Goal: Information Seeking & Learning: Learn about a topic

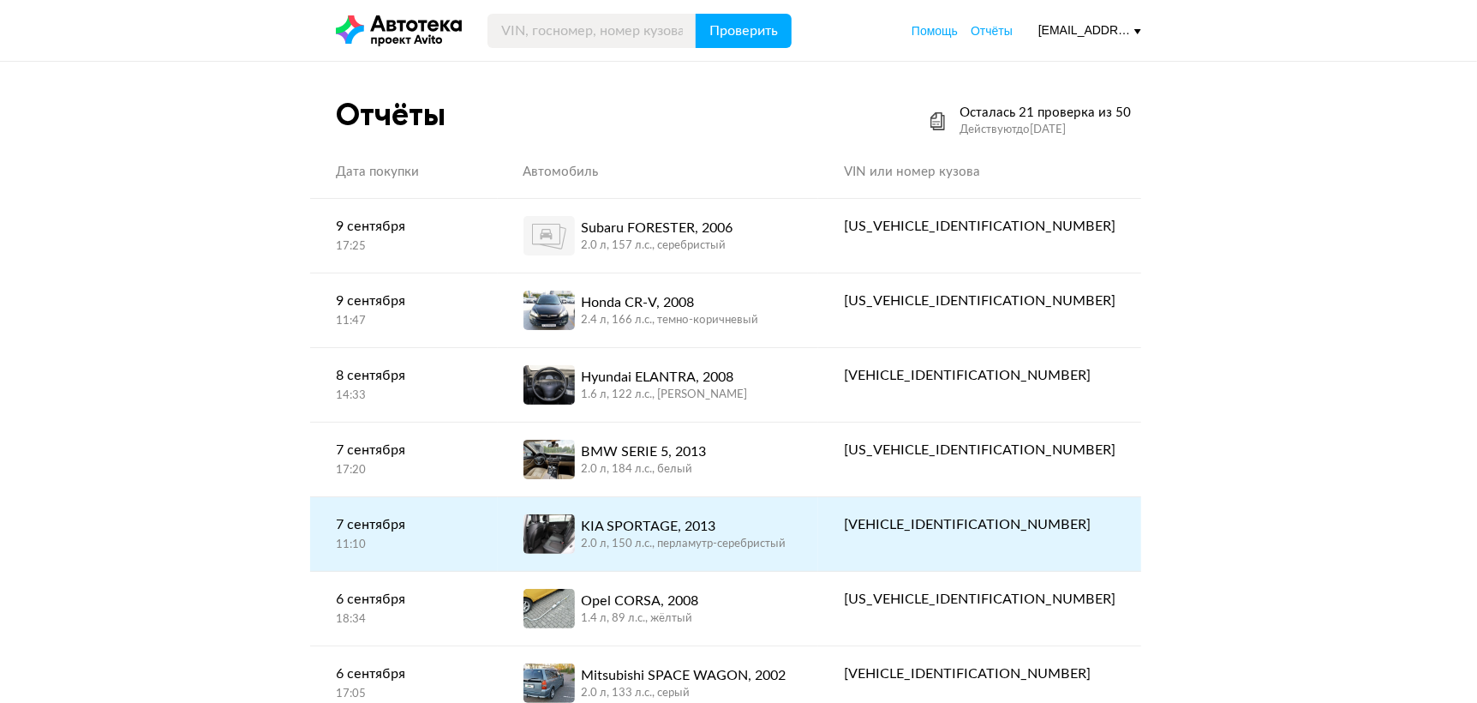
click at [763, 524] on div "KIA SPORTAGE, 2013" at bounding box center [684, 526] width 205 height 21
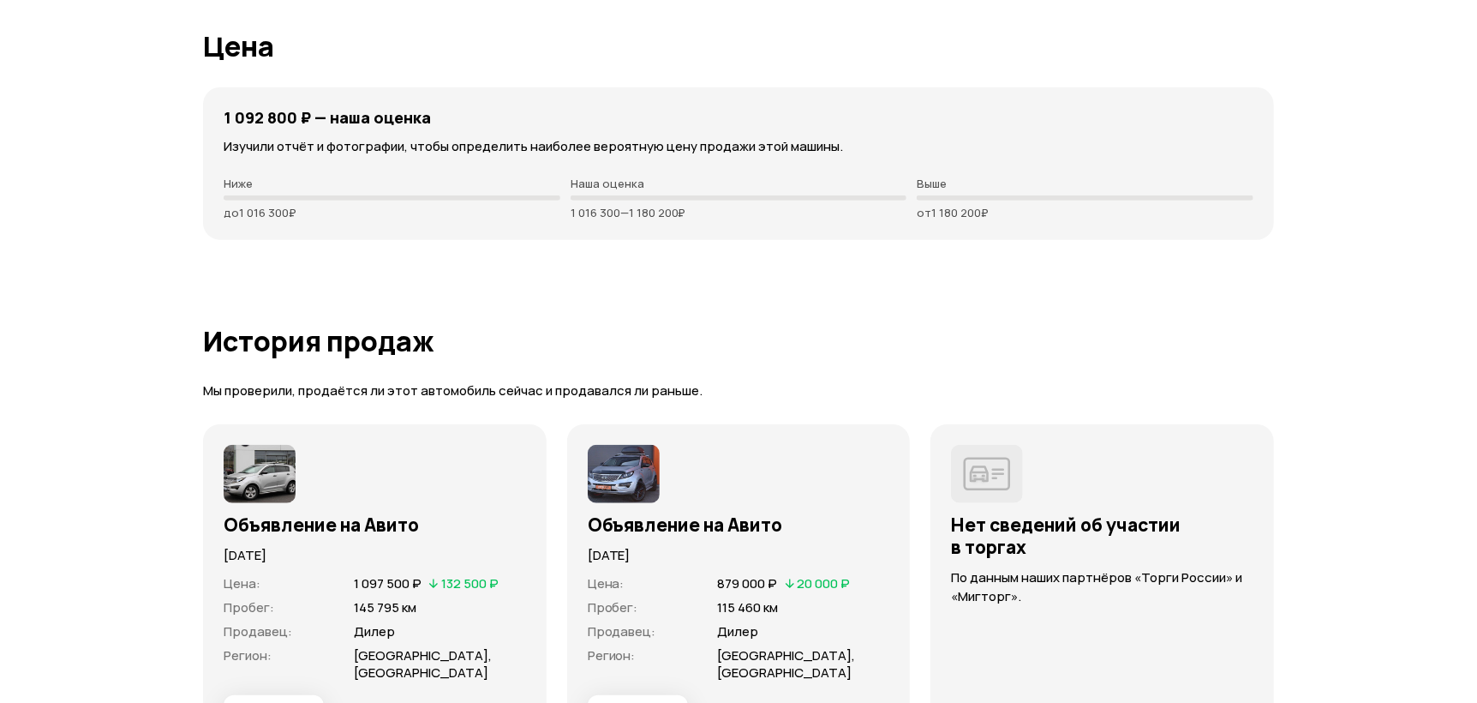
scroll to position [4713, 0]
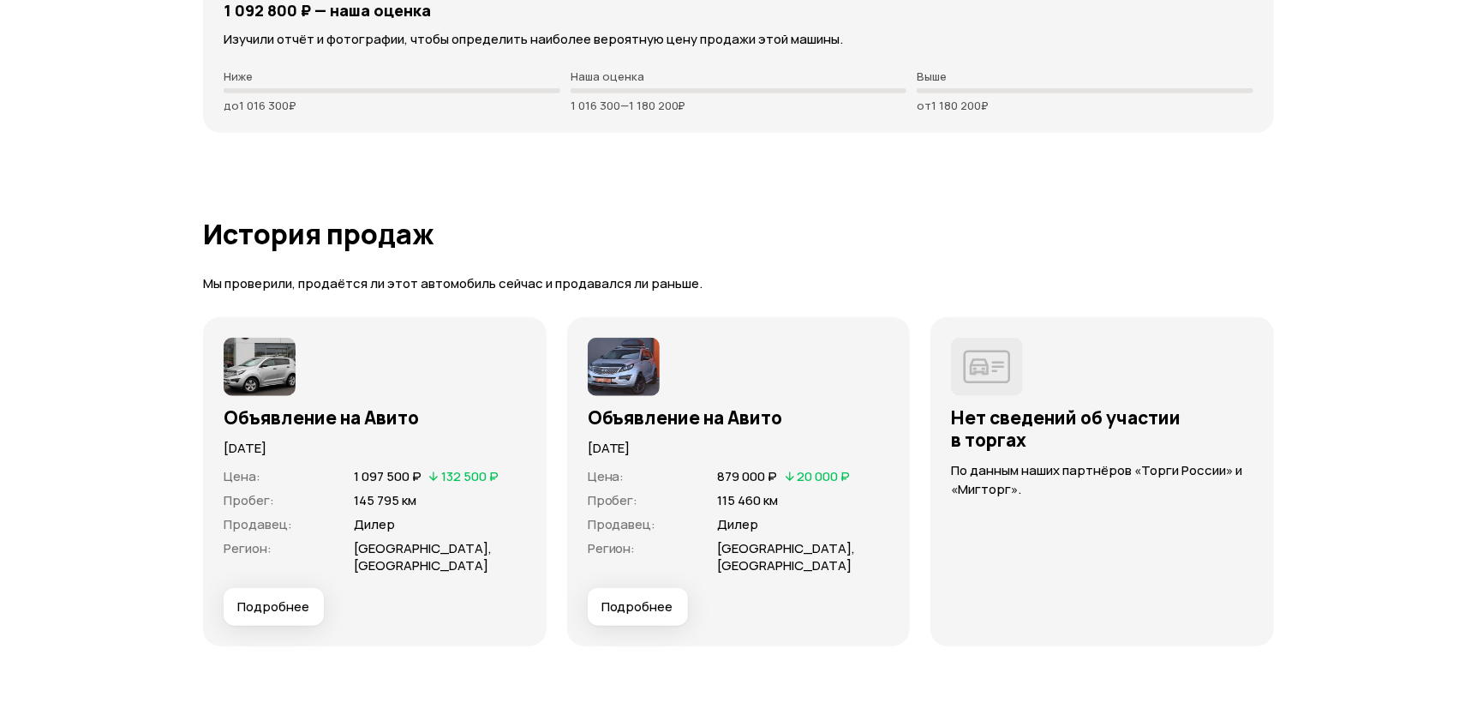
click at [273, 428] on div "[DATE]" at bounding box center [375, 442] width 302 height 29
click at [279, 599] on span "Подробнее" at bounding box center [273, 606] width 72 height 17
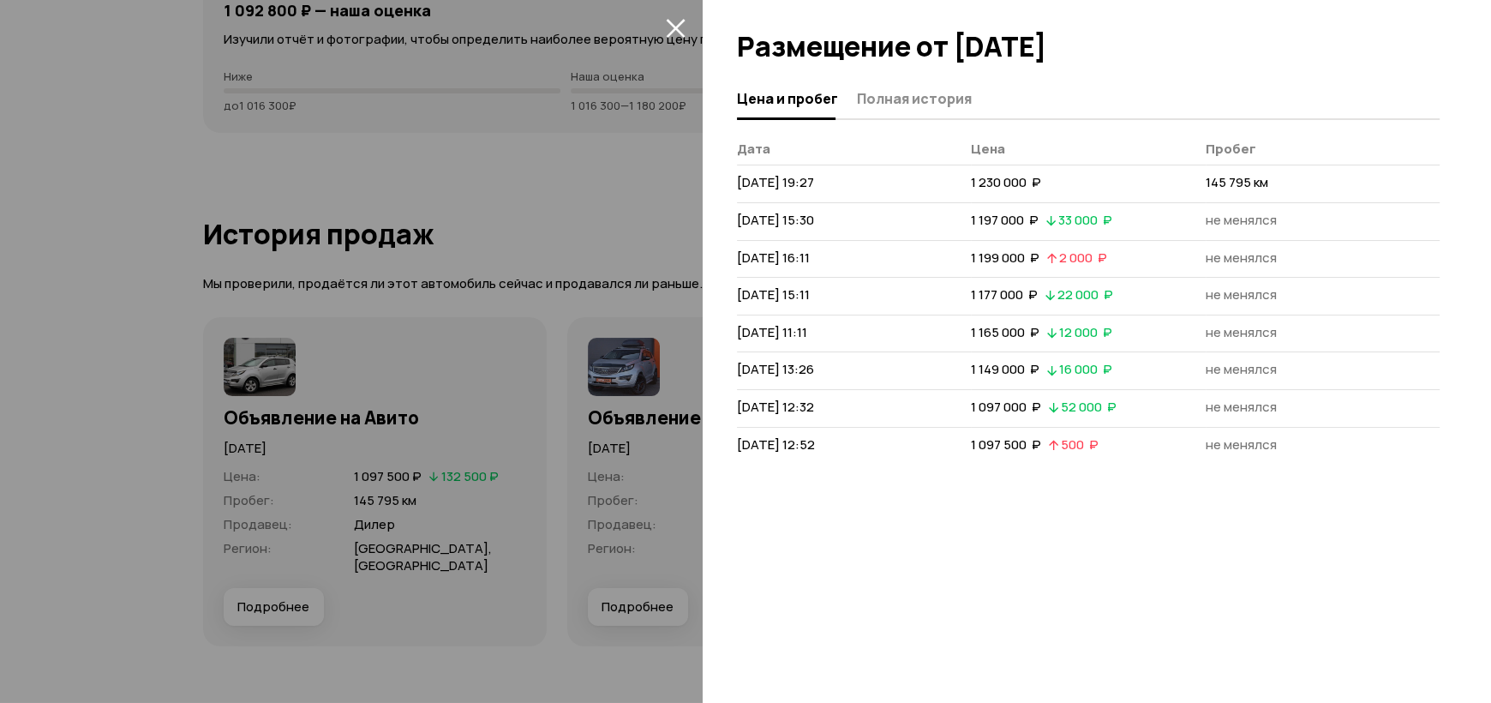
click at [420, 122] on div at bounding box center [745, 351] width 1491 height 703
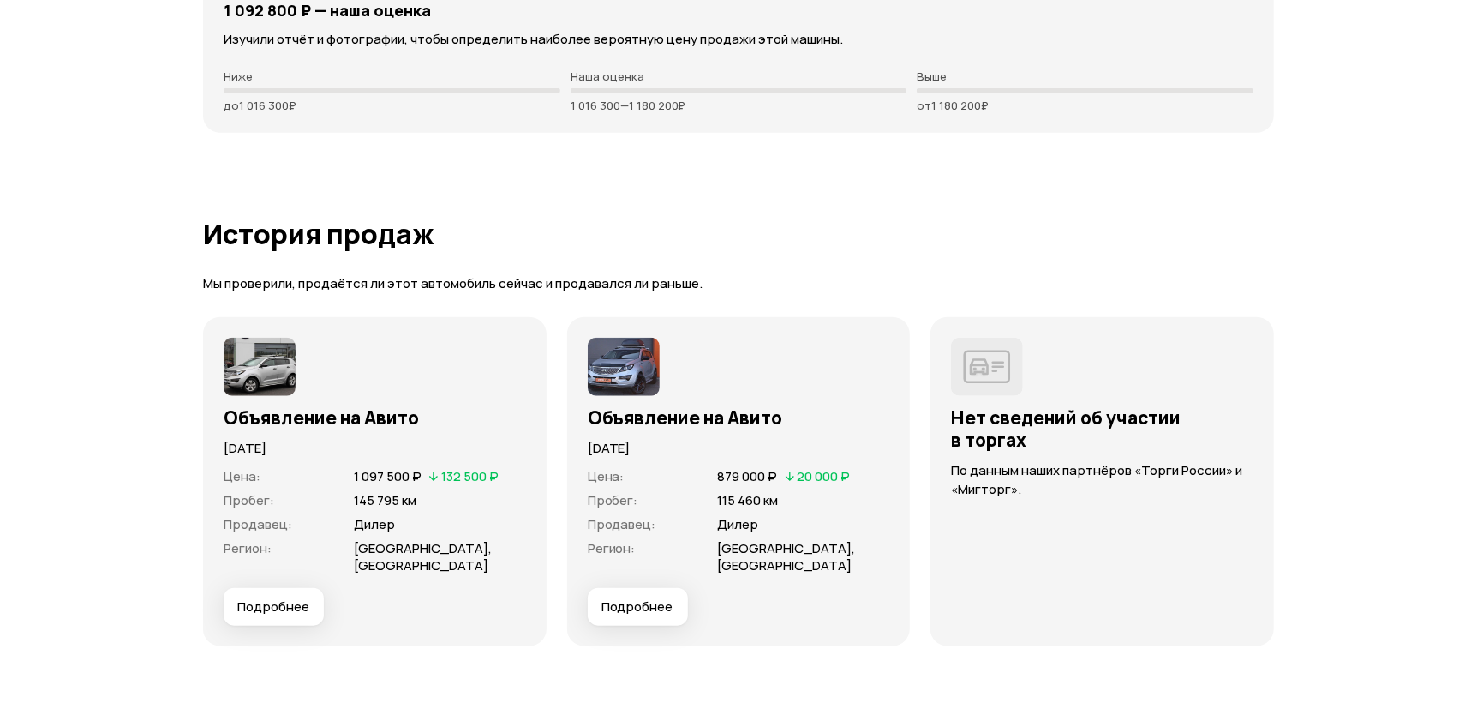
click at [332, 280] on p "Мы проверили, продаётся ли этот автомобиль сейчас и продавался ли раньше." at bounding box center [738, 284] width 1071 height 18
click at [246, 368] on img at bounding box center [260, 367] width 72 height 58
drag, startPoint x: 246, startPoint y: 368, endPoint x: 685, endPoint y: 414, distance: 441.9
click at [249, 368] on img at bounding box center [260, 367] width 72 height 58
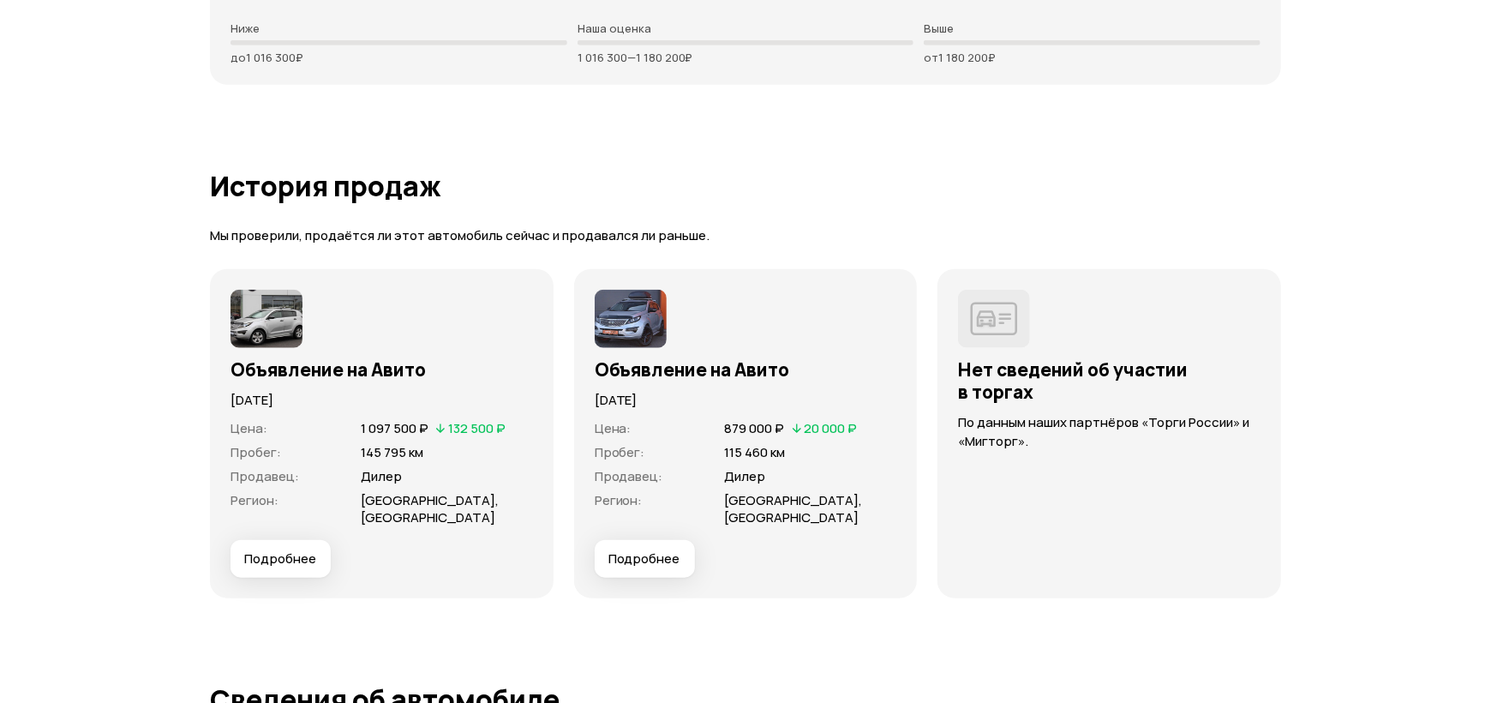
scroll to position [4798, 0]
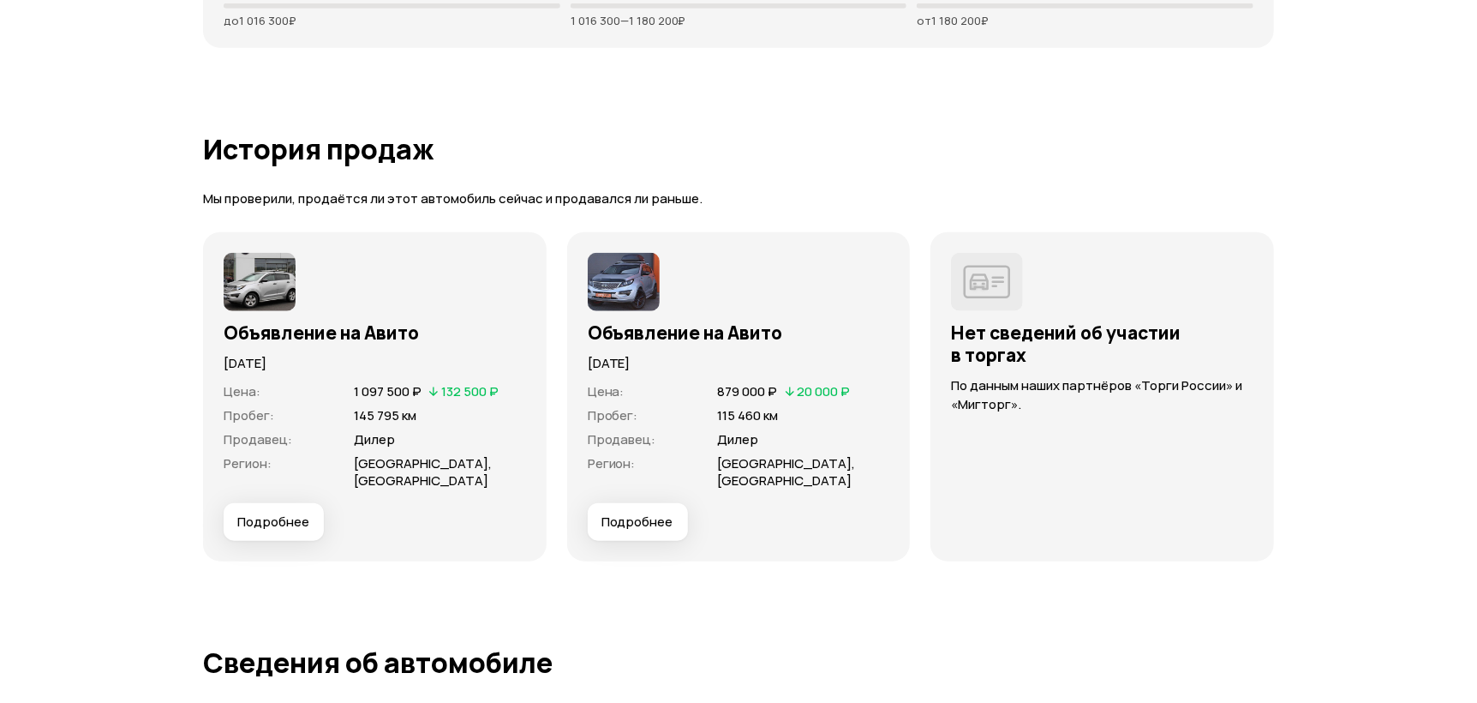
click at [284, 524] on span "Подробнее" at bounding box center [273, 521] width 72 height 17
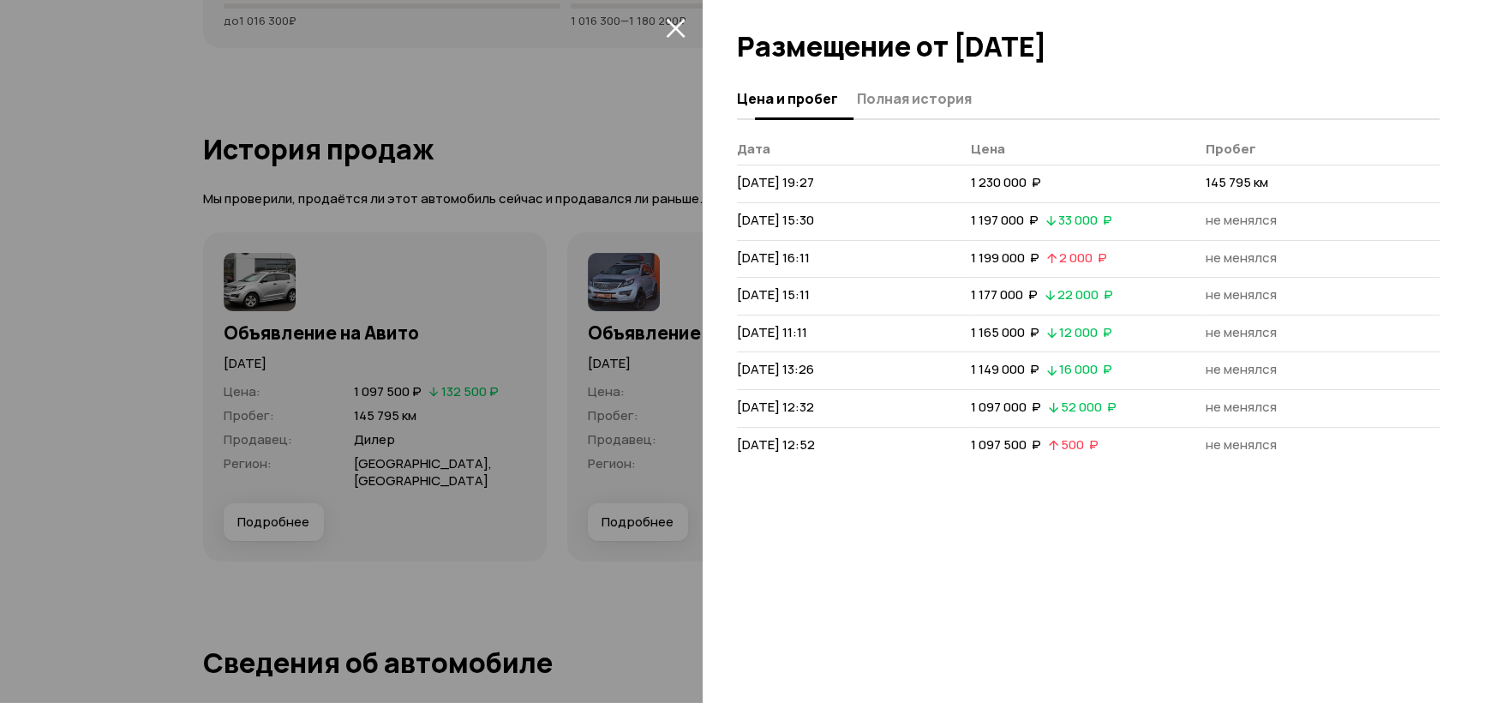
click at [896, 91] on span "Полная история" at bounding box center [914, 98] width 115 height 17
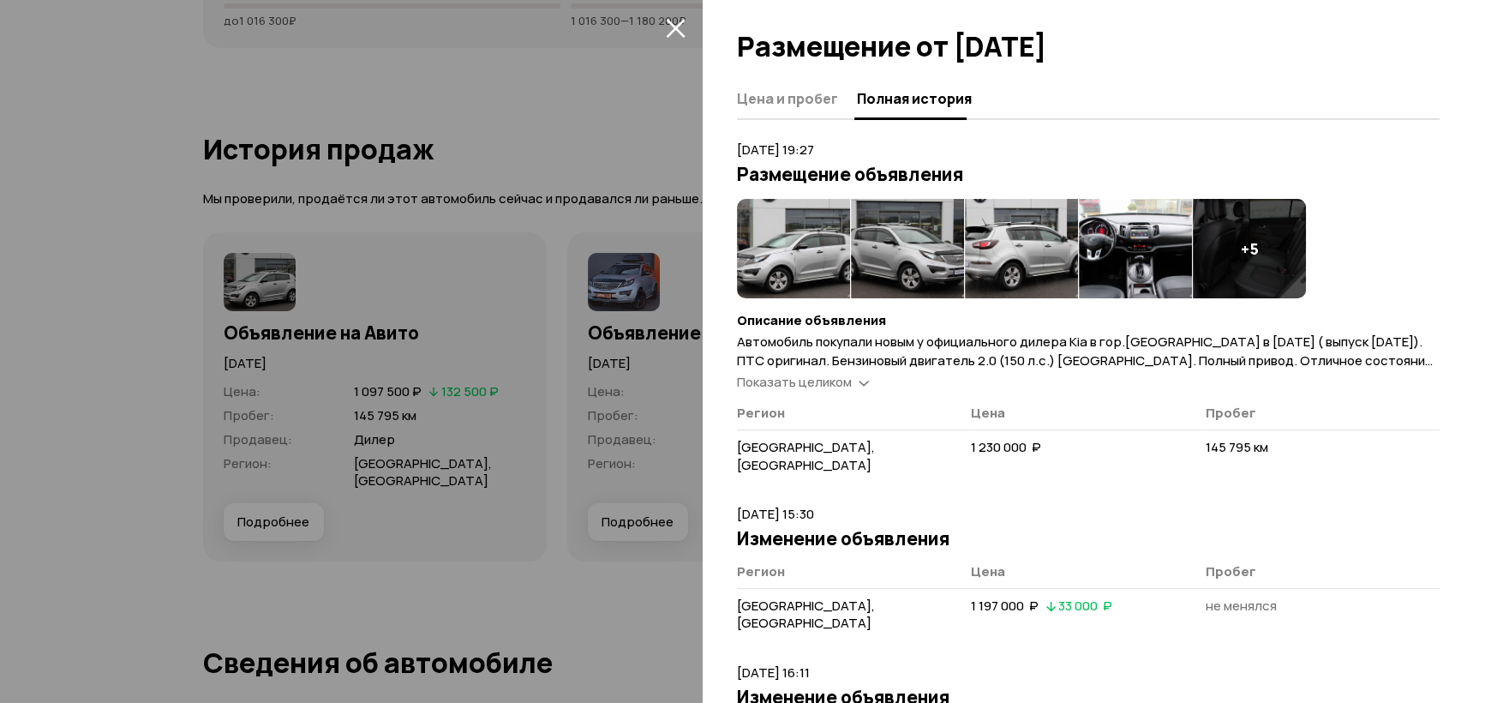
click at [781, 236] on img at bounding box center [793, 248] width 113 height 99
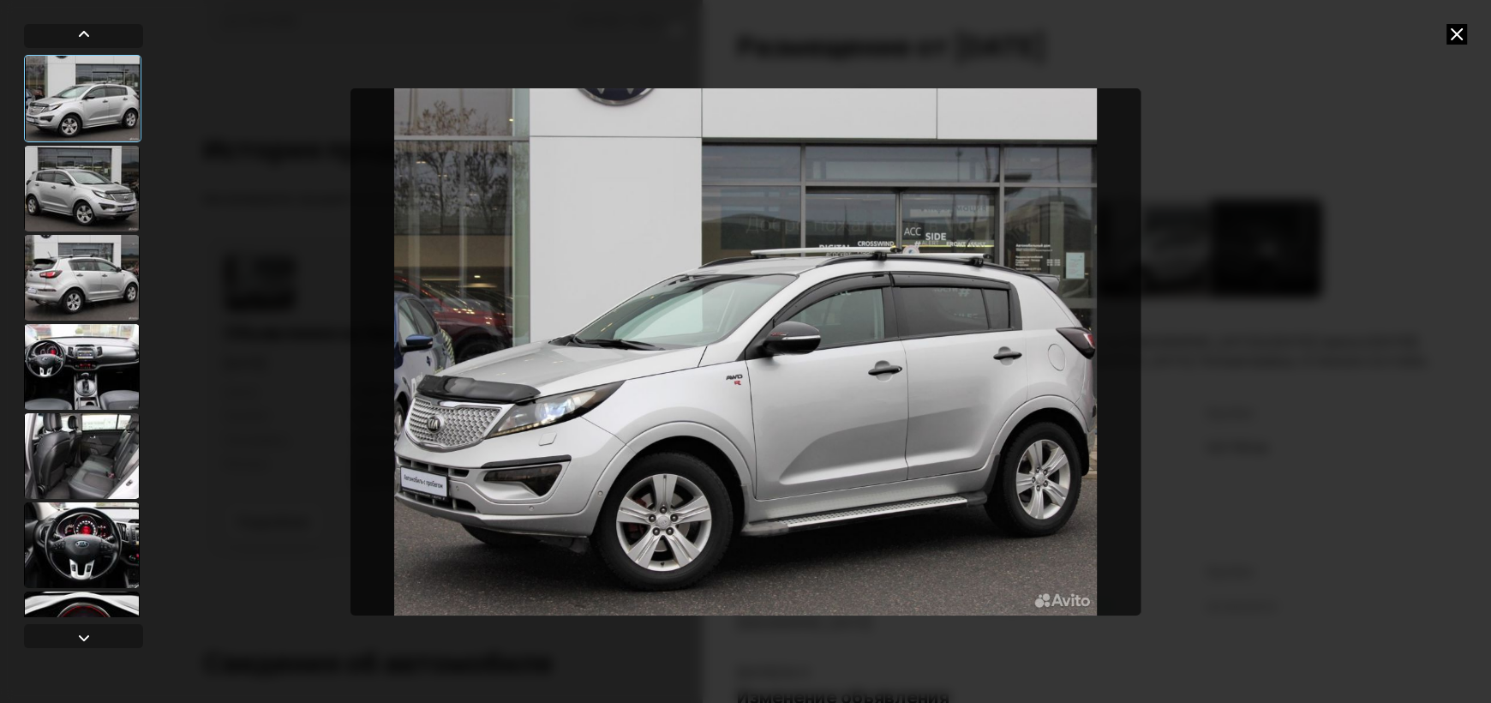
click at [43, 208] on div at bounding box center [82, 189] width 116 height 86
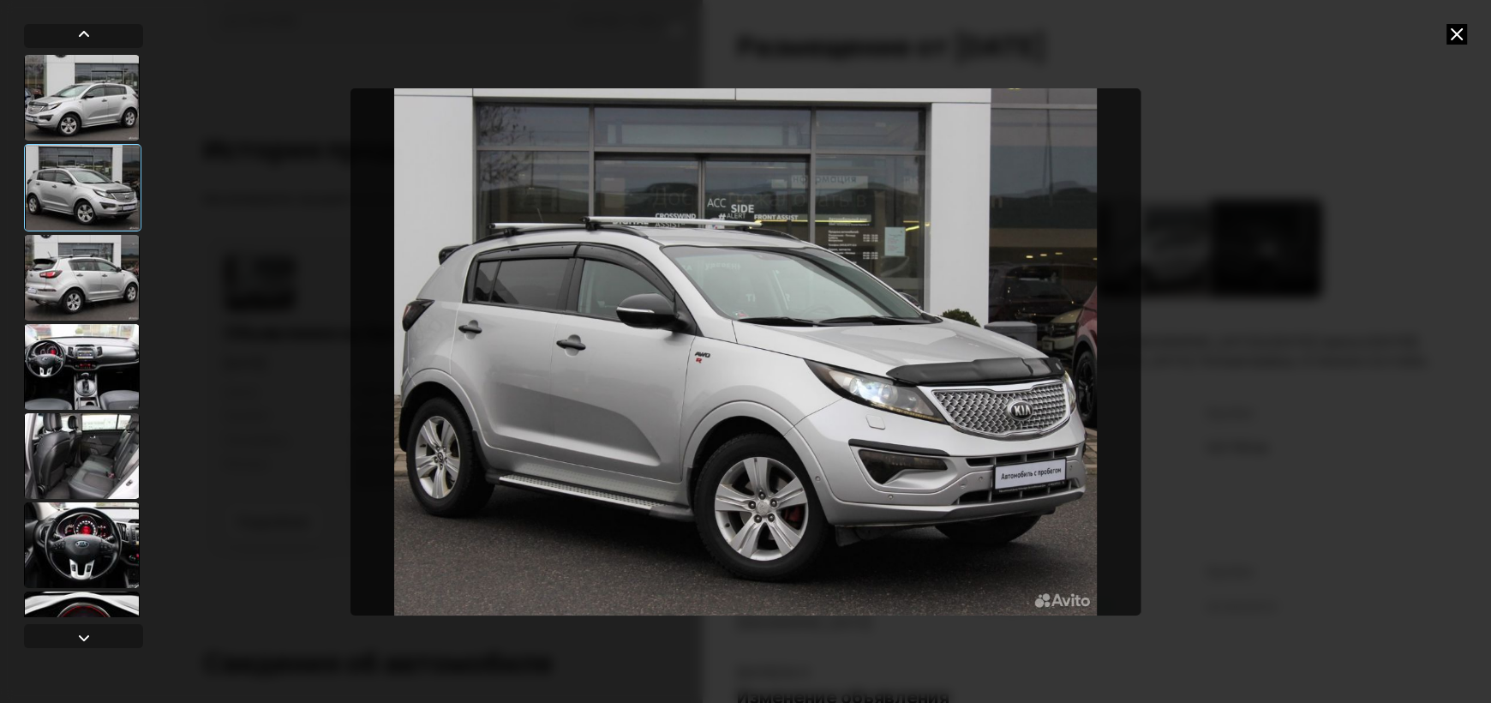
click at [141, 290] on div at bounding box center [83, 336] width 119 height 562
click at [72, 312] on div at bounding box center [82, 278] width 116 height 86
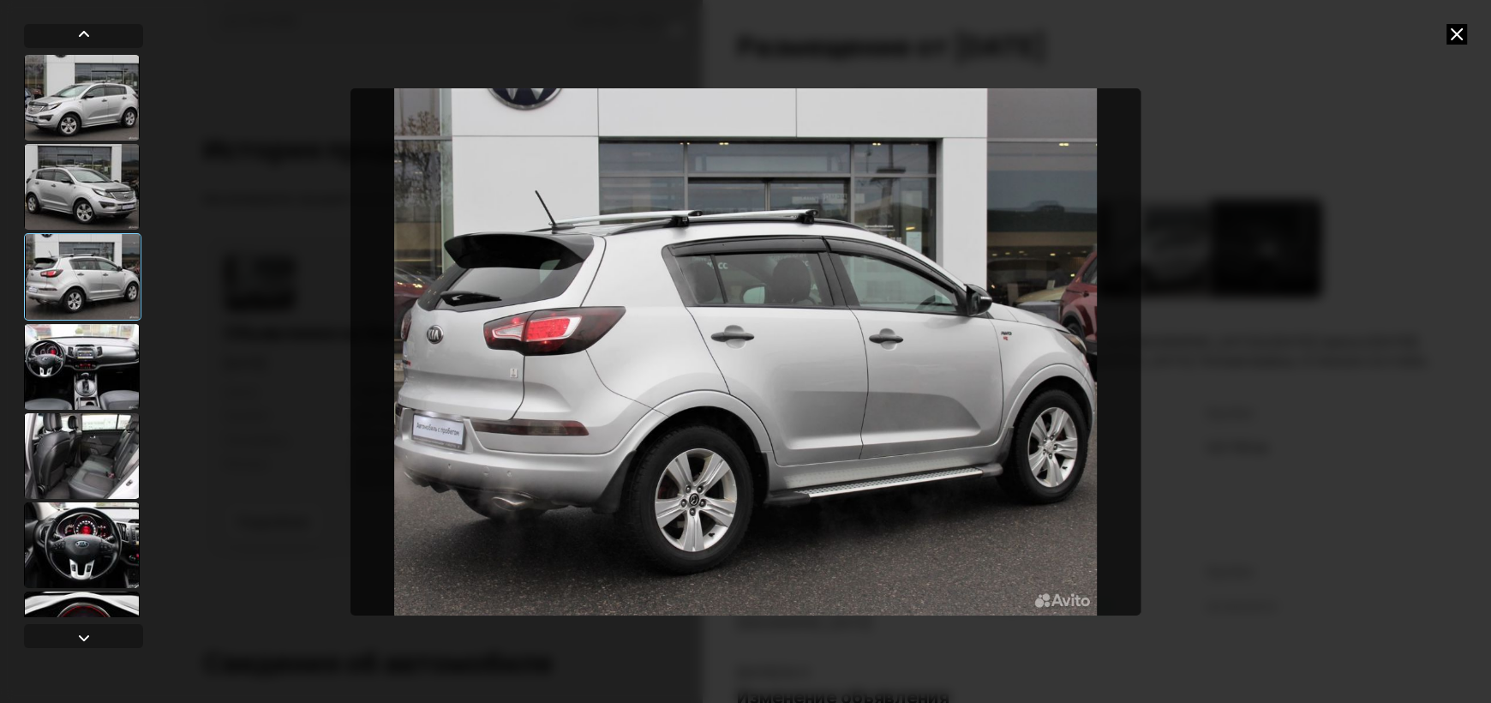
click at [96, 331] on div at bounding box center [82, 367] width 116 height 86
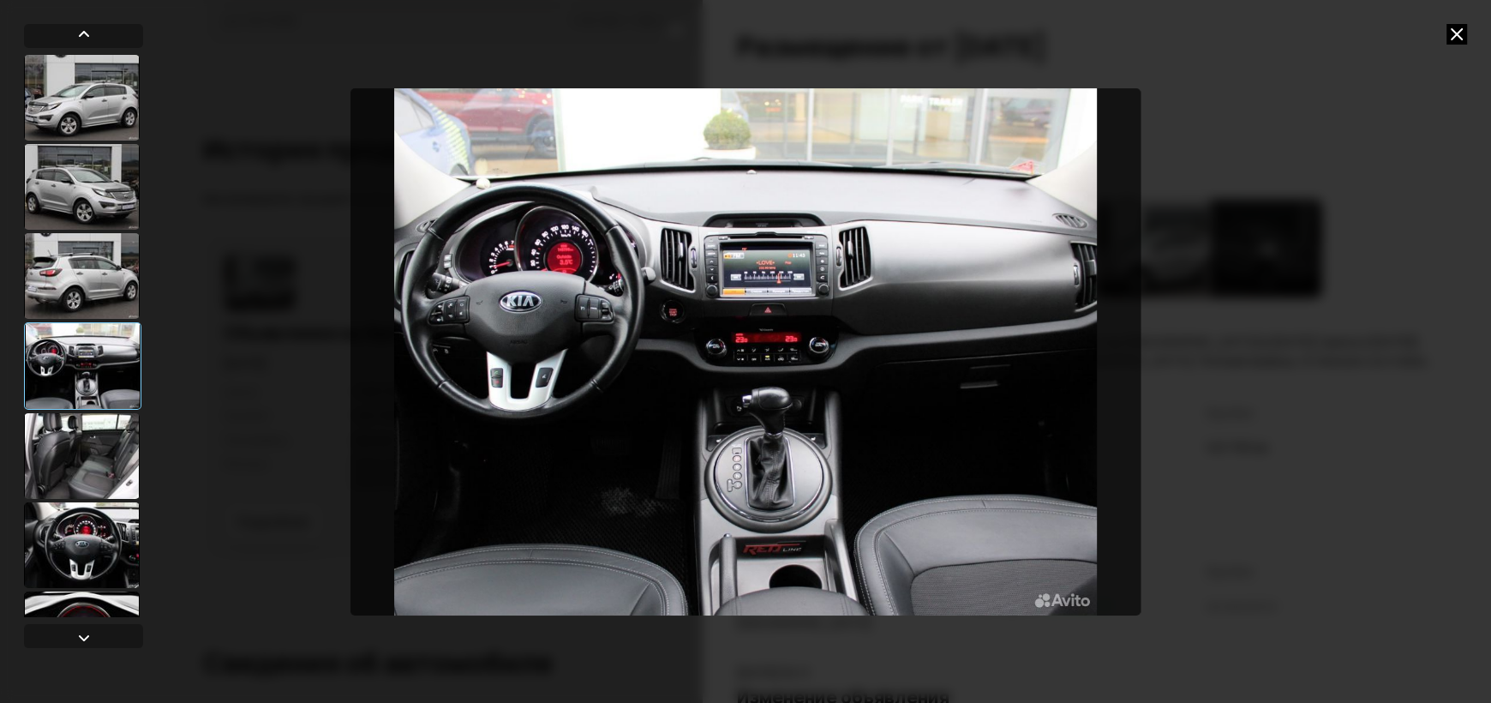
click at [102, 454] on div at bounding box center [82, 456] width 116 height 86
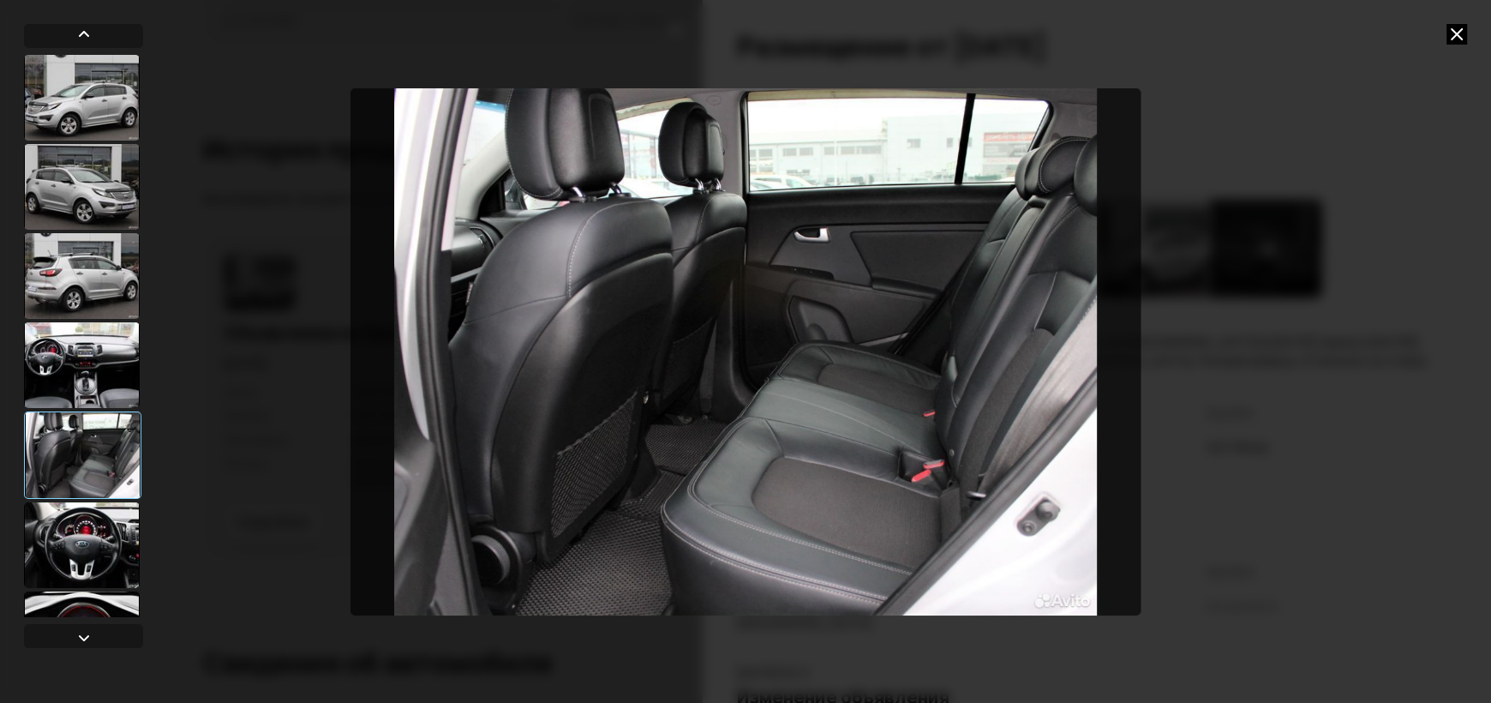
click at [82, 536] on div at bounding box center [82, 545] width 116 height 86
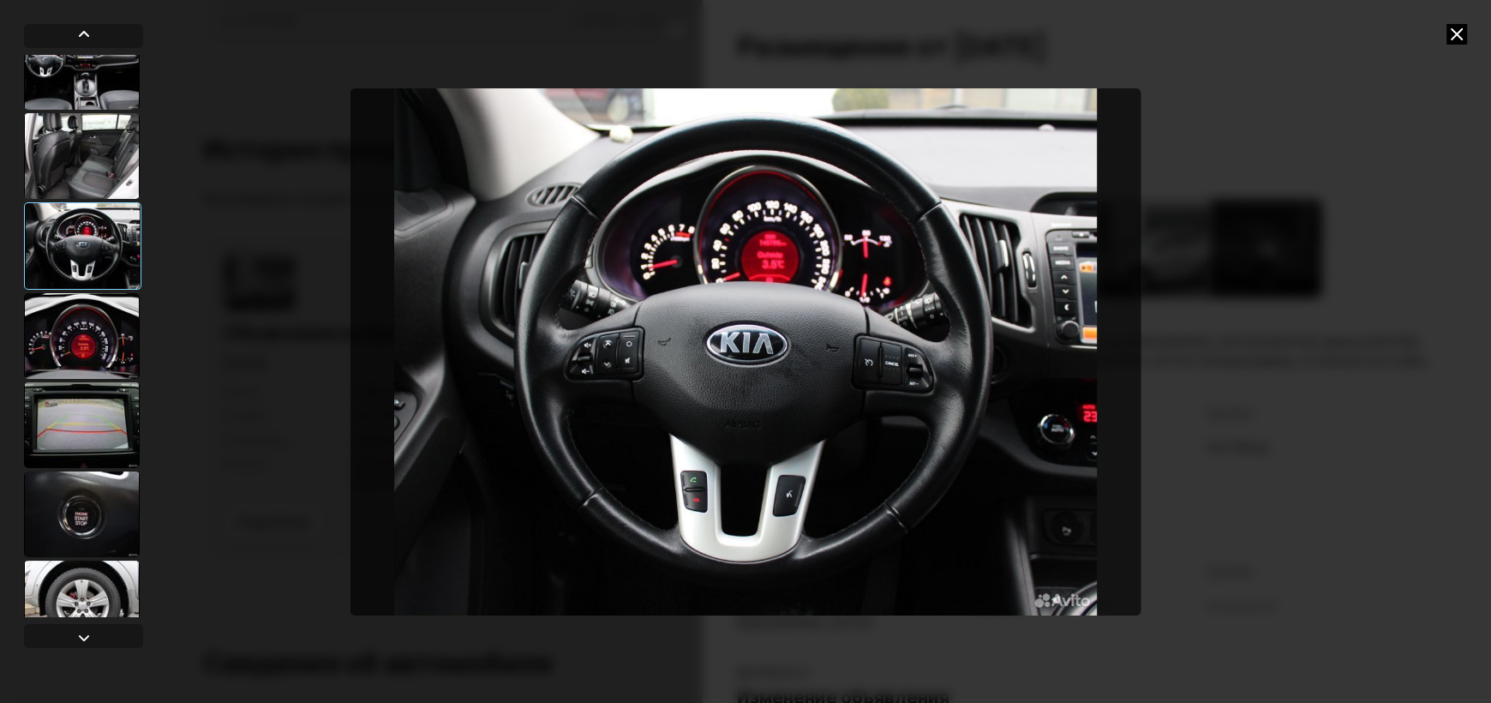
scroll to position [330, 0]
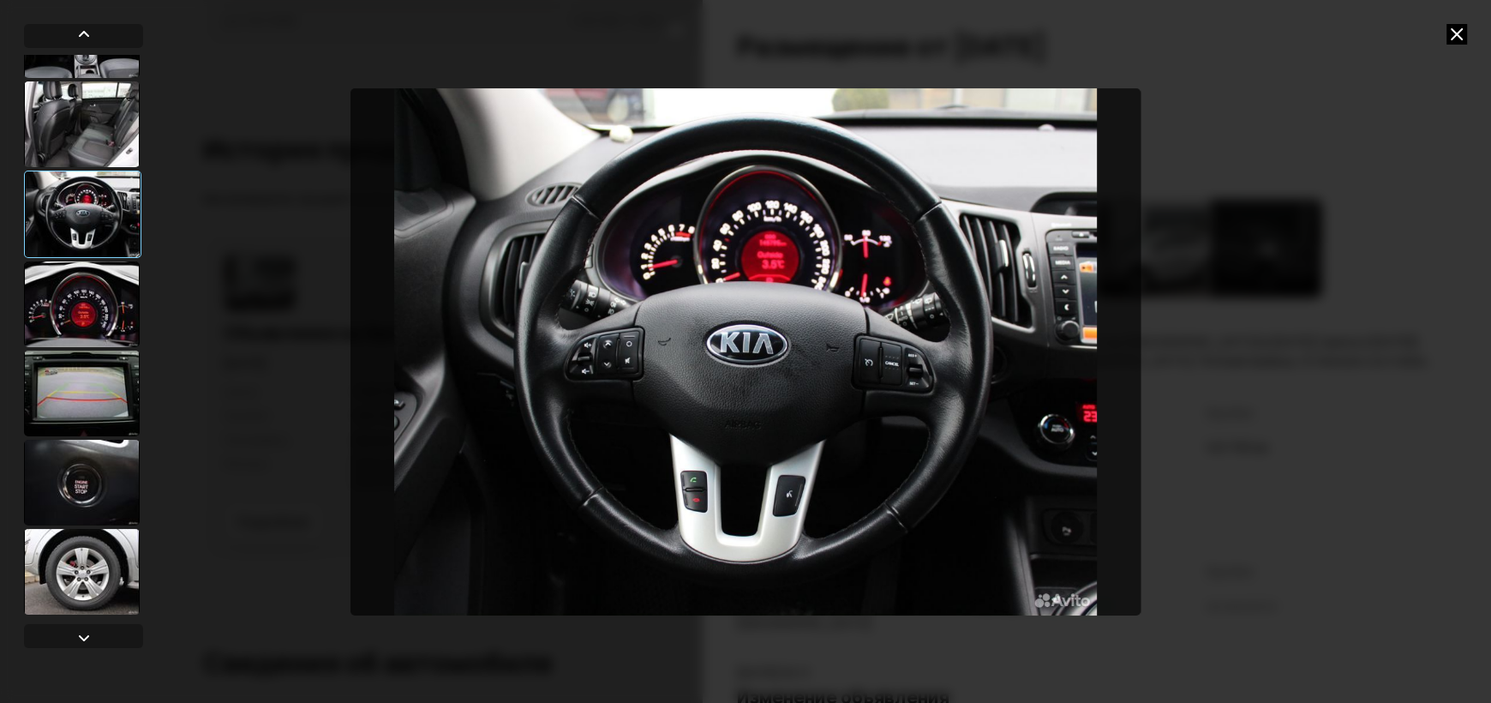
click at [100, 347] on div at bounding box center [83, 336] width 119 height 562
click at [92, 372] on div at bounding box center [82, 393] width 116 height 86
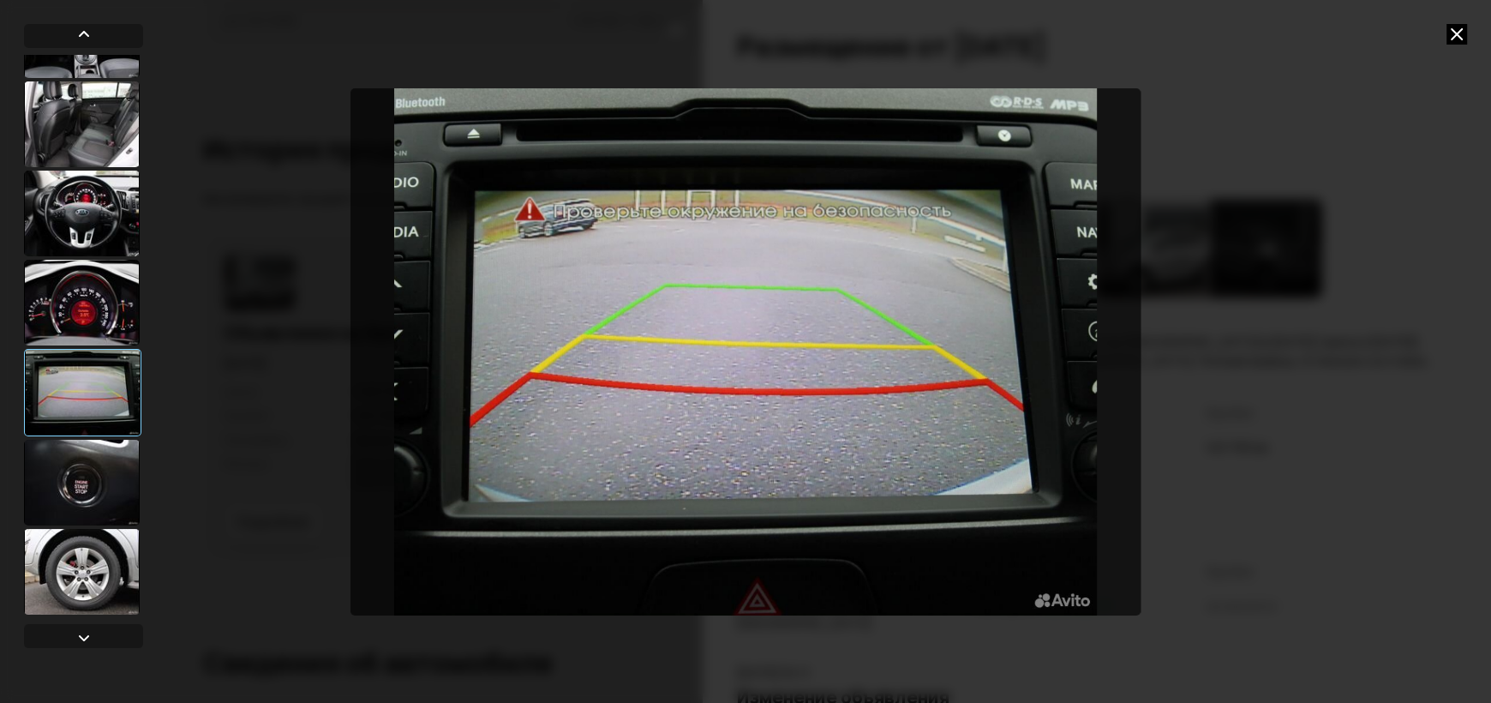
click at [69, 499] on div at bounding box center [82, 483] width 116 height 86
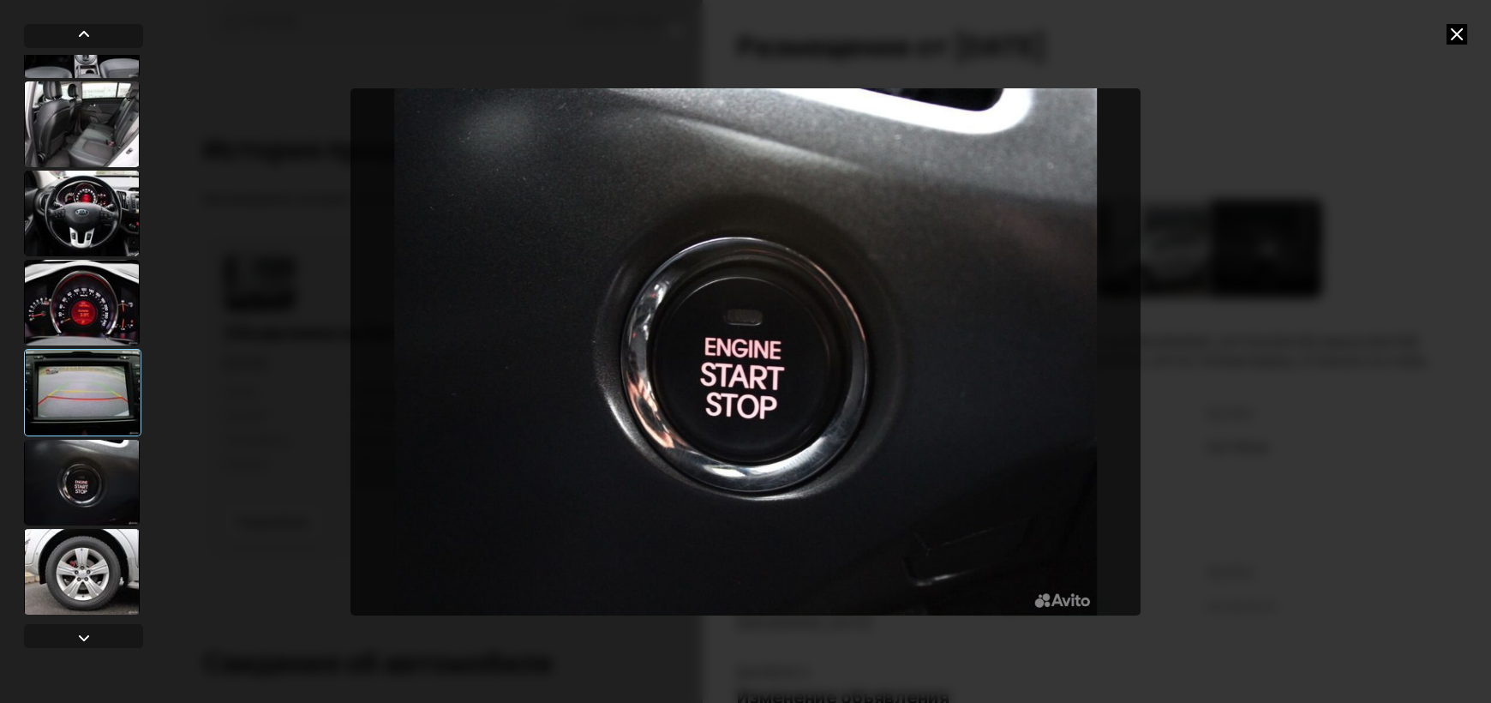
click at [82, 574] on div at bounding box center [82, 572] width 116 height 86
click at [34, 583] on div at bounding box center [82, 572] width 116 height 86
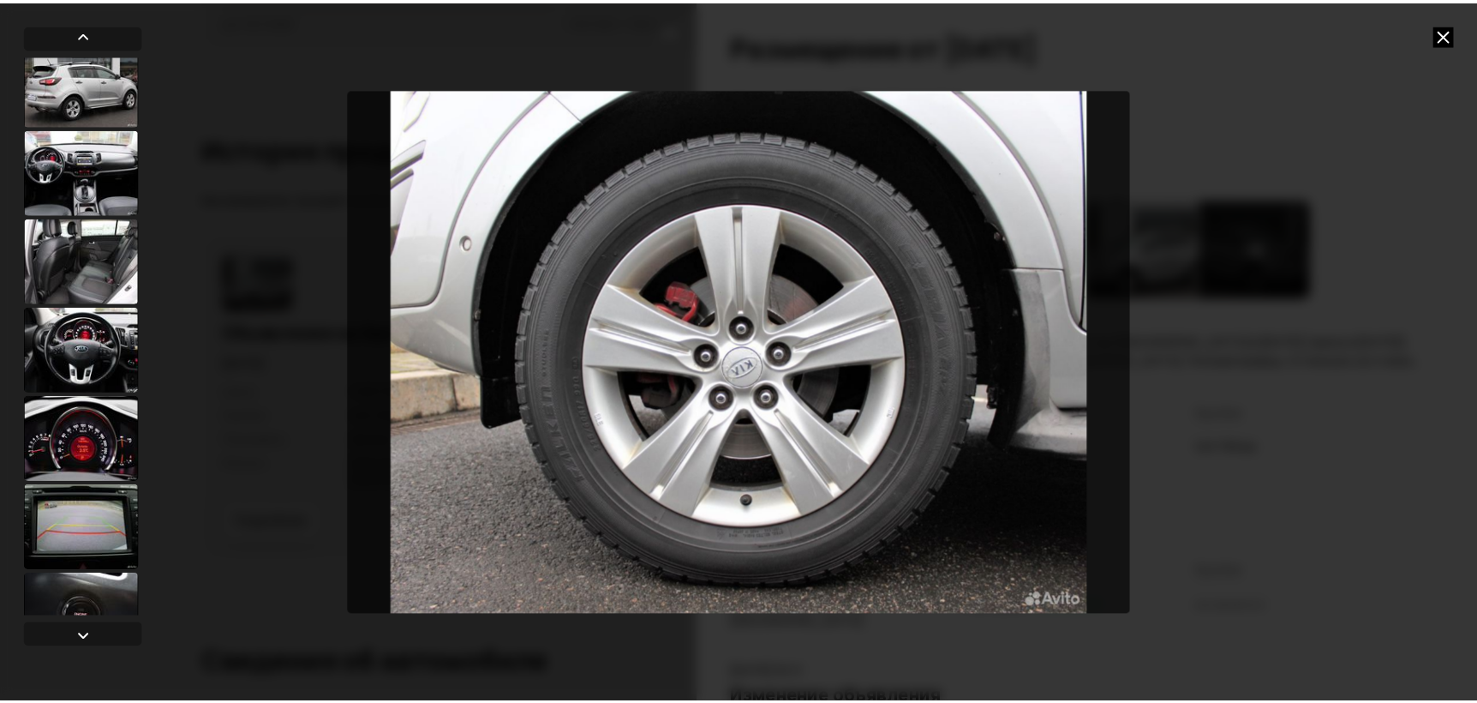
scroll to position [0, 0]
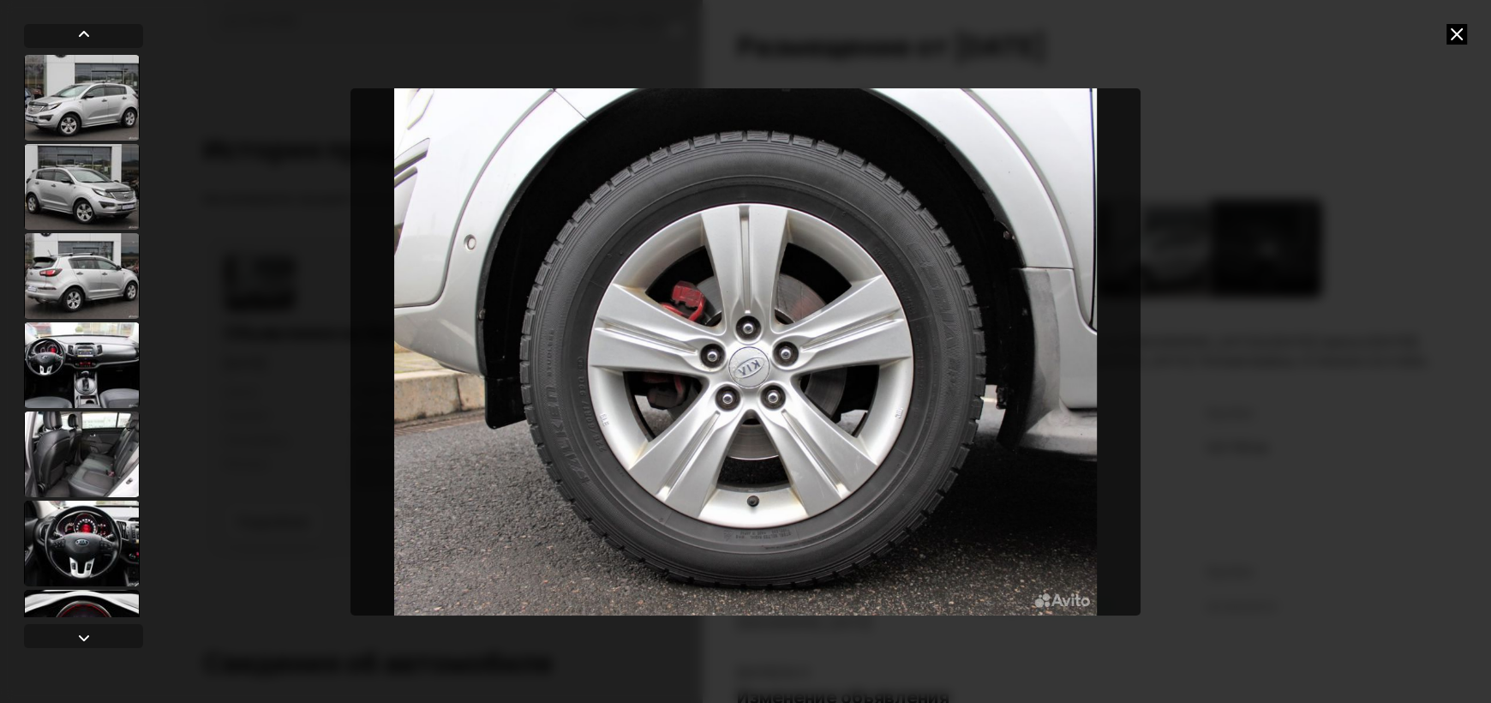
drag, startPoint x: 69, startPoint y: 175, endPoint x: 80, endPoint y: 141, distance: 35.8
click at [70, 167] on div at bounding box center [82, 187] width 116 height 86
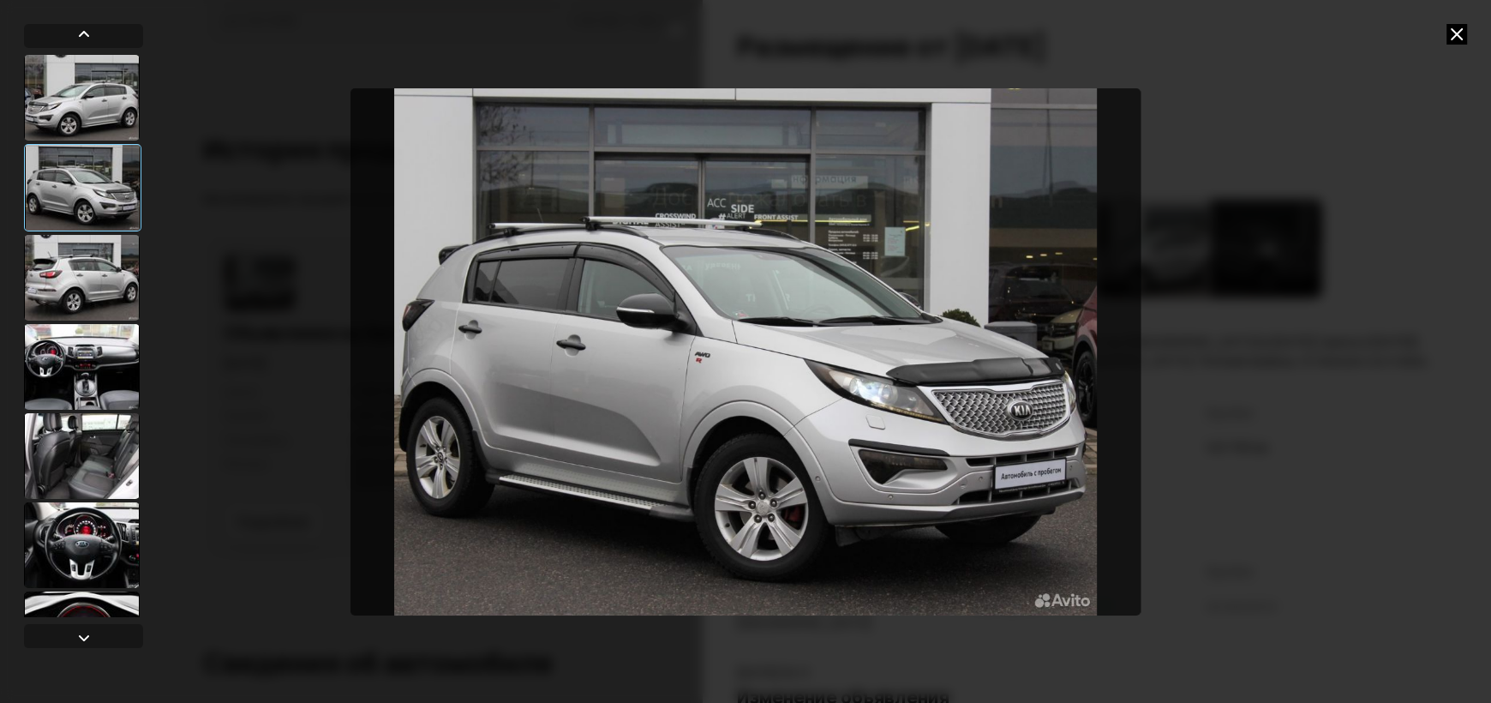
click at [87, 110] on div at bounding box center [82, 98] width 116 height 86
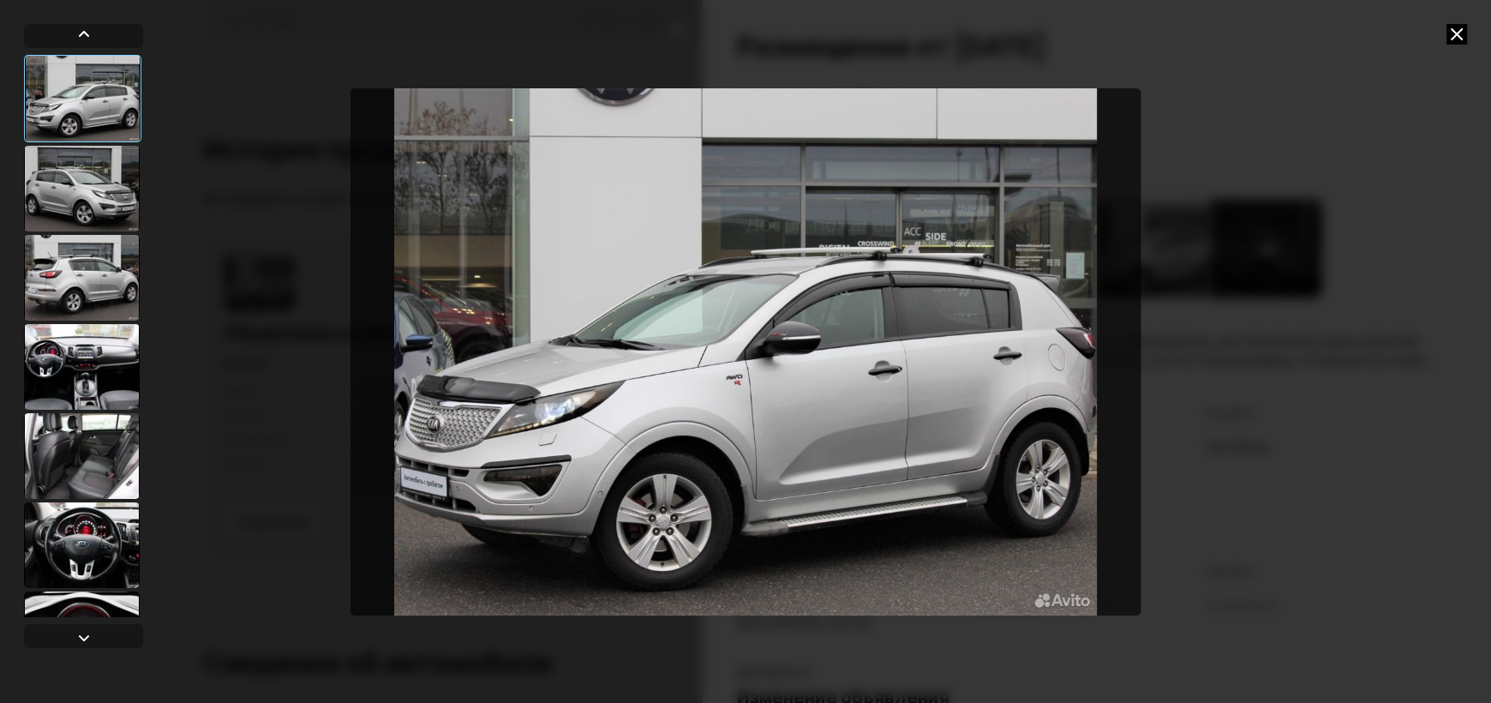
click at [1456, 33] on icon at bounding box center [1456, 34] width 21 height 21
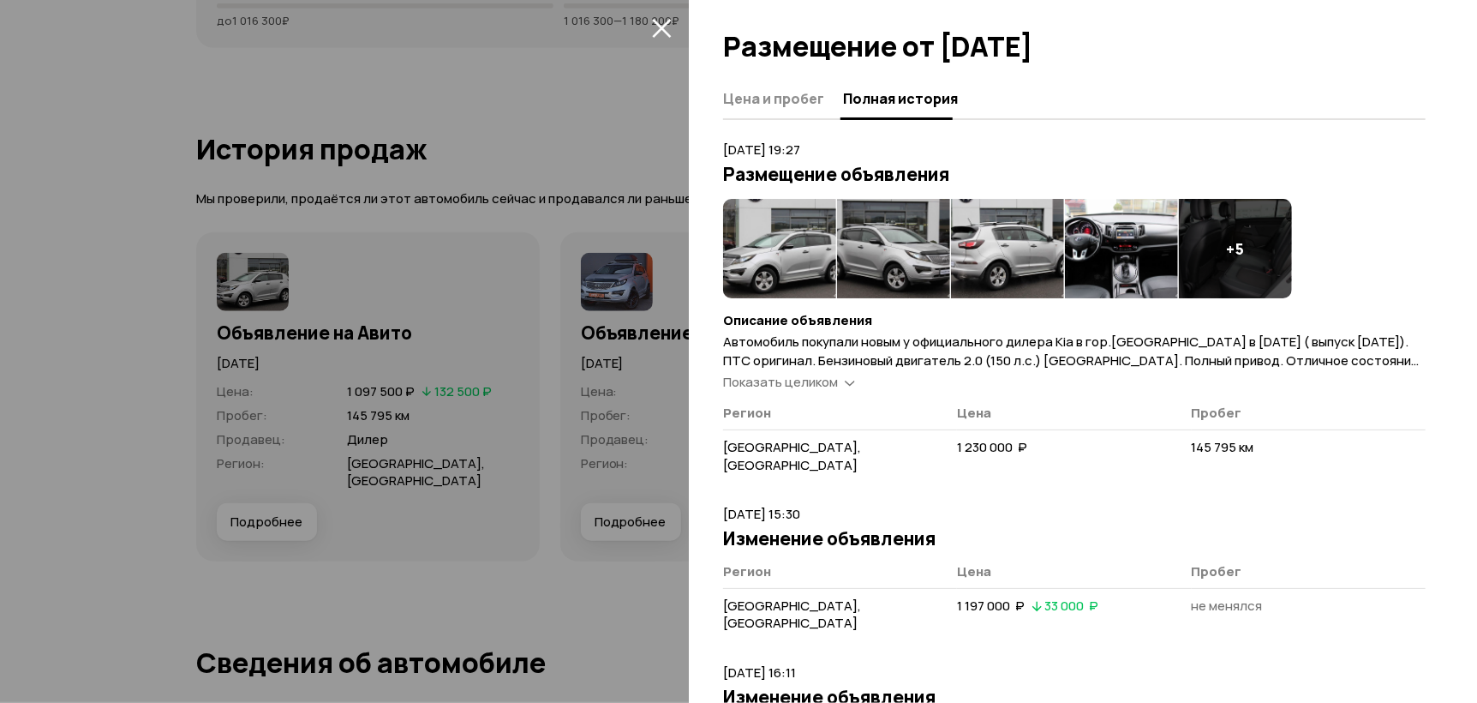
click at [656, 27] on icon "закрыть" at bounding box center [662, 28] width 20 height 20
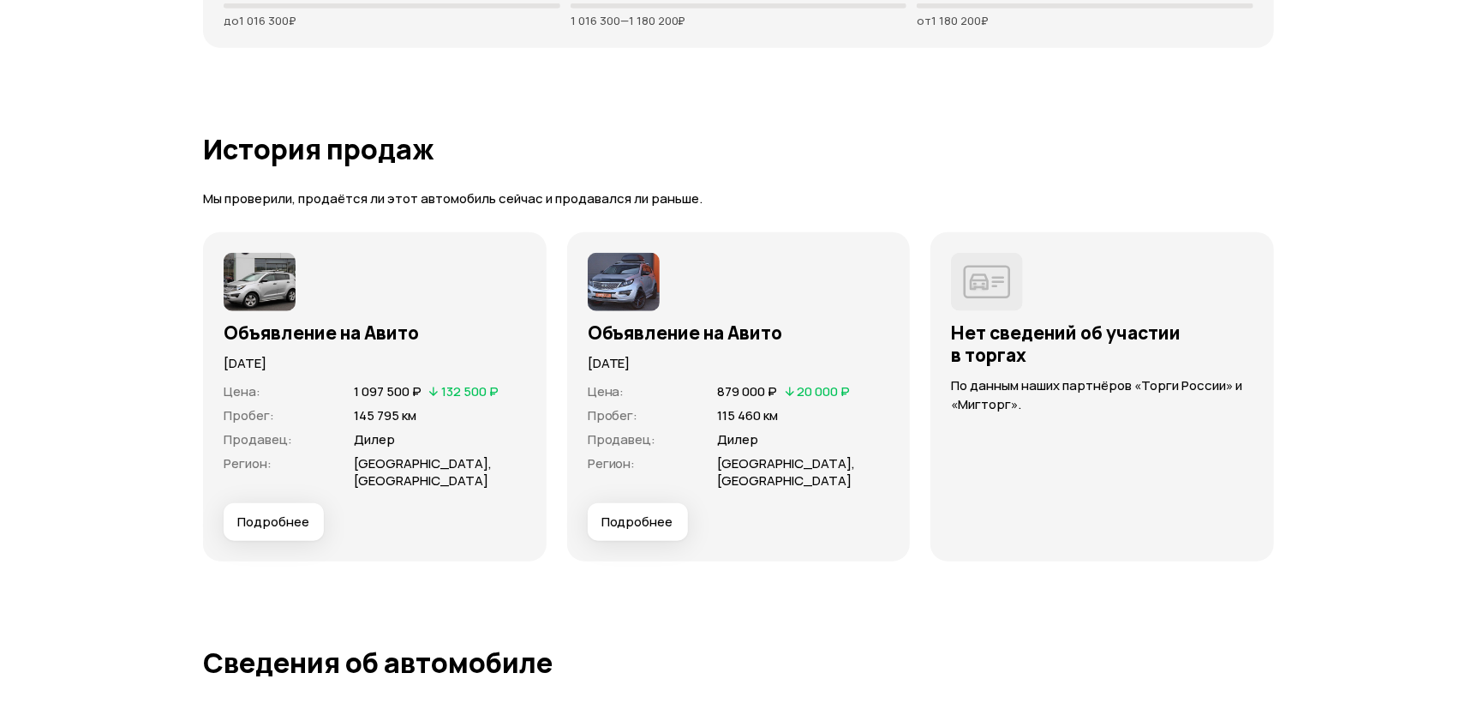
click at [655, 513] on span "Подробнее" at bounding box center [638, 521] width 72 height 17
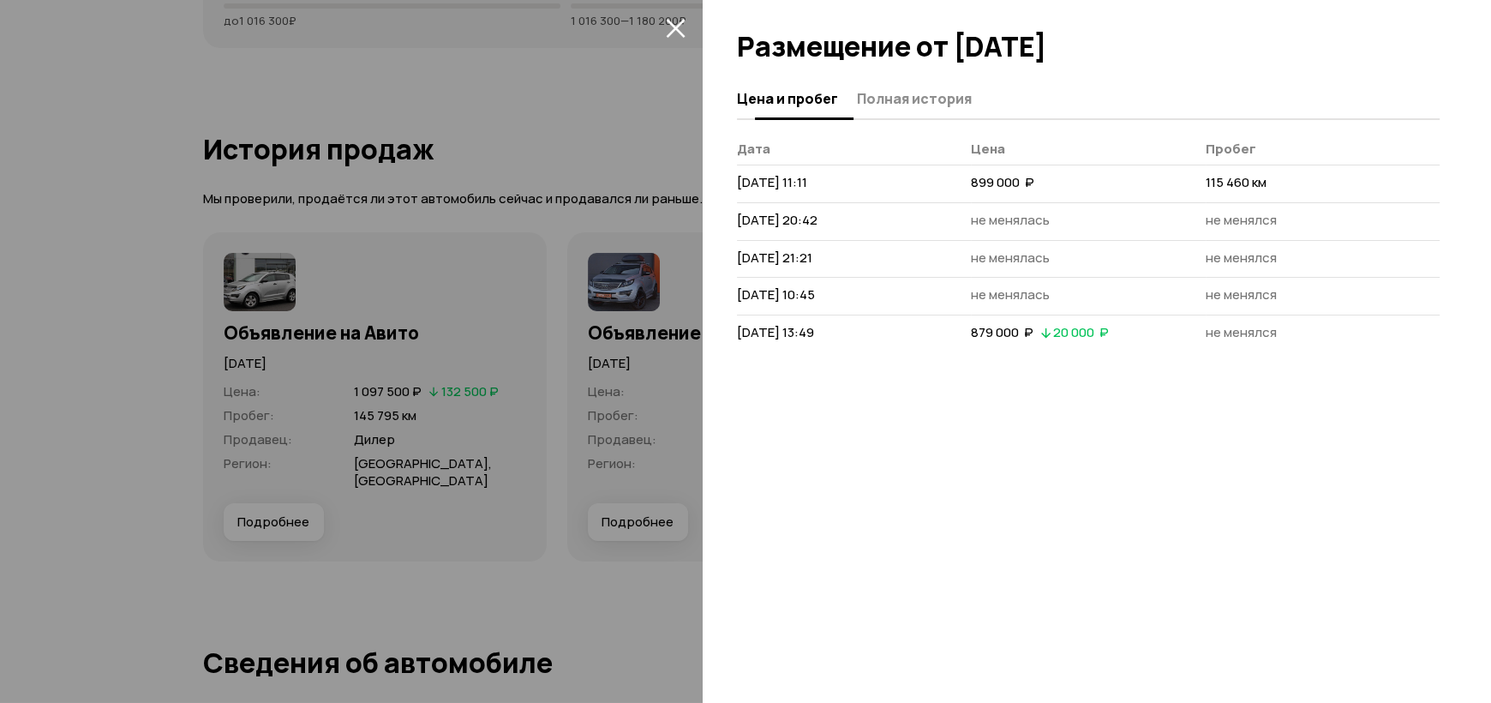
click at [925, 98] on span "Полная история" at bounding box center [914, 98] width 115 height 17
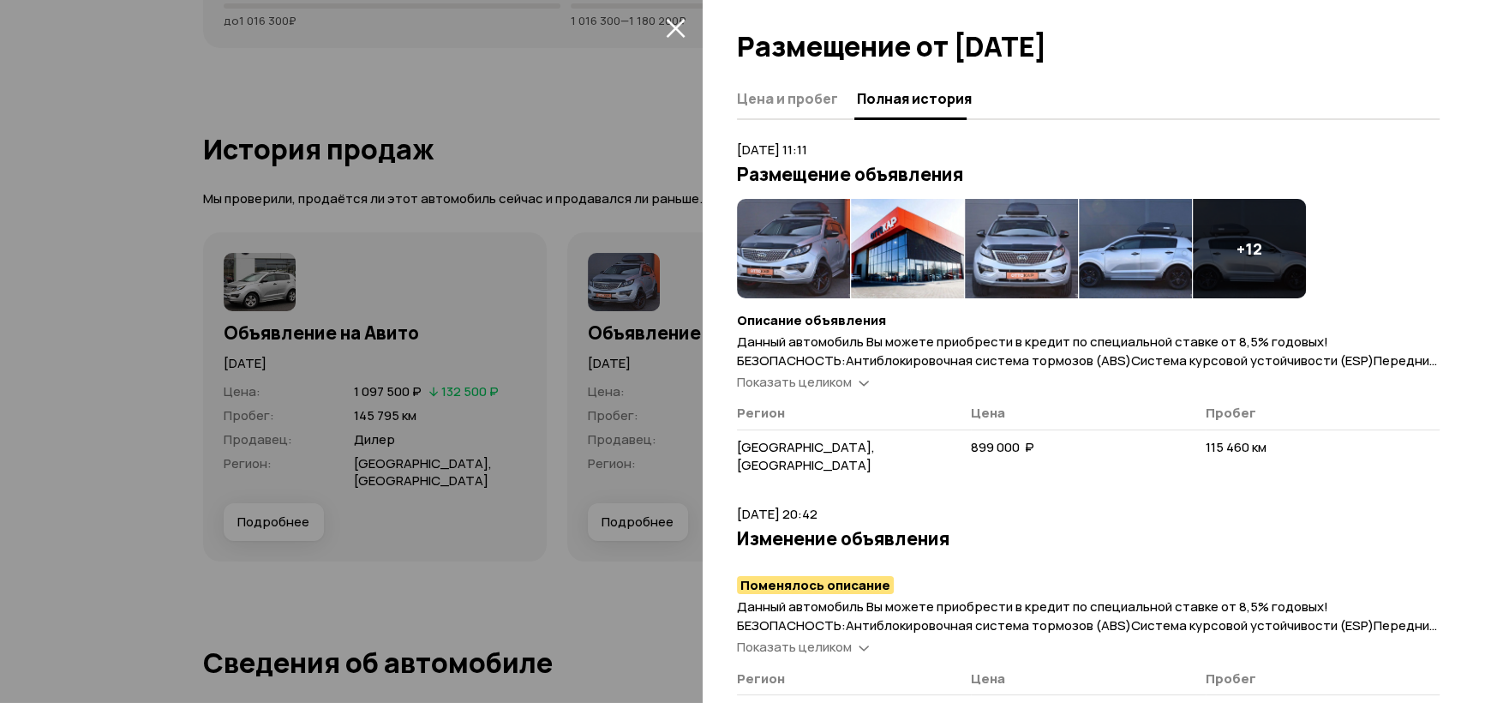
click at [823, 224] on img at bounding box center [793, 248] width 113 height 99
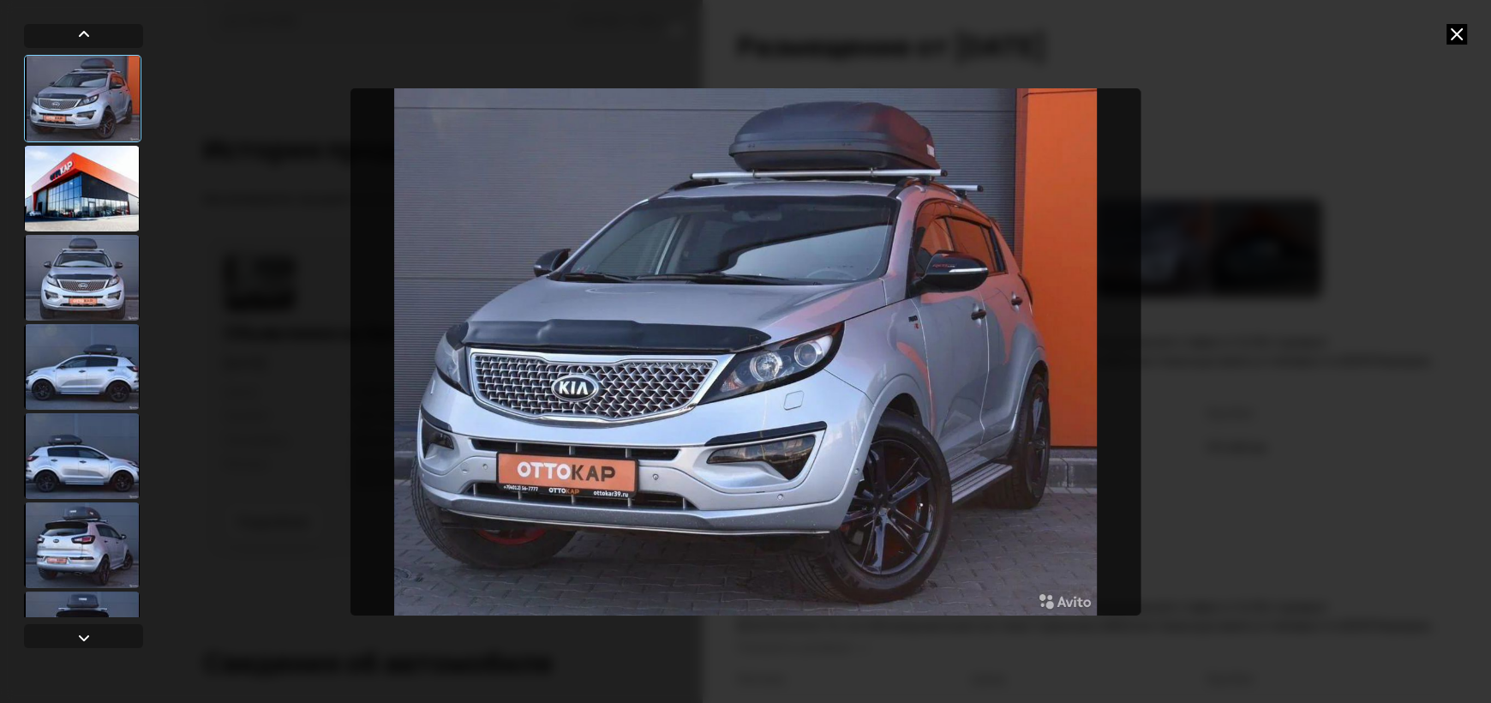
drag, startPoint x: 94, startPoint y: 188, endPoint x: 140, endPoint y: 192, distance: 45.6
click at [94, 189] on div at bounding box center [82, 189] width 116 height 86
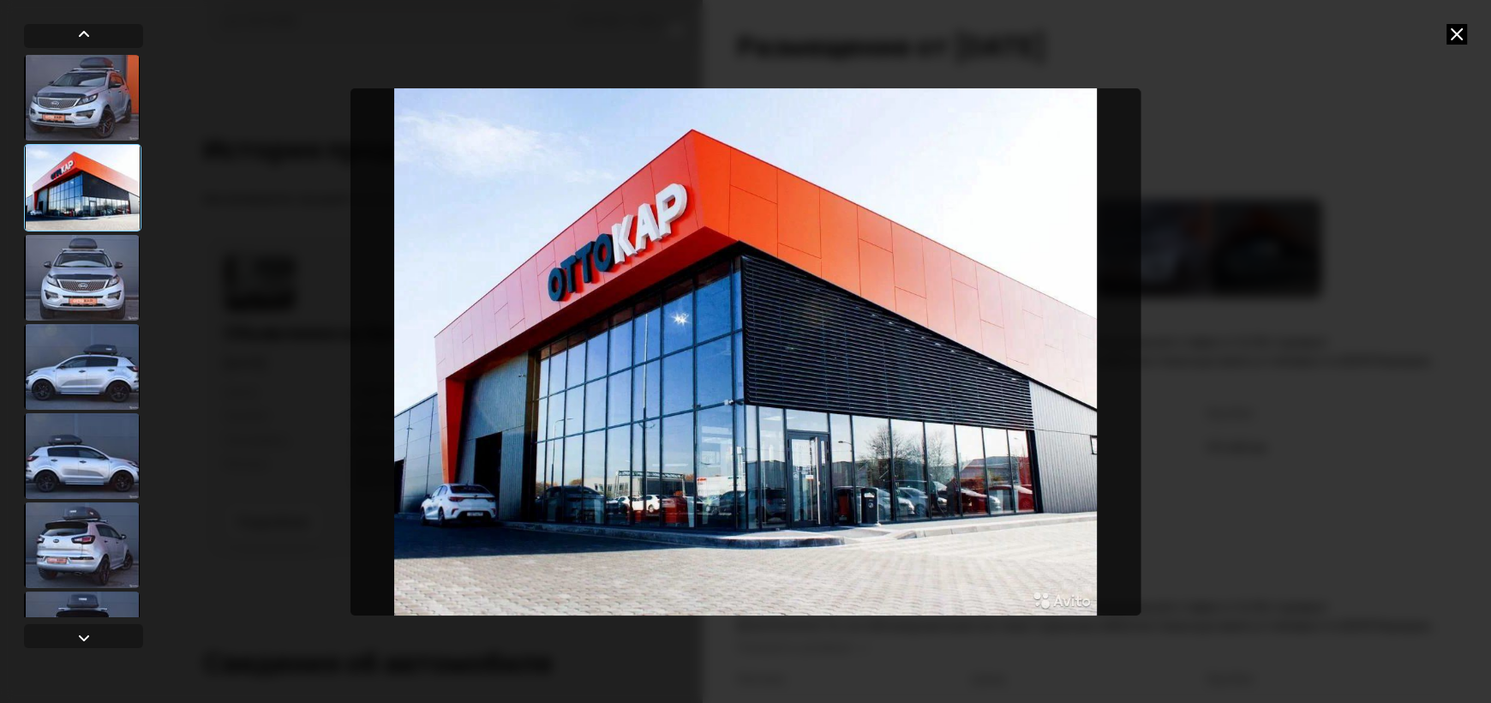
click at [94, 266] on div at bounding box center [82, 278] width 116 height 86
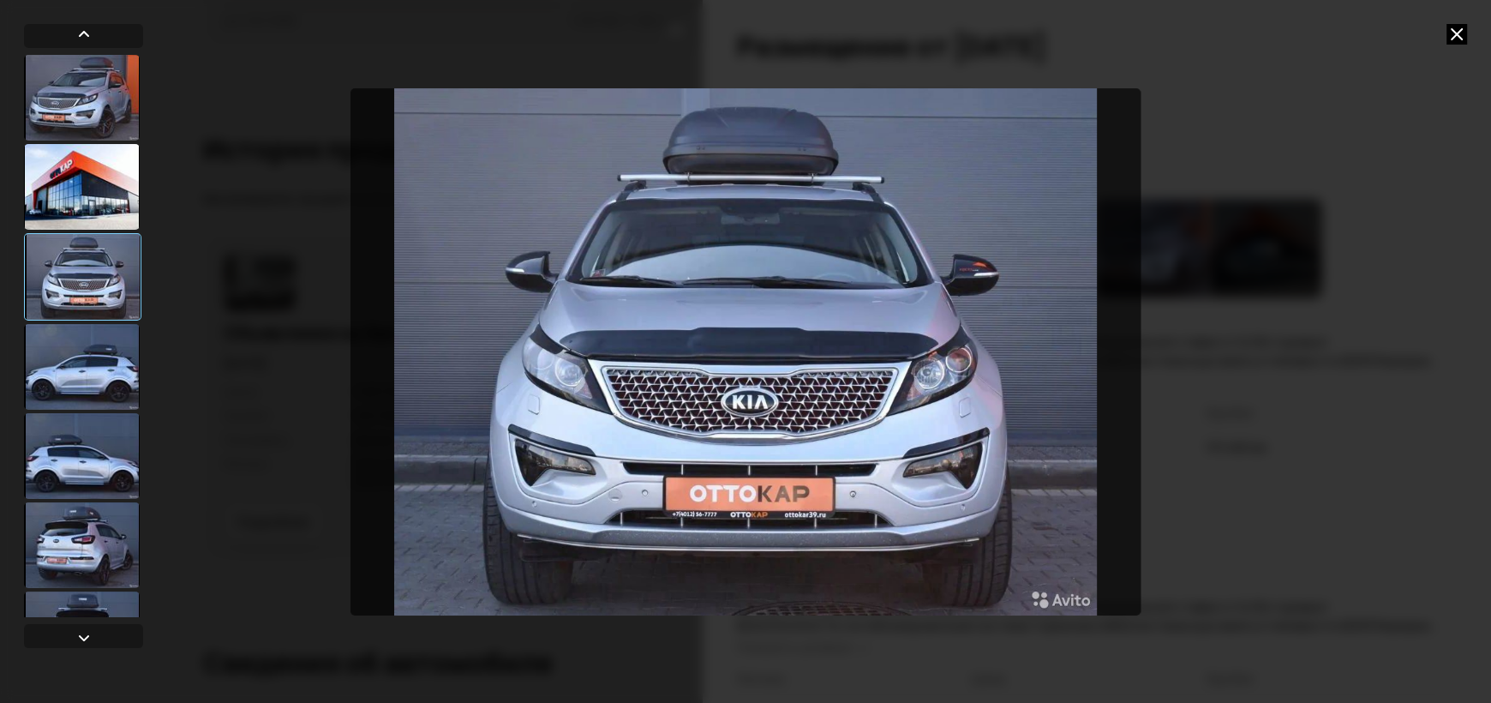
click at [93, 397] on div at bounding box center [82, 367] width 116 height 86
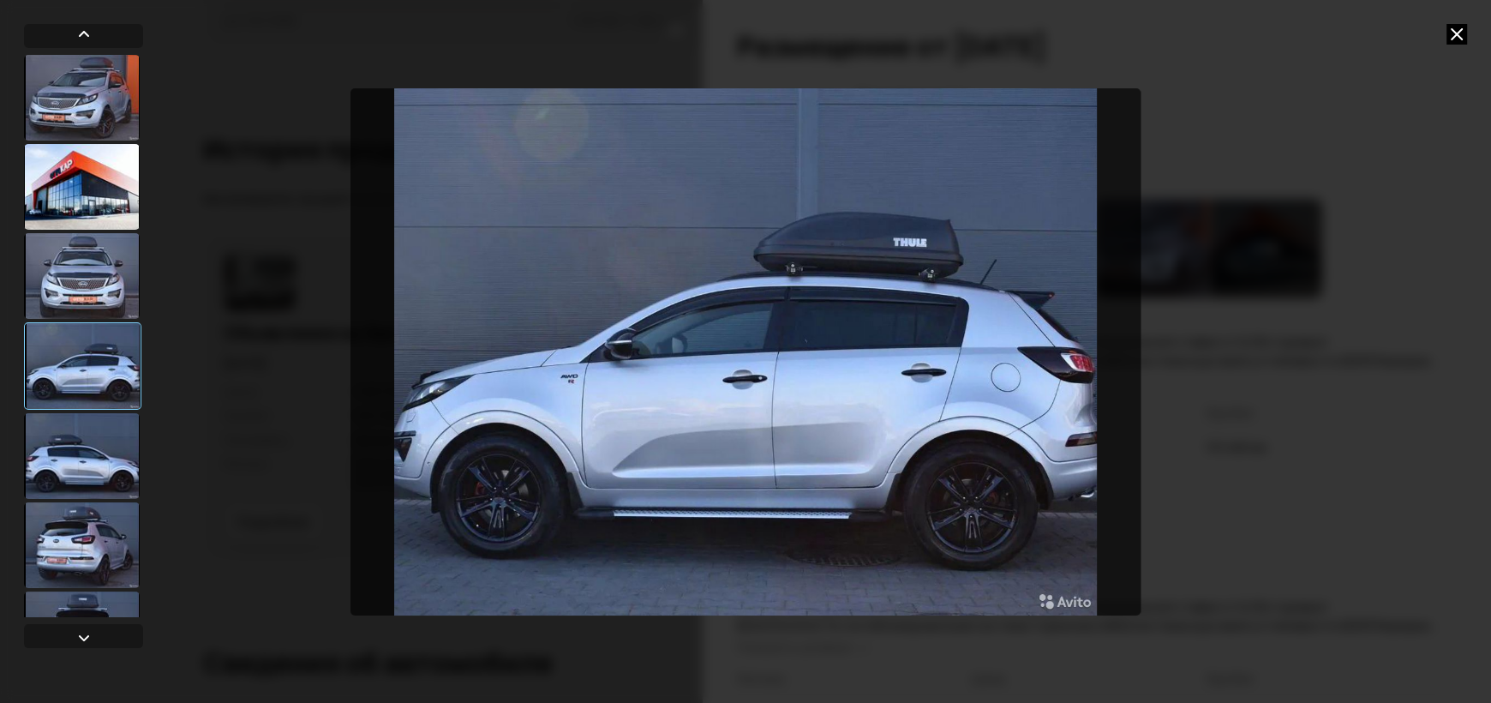
click at [91, 447] on div at bounding box center [82, 456] width 116 height 86
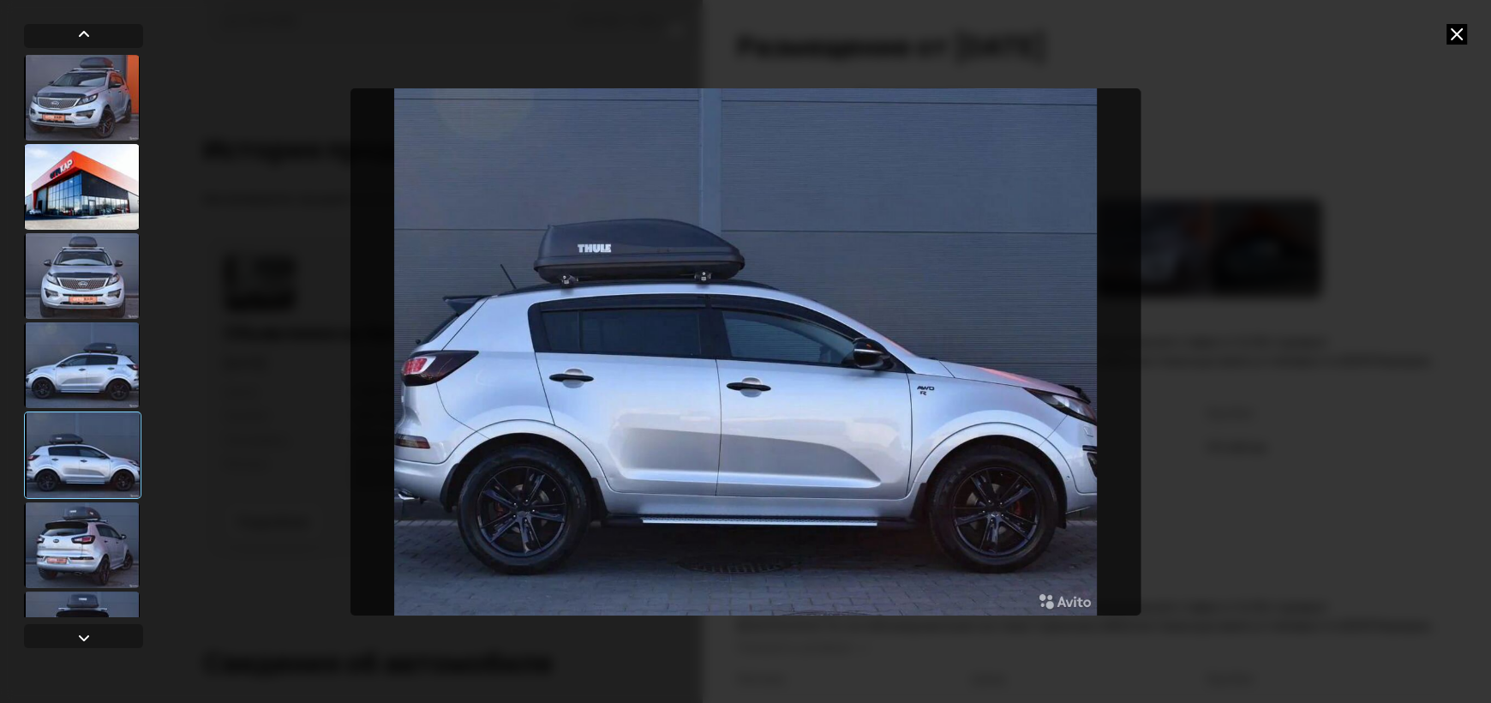
click at [97, 499] on div at bounding box center [83, 336] width 119 height 562
click at [96, 536] on div at bounding box center [82, 545] width 116 height 86
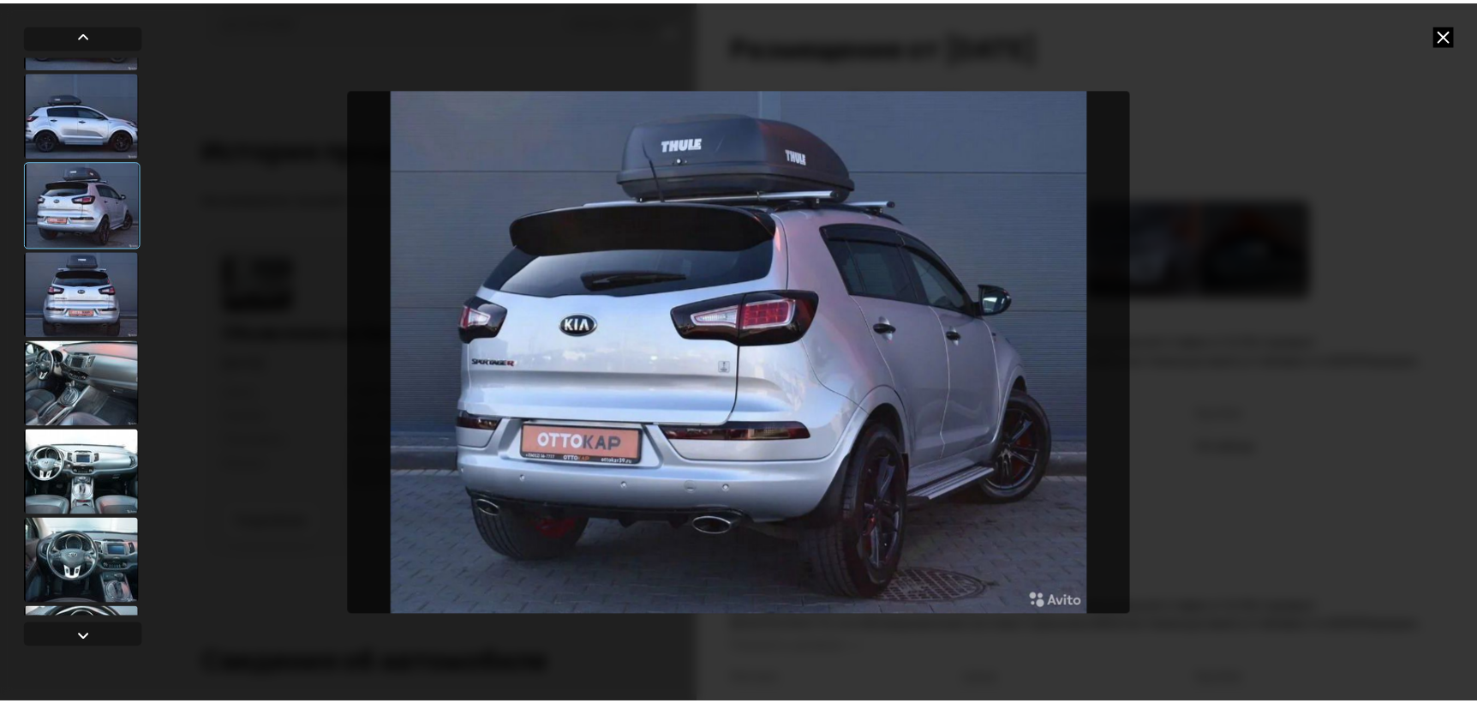
scroll to position [343, 0]
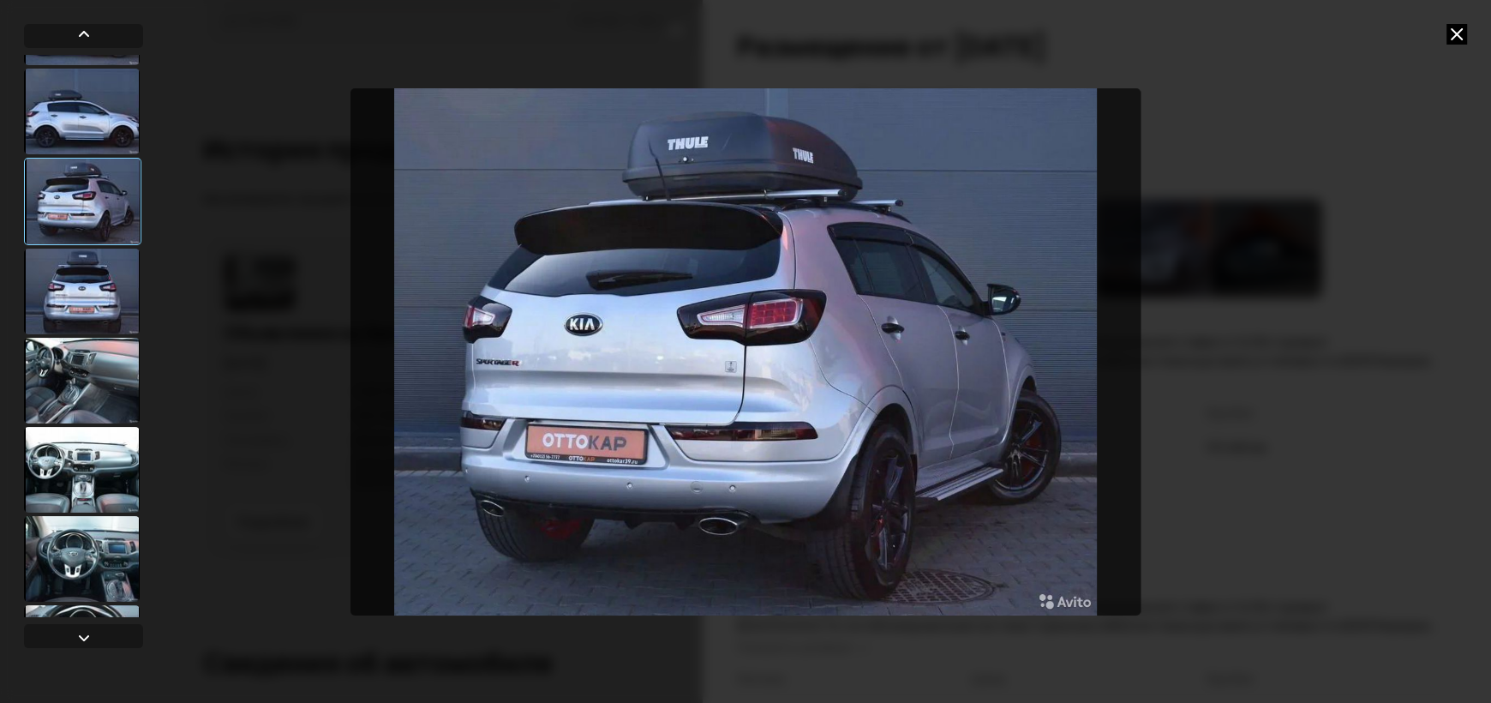
click at [74, 291] on div at bounding box center [82, 291] width 116 height 86
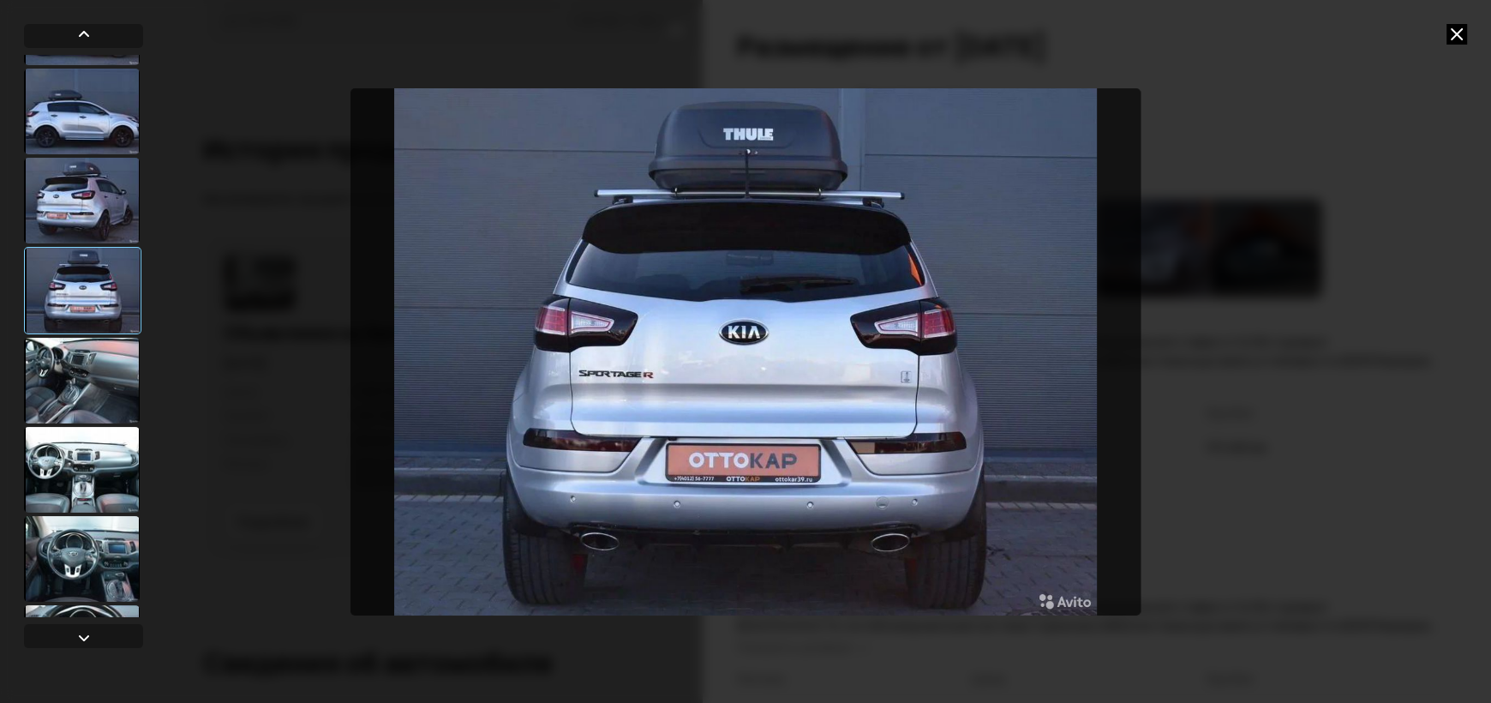
click at [72, 371] on div at bounding box center [82, 381] width 116 height 86
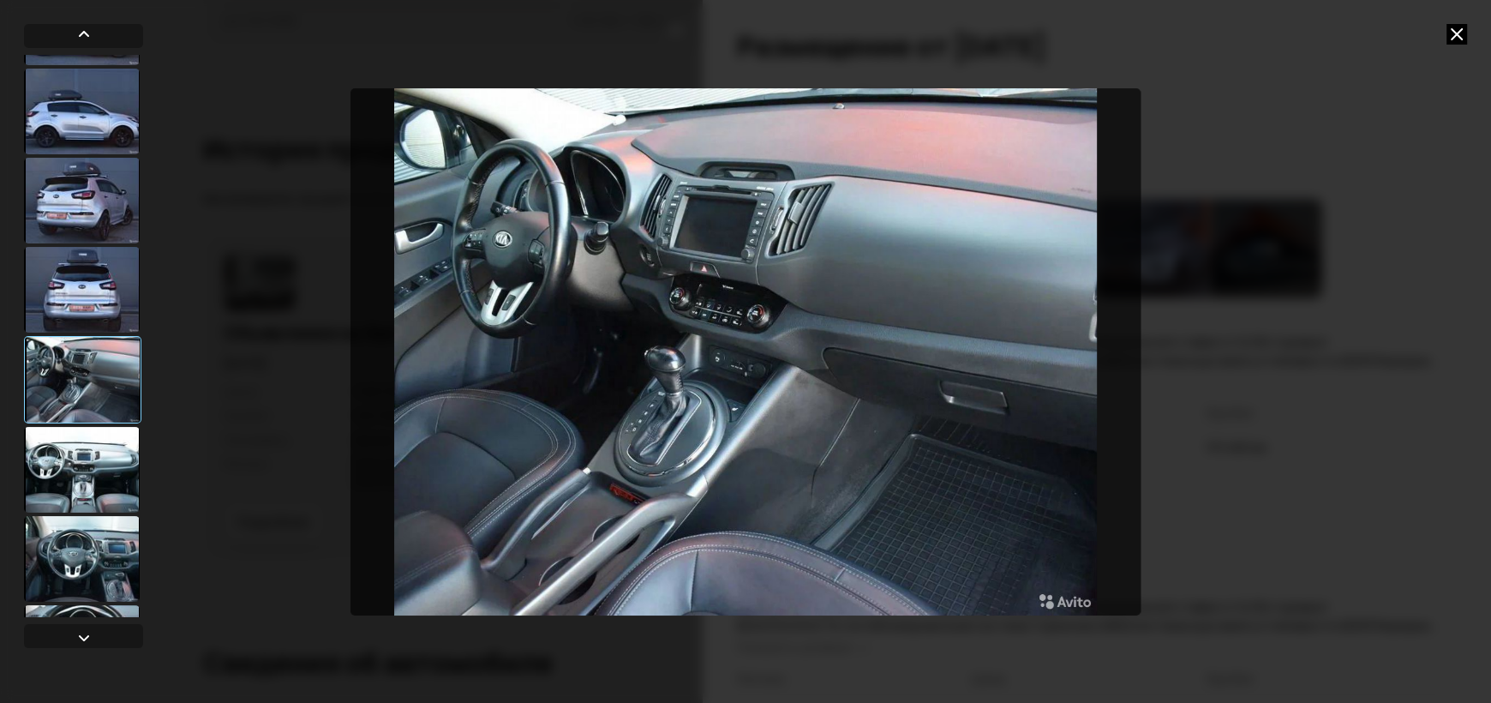
click at [58, 494] on div at bounding box center [82, 470] width 116 height 86
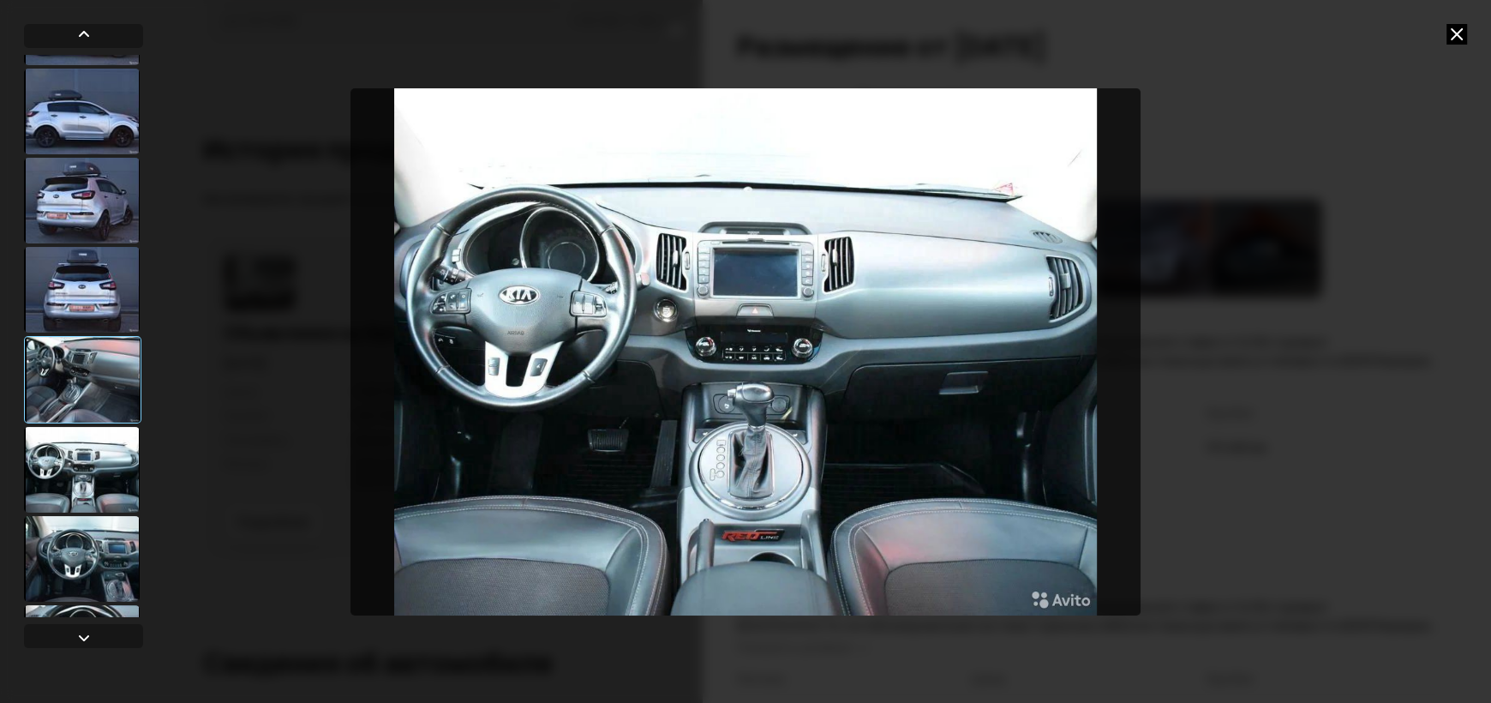
click at [74, 536] on div at bounding box center [82, 559] width 116 height 86
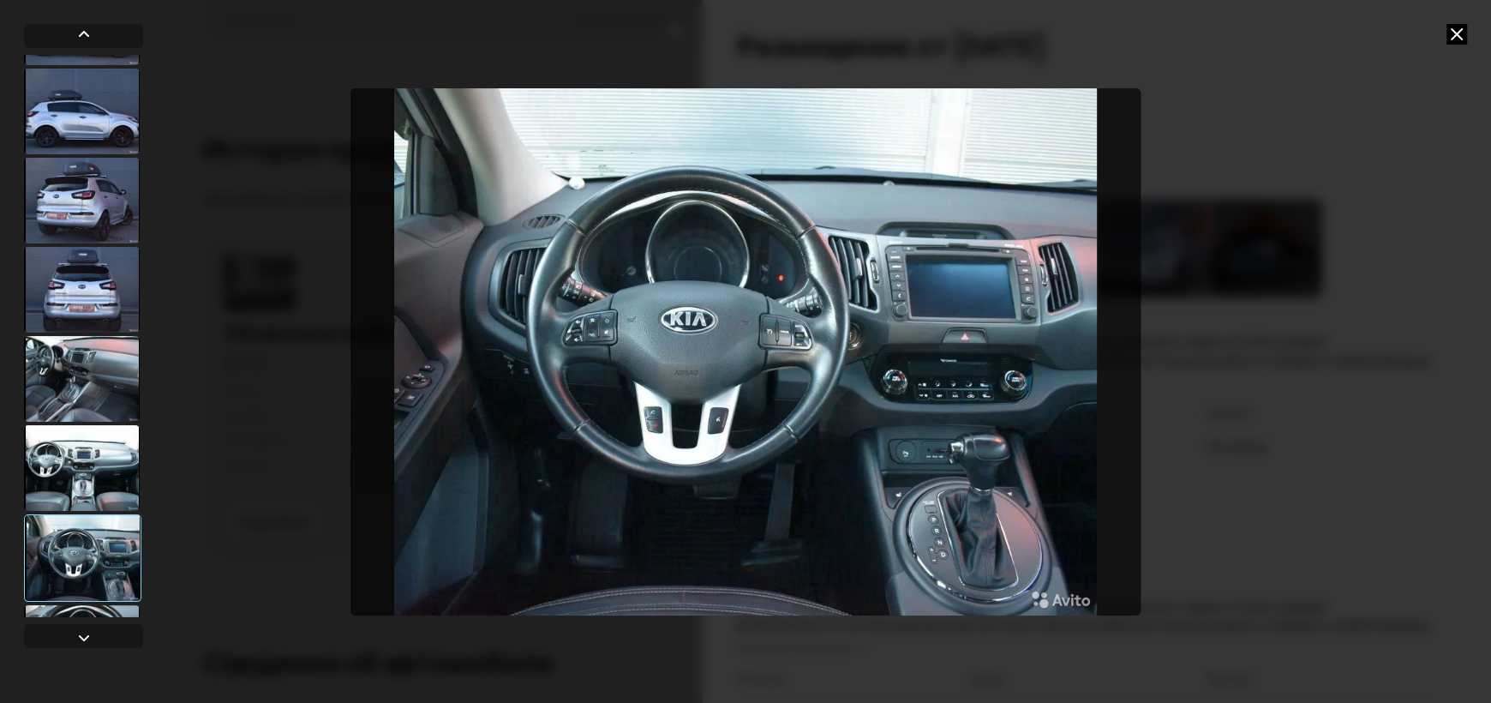
click at [1458, 36] on icon at bounding box center [1456, 34] width 21 height 21
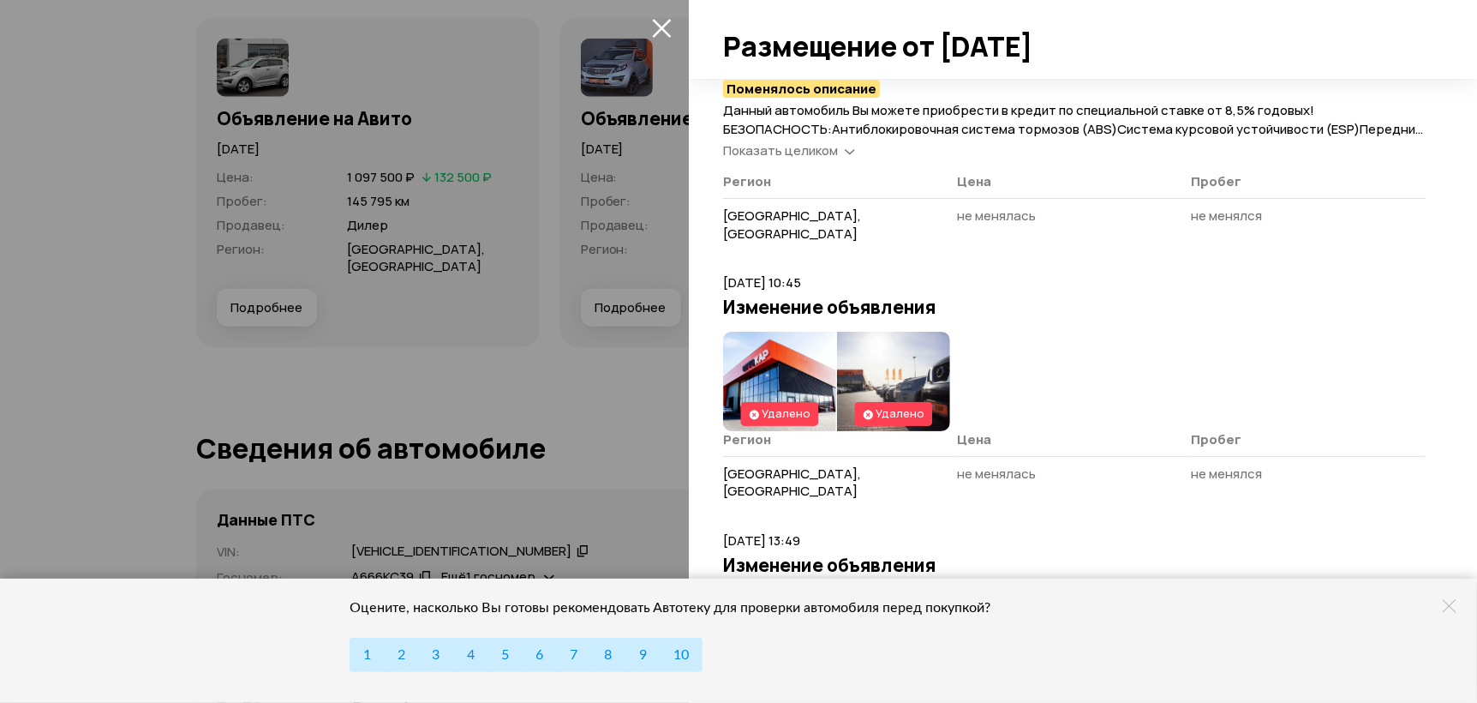
scroll to position [4884, 0]
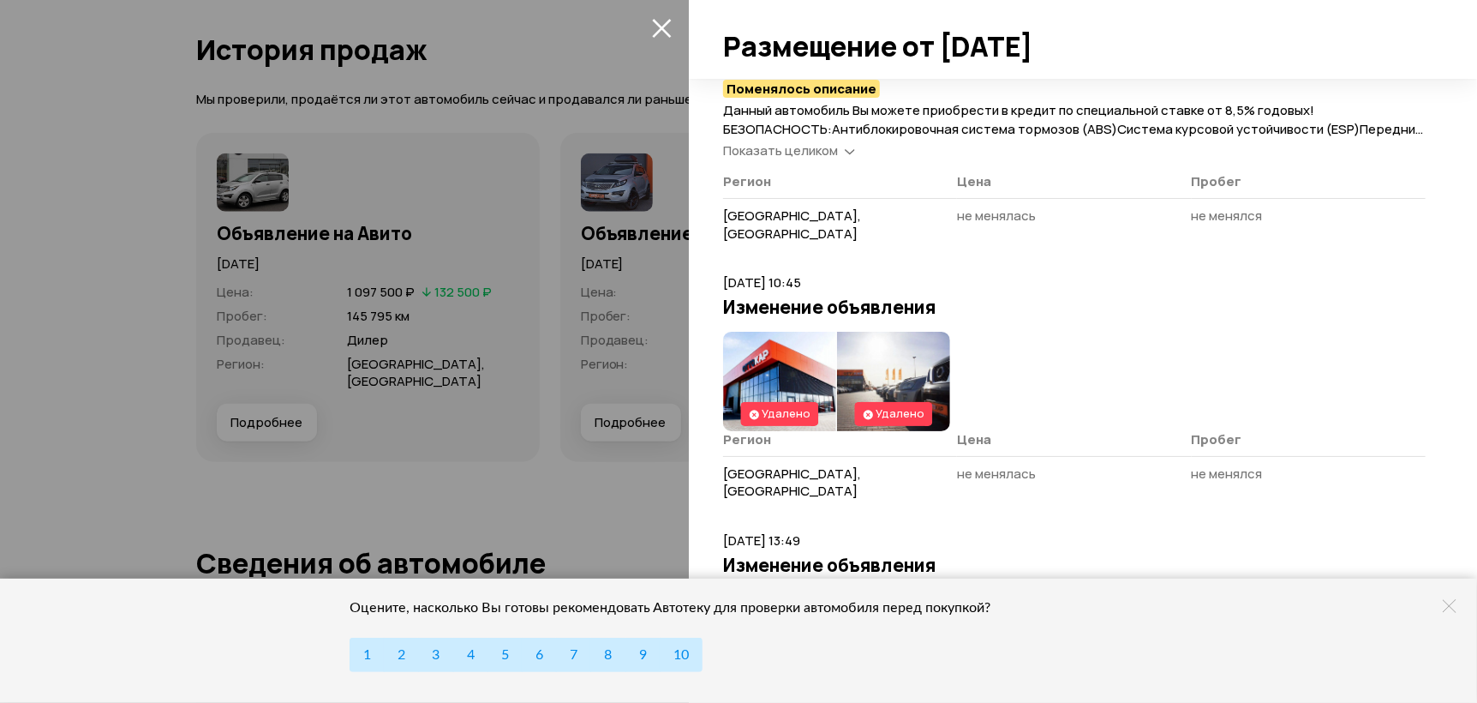
click at [1449, 602] on icon at bounding box center [1450, 606] width 14 height 14
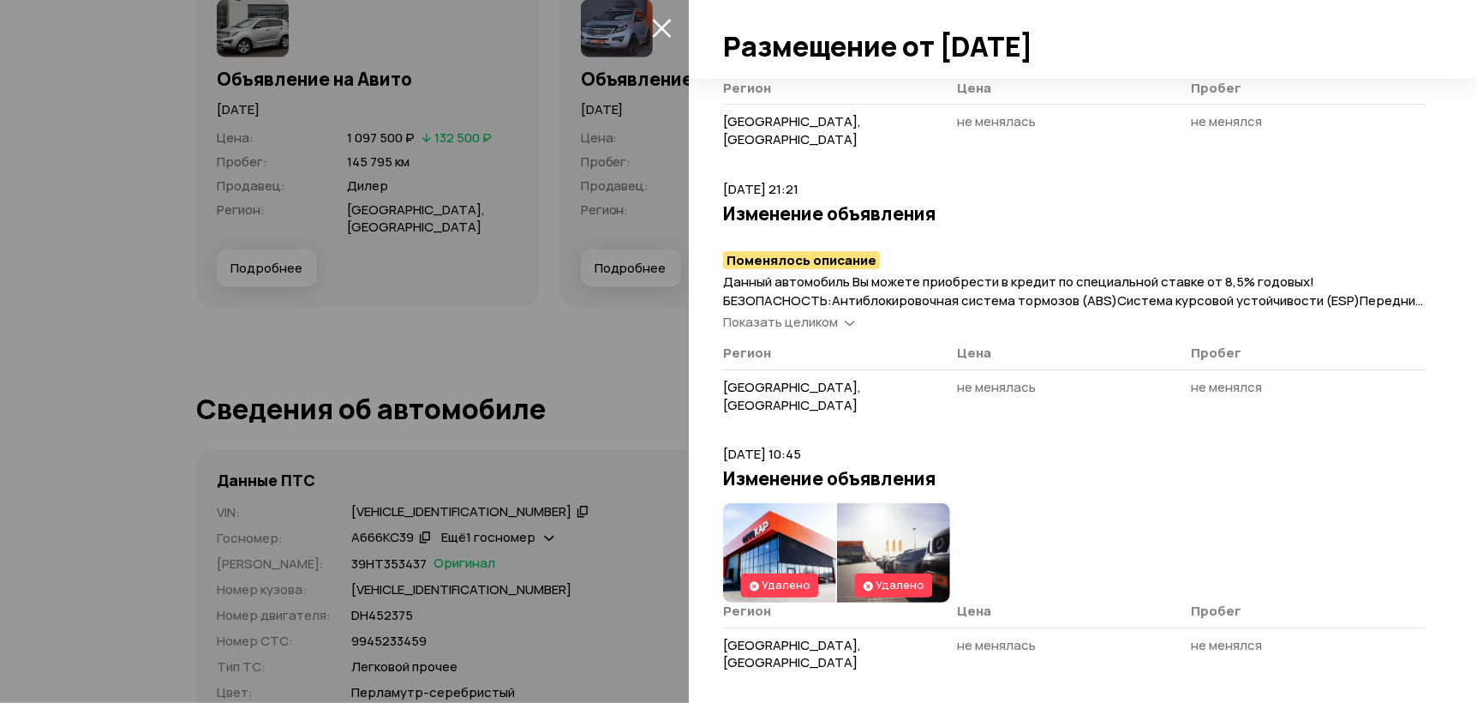
scroll to position [4983, 0]
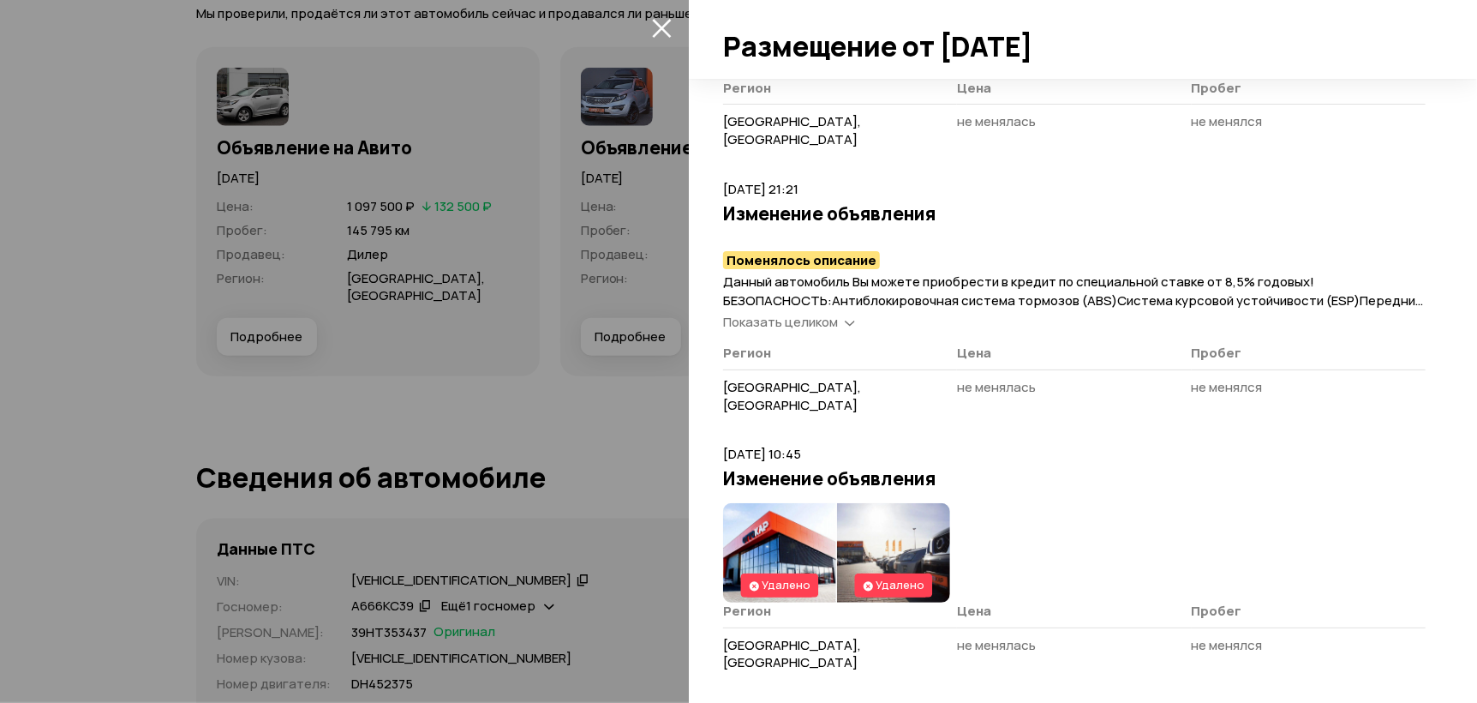
click at [670, 27] on icon "закрыть" at bounding box center [662, 28] width 20 height 20
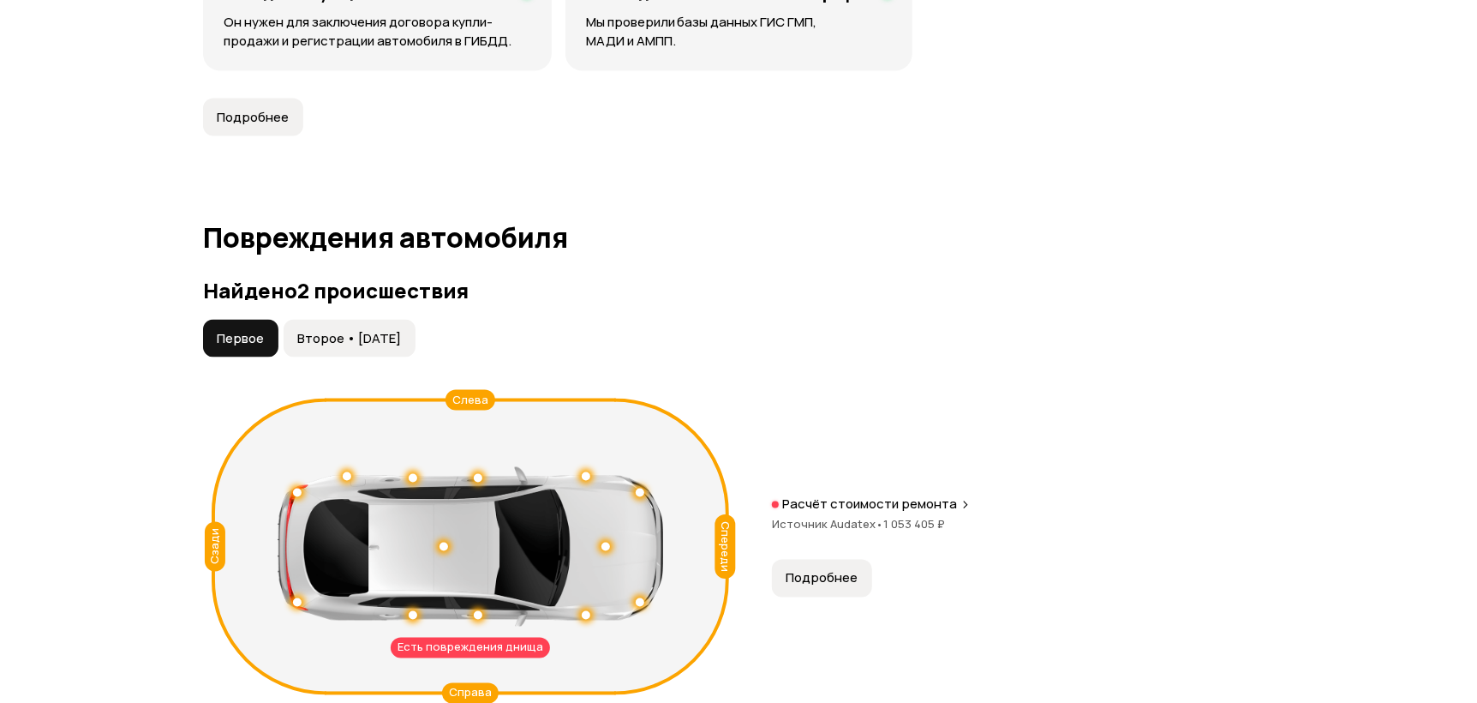
scroll to position [1555, 0]
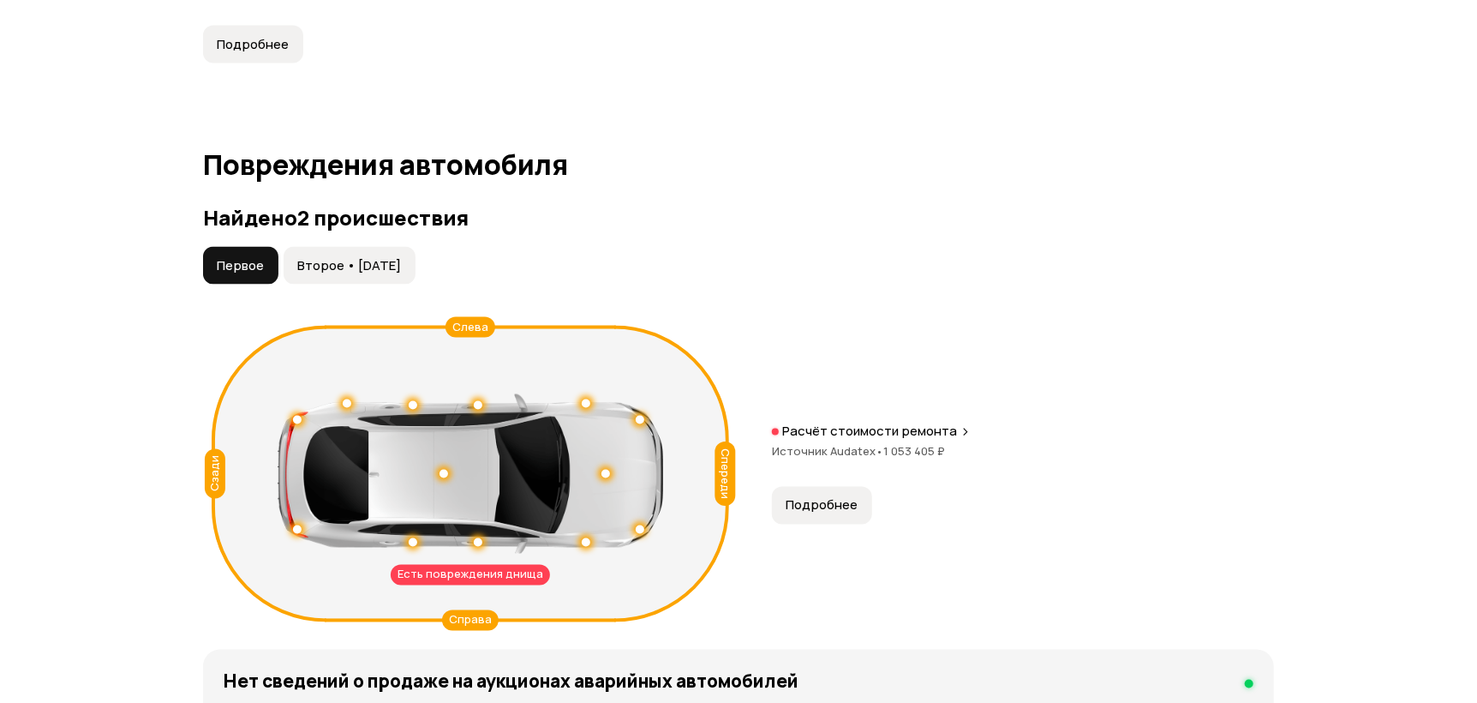
drag, startPoint x: 470, startPoint y: 581, endPoint x: 464, endPoint y: 604, distance: 23.9
click at [470, 580] on div "Есть повреждения днища" at bounding box center [470, 575] width 159 height 21
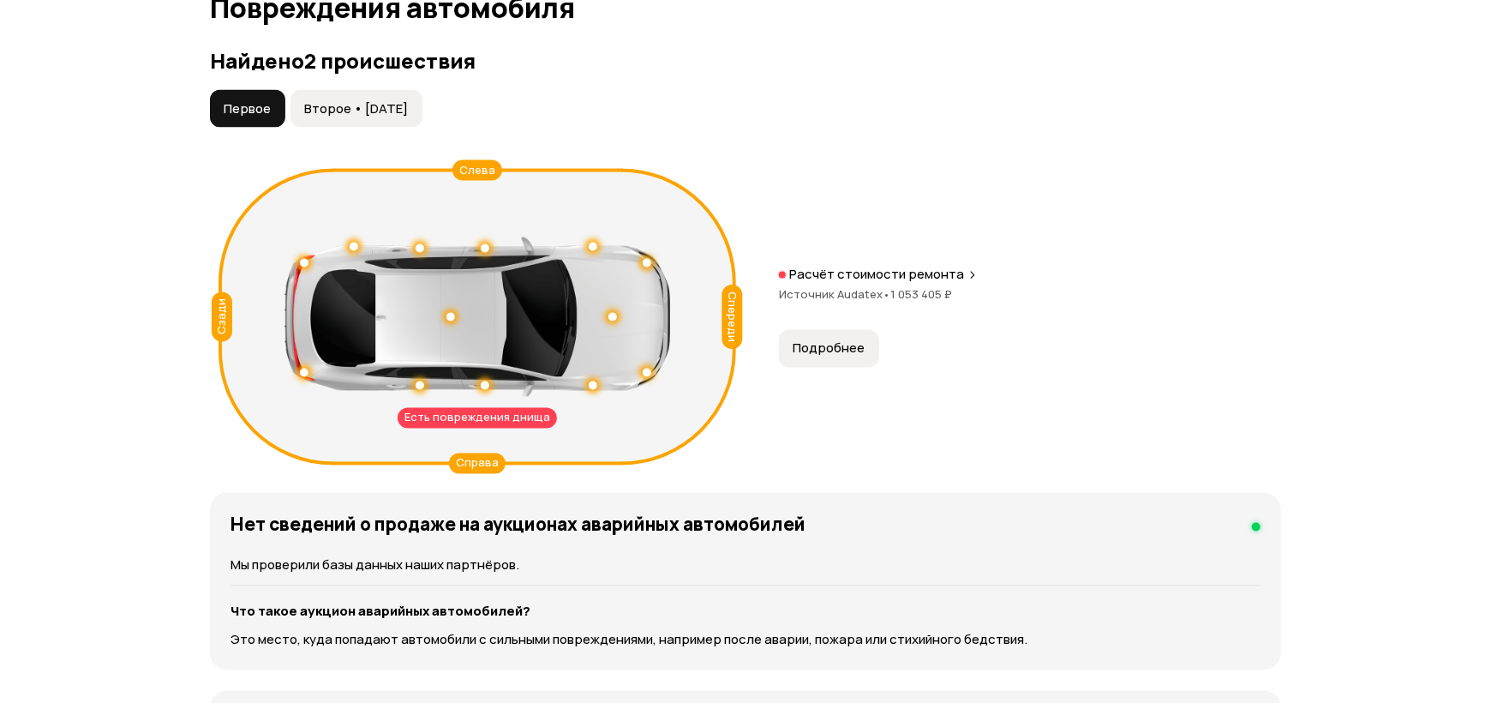
scroll to position [1727, 0]
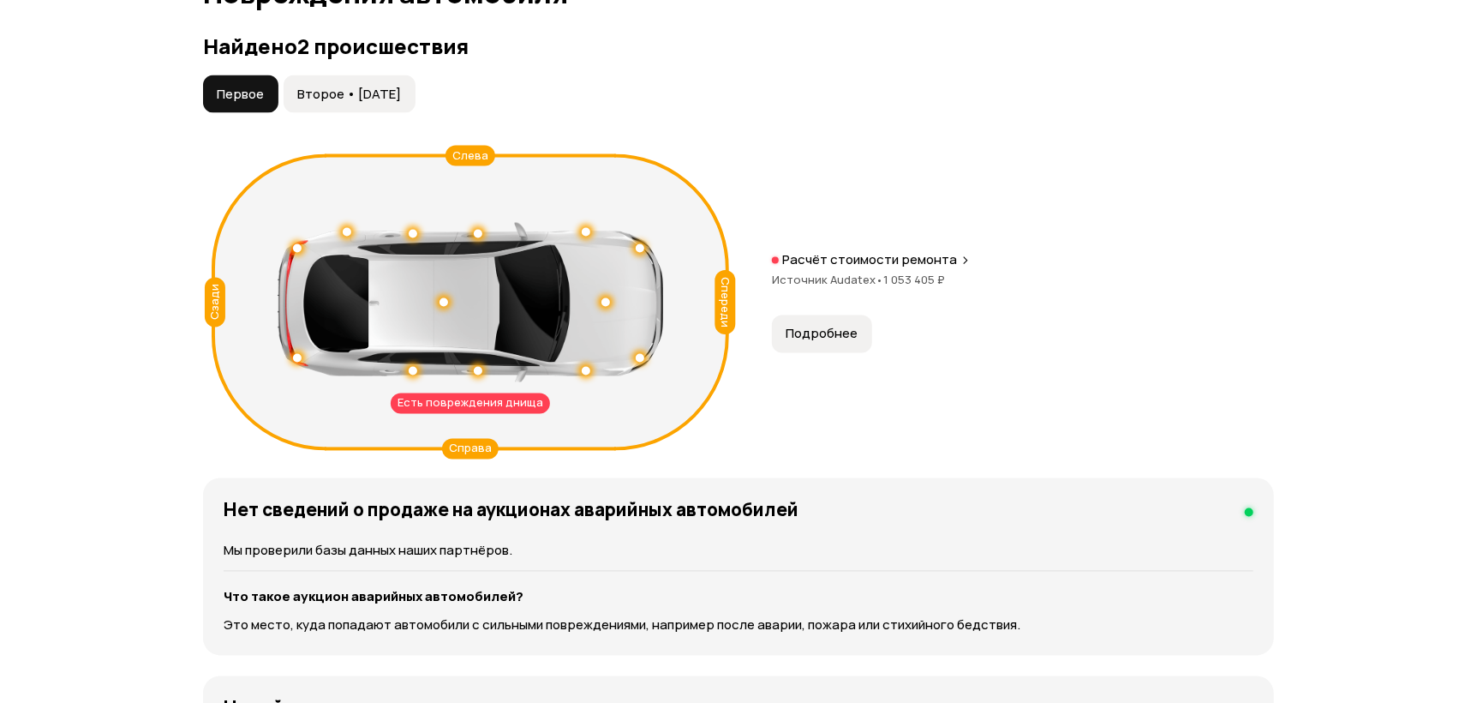
click at [817, 336] on span "Подробнее" at bounding box center [822, 334] width 72 height 17
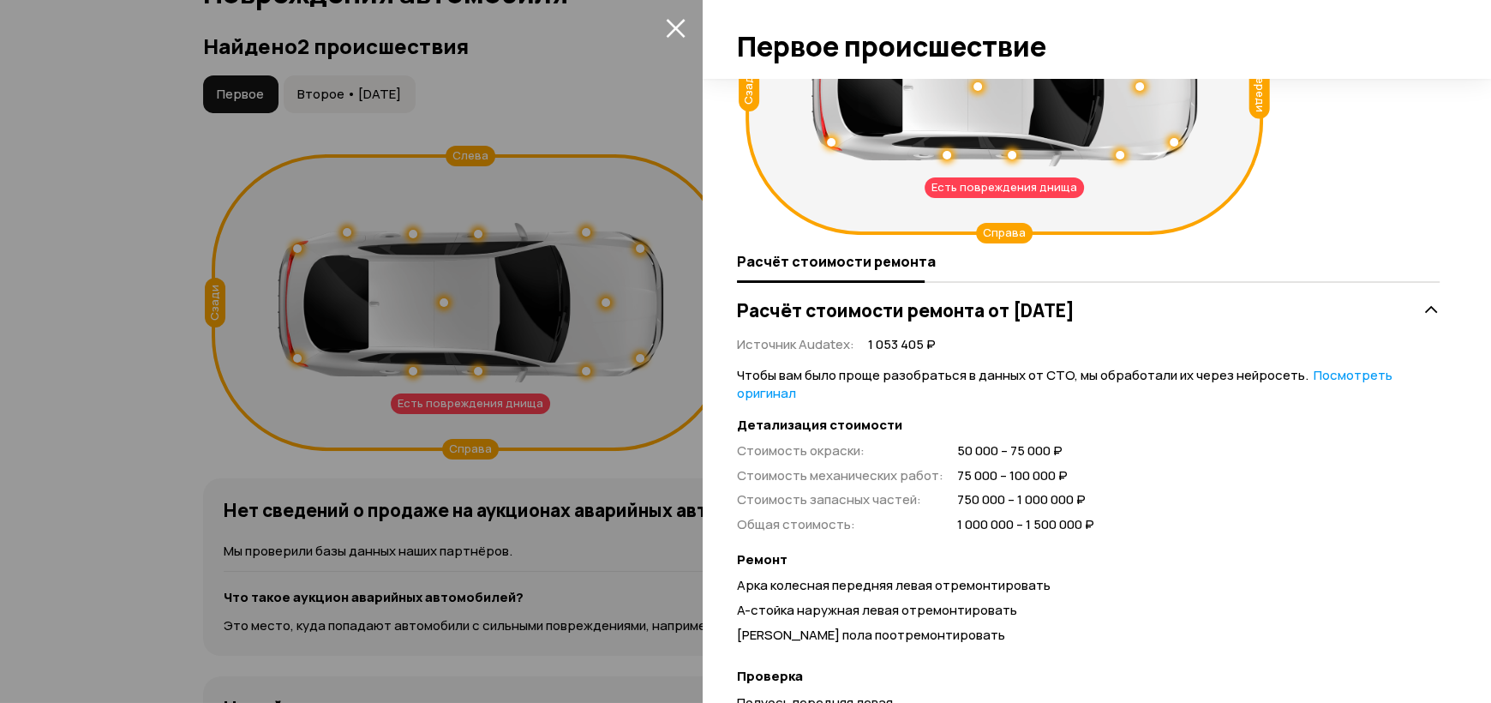
scroll to position [171, 0]
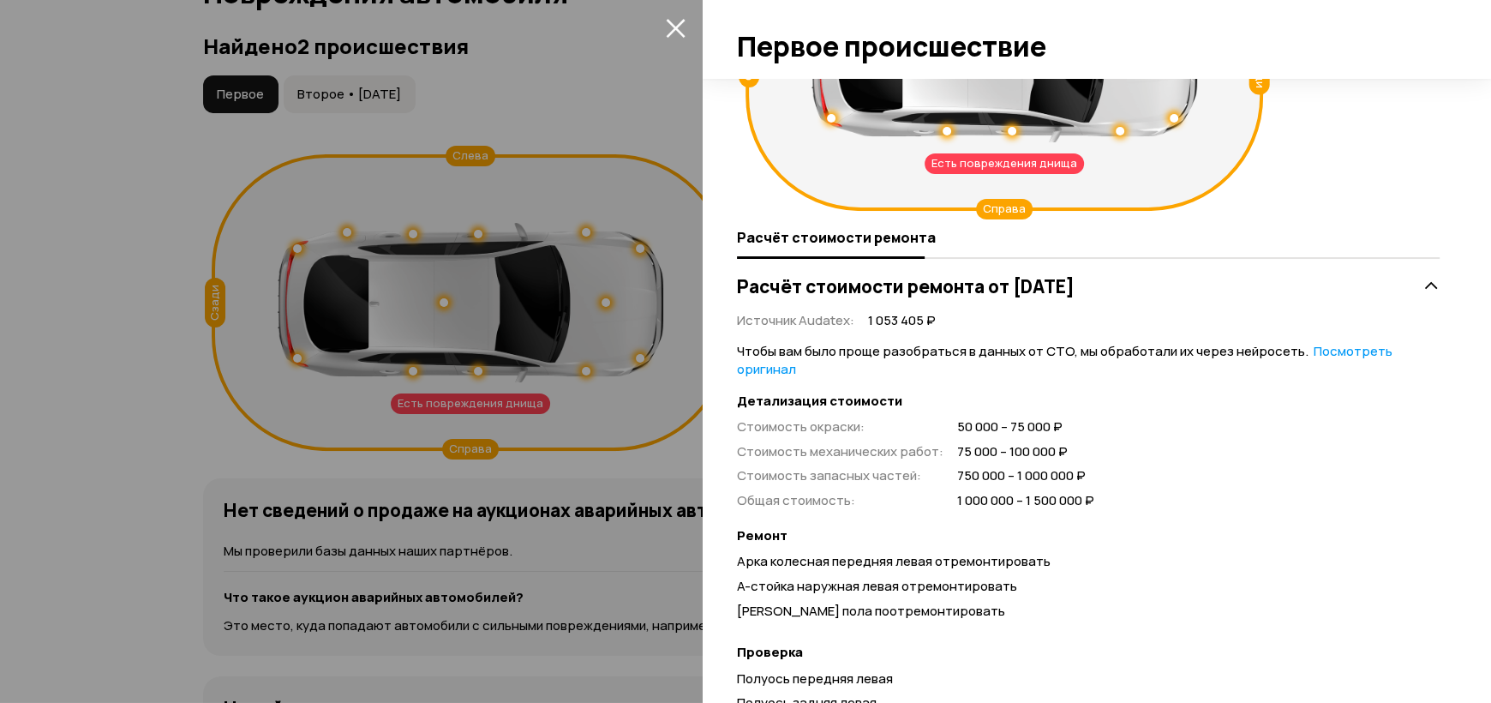
click at [1358, 350] on link "Посмотреть оригинал" at bounding box center [1065, 360] width 656 height 36
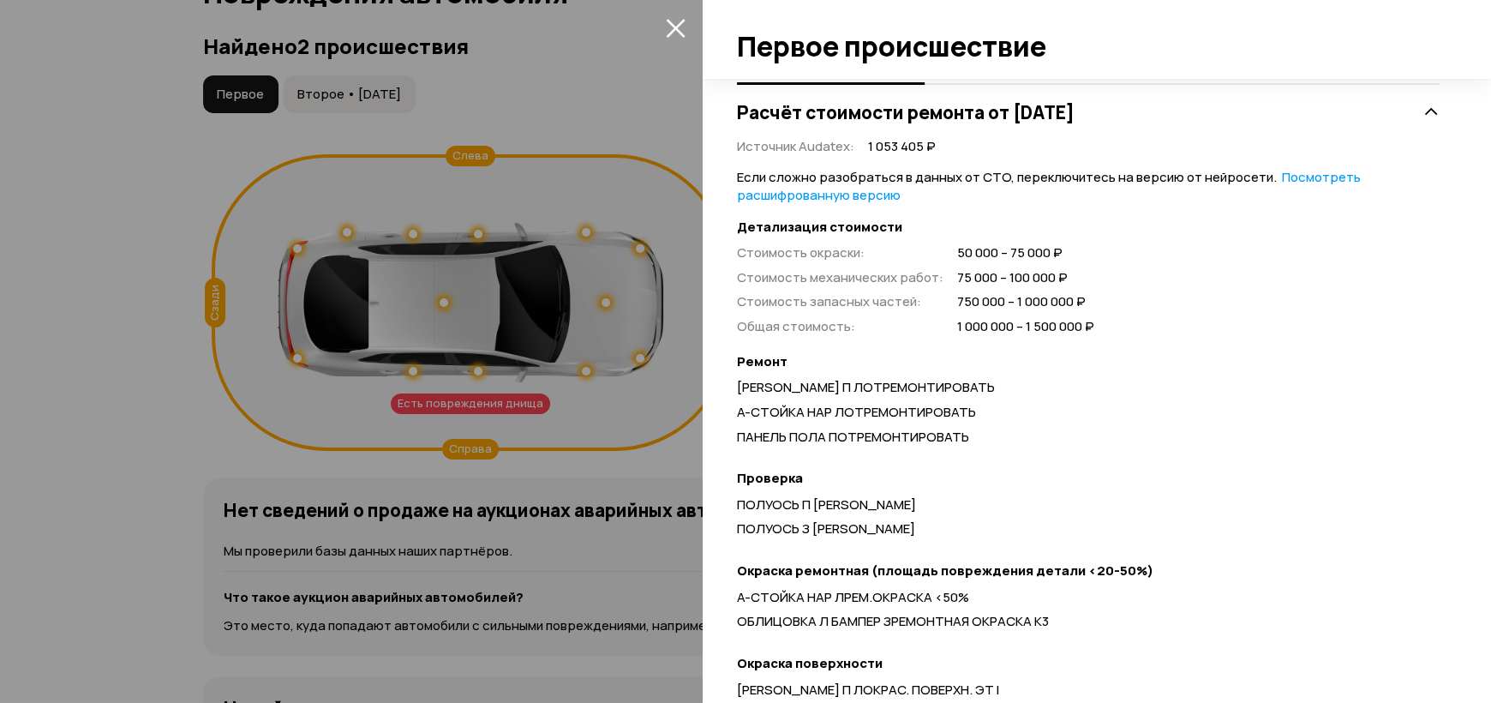
scroll to position [343, 0]
click at [1303, 183] on link "Посмотреть расшифрованную версию" at bounding box center [1049, 189] width 624 height 36
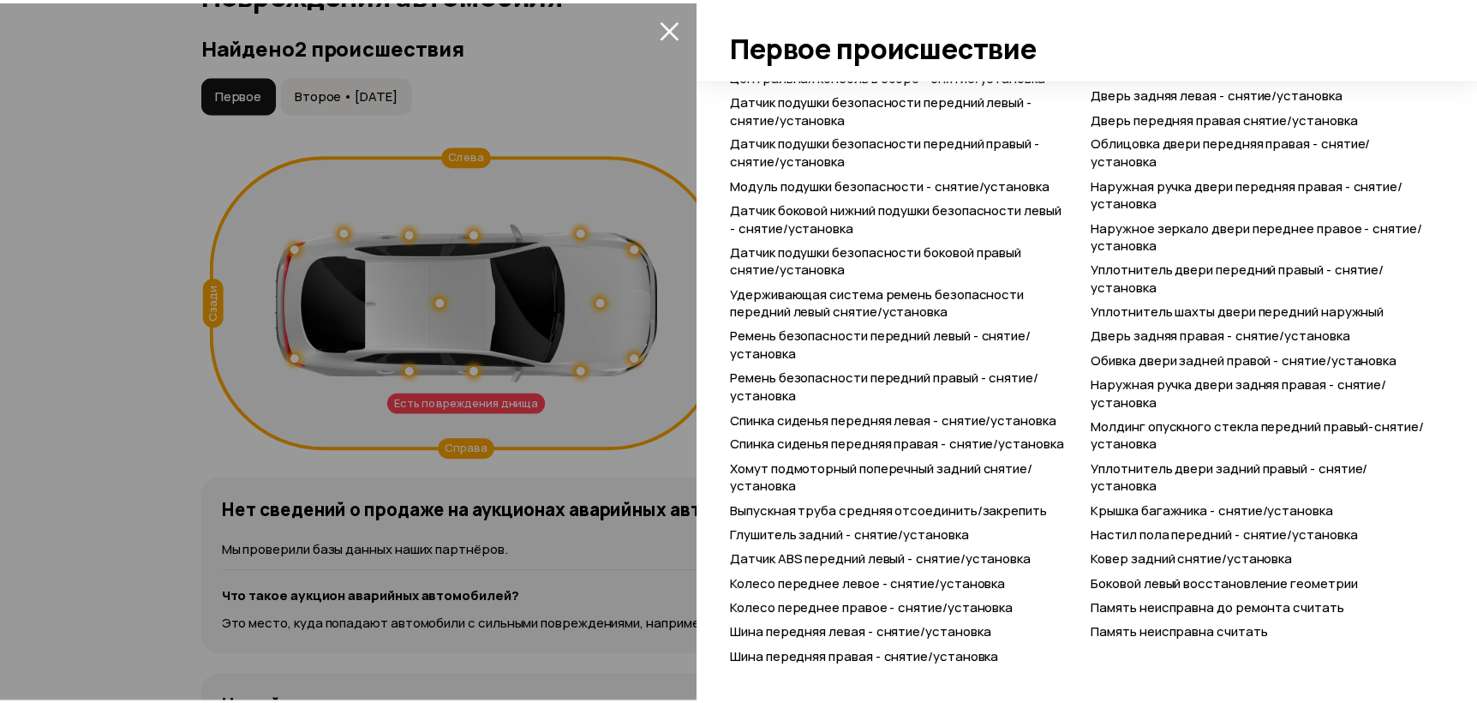
scroll to position [3415, 0]
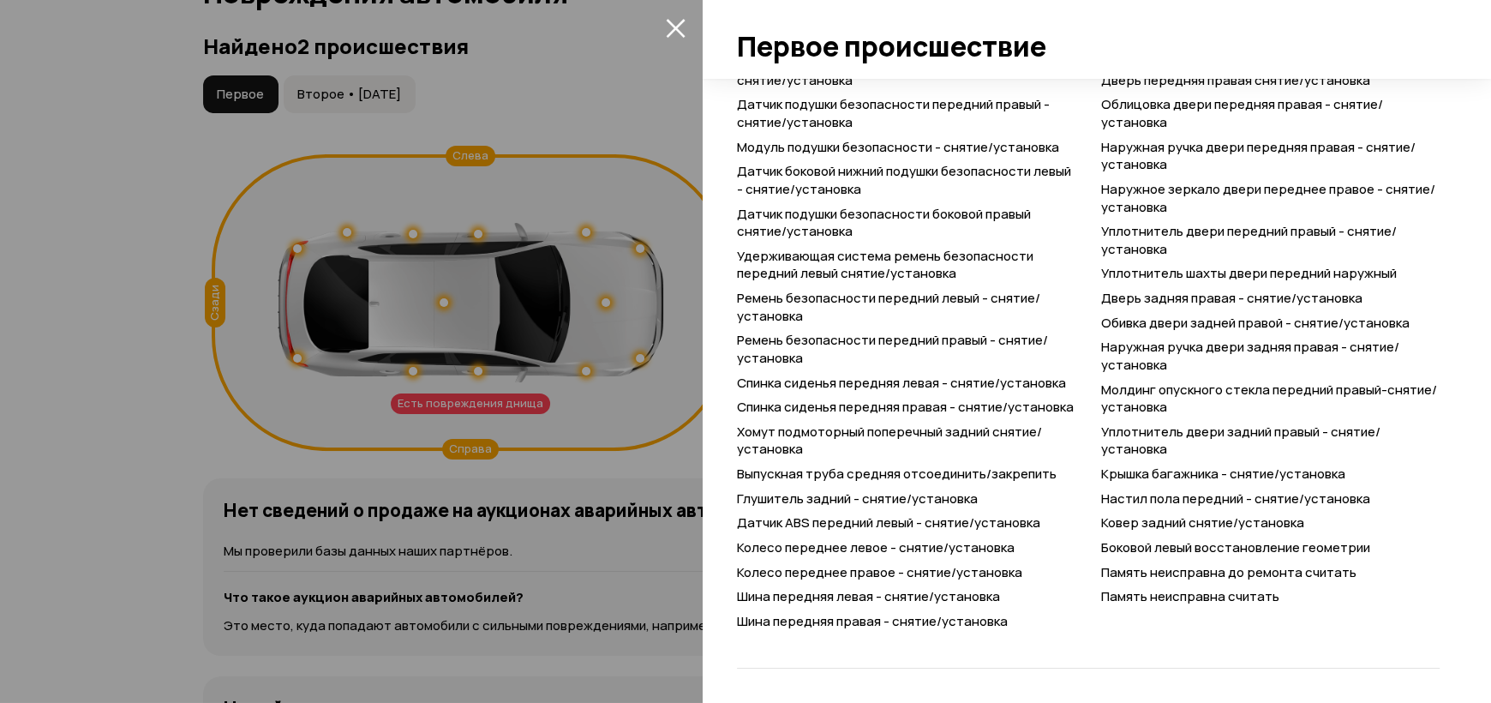
click at [673, 25] on icon "закрыть" at bounding box center [675, 28] width 19 height 19
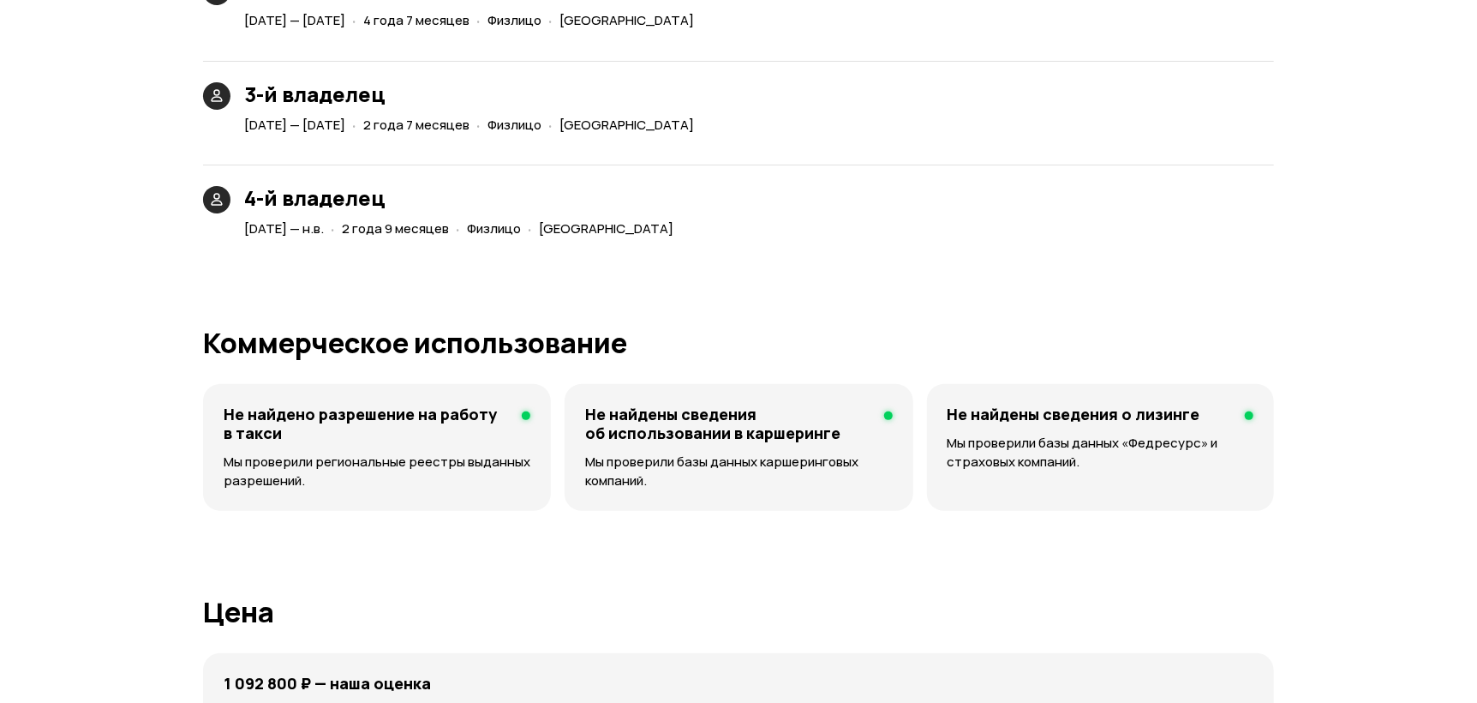
scroll to position [0, 0]
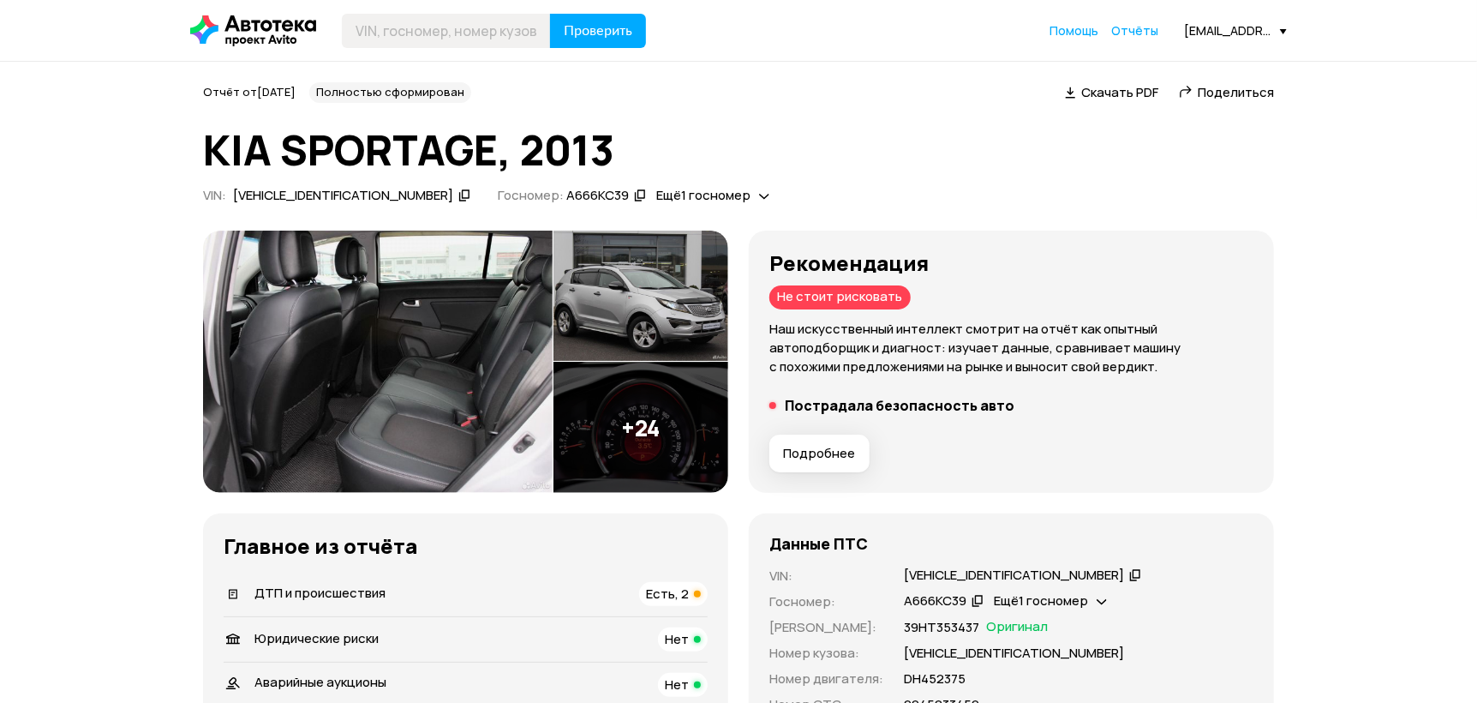
click at [1152, 20] on div "Проверить Помощь Отчёты [EMAIL_ADDRESS][DOMAIN_NAME]" at bounding box center [739, 31] width 1114 height 34
click at [1147, 26] on span "Отчёты" at bounding box center [1134, 30] width 47 height 16
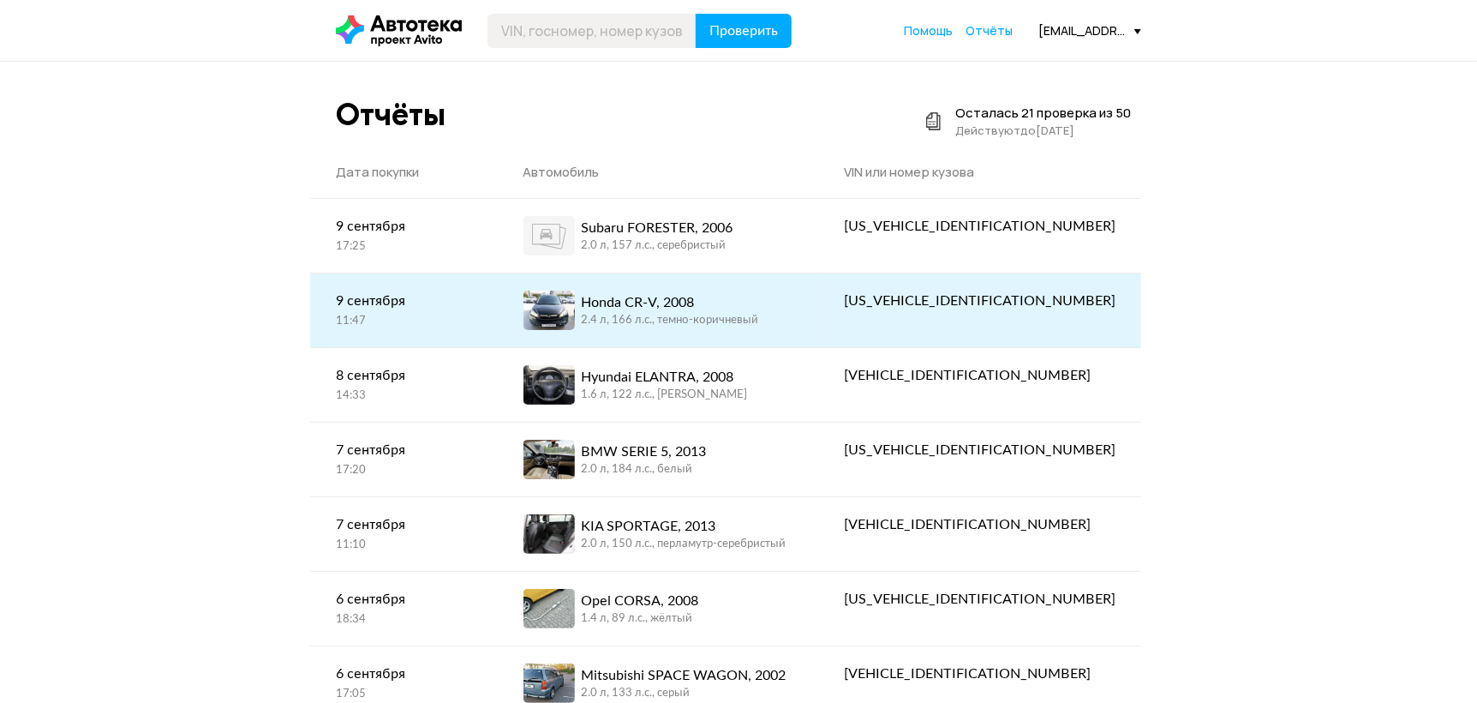
click at [726, 313] on div "2.4 л, 166 л.c., темно-коричневый" at bounding box center [670, 320] width 177 height 15
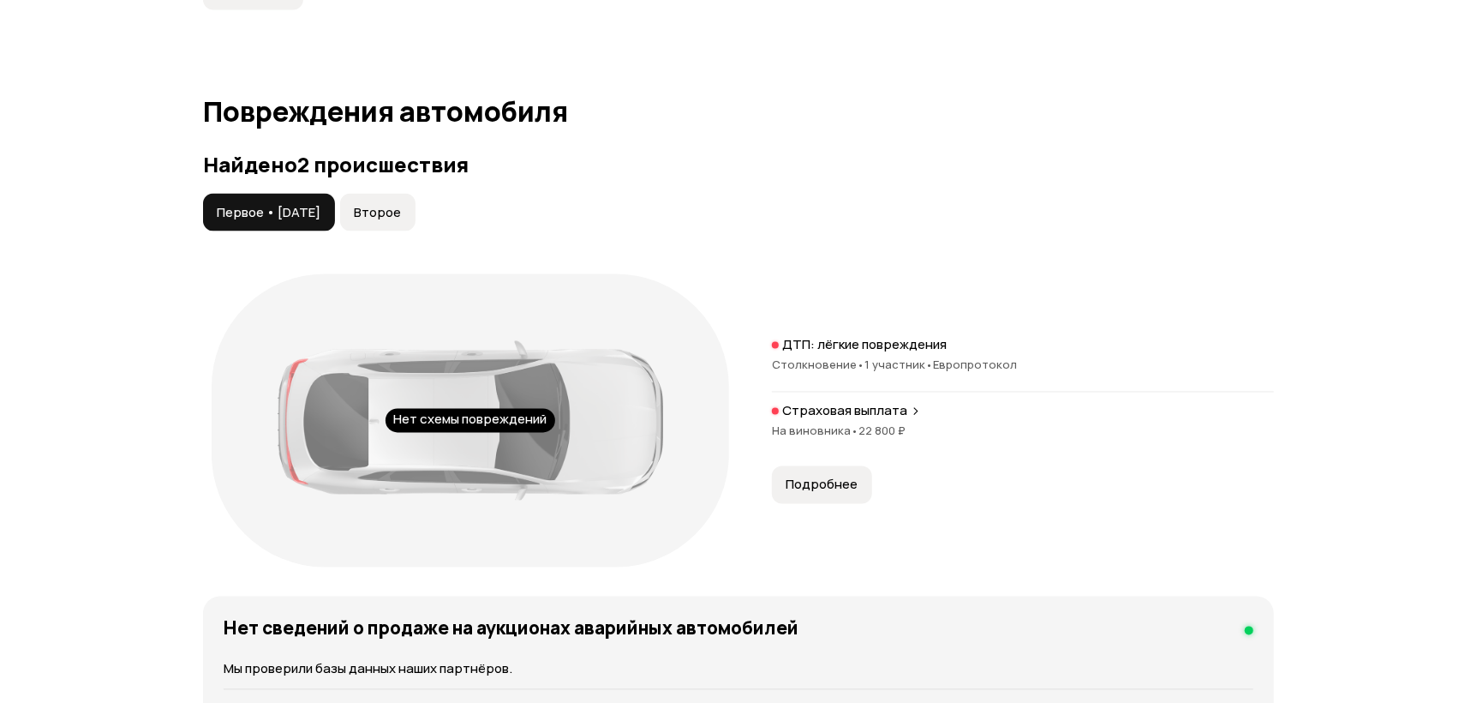
scroll to position [1884, 0]
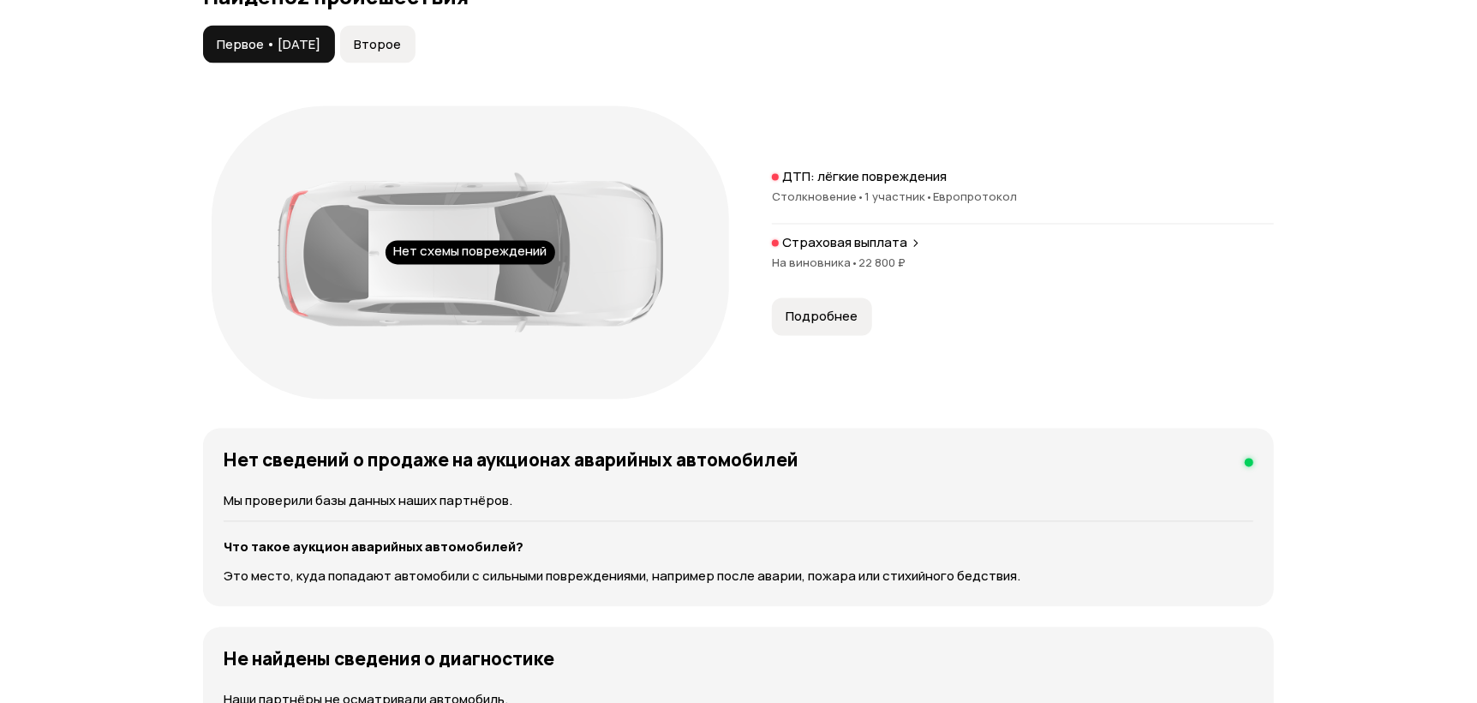
click at [864, 239] on p "Страховая выплата" at bounding box center [844, 243] width 125 height 17
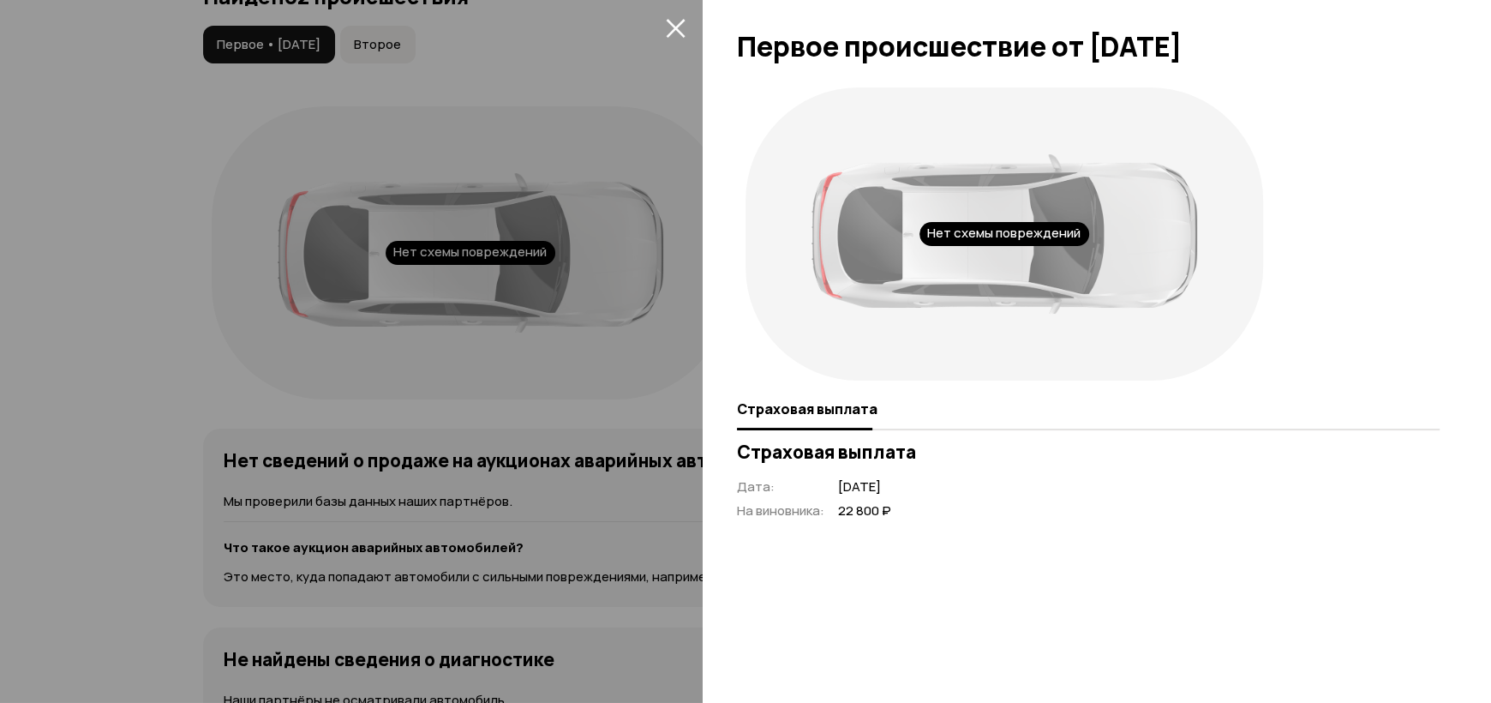
click at [674, 27] on icon "закрыть" at bounding box center [675, 28] width 19 height 19
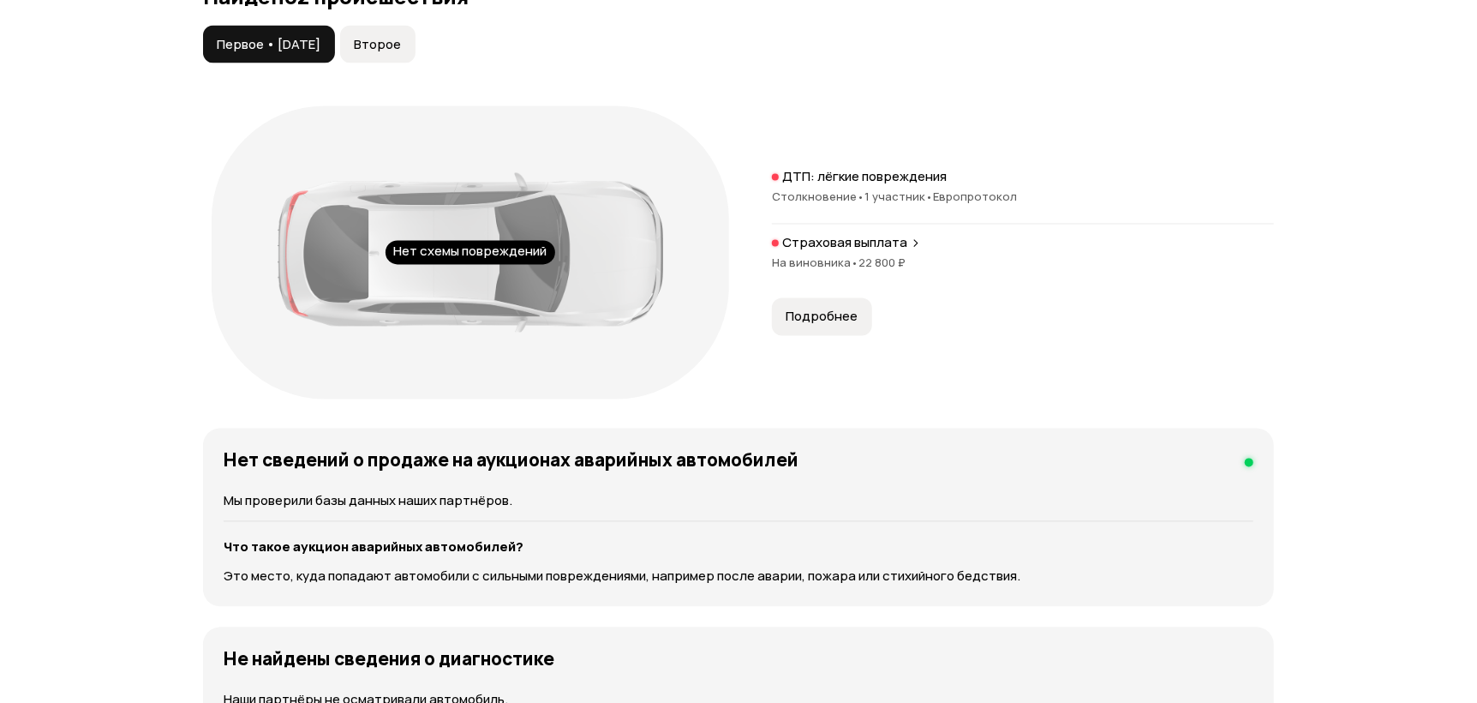
click at [833, 247] on p "Страховая выплата" at bounding box center [844, 243] width 125 height 17
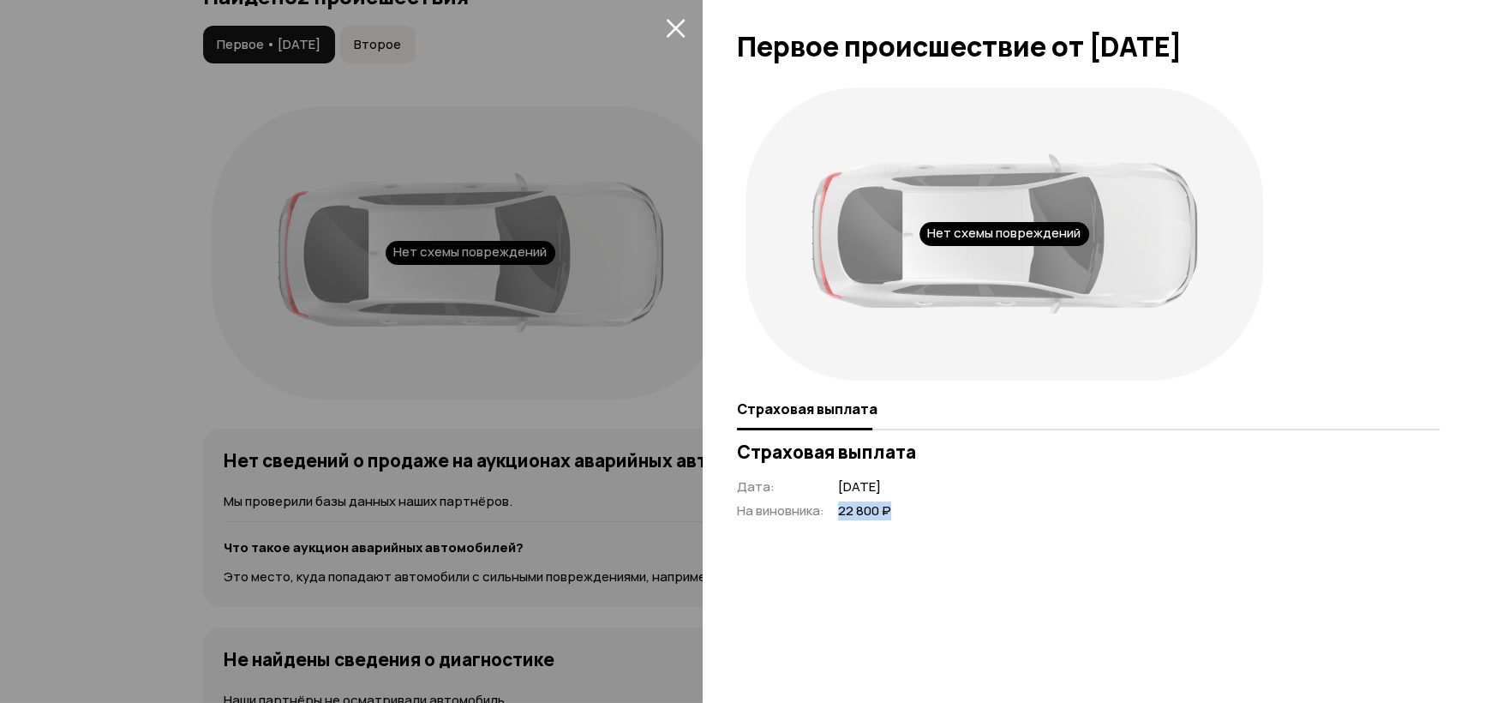
drag, startPoint x: 835, startPoint y: 517, endPoint x: 877, endPoint y: 193, distance: 326.5
click at [891, 513] on div "Дата : [DATE] На виновника : 22 800 ₽" at bounding box center [814, 499] width 154 height 42
click at [670, 27] on icon "закрыть" at bounding box center [676, 28] width 20 height 20
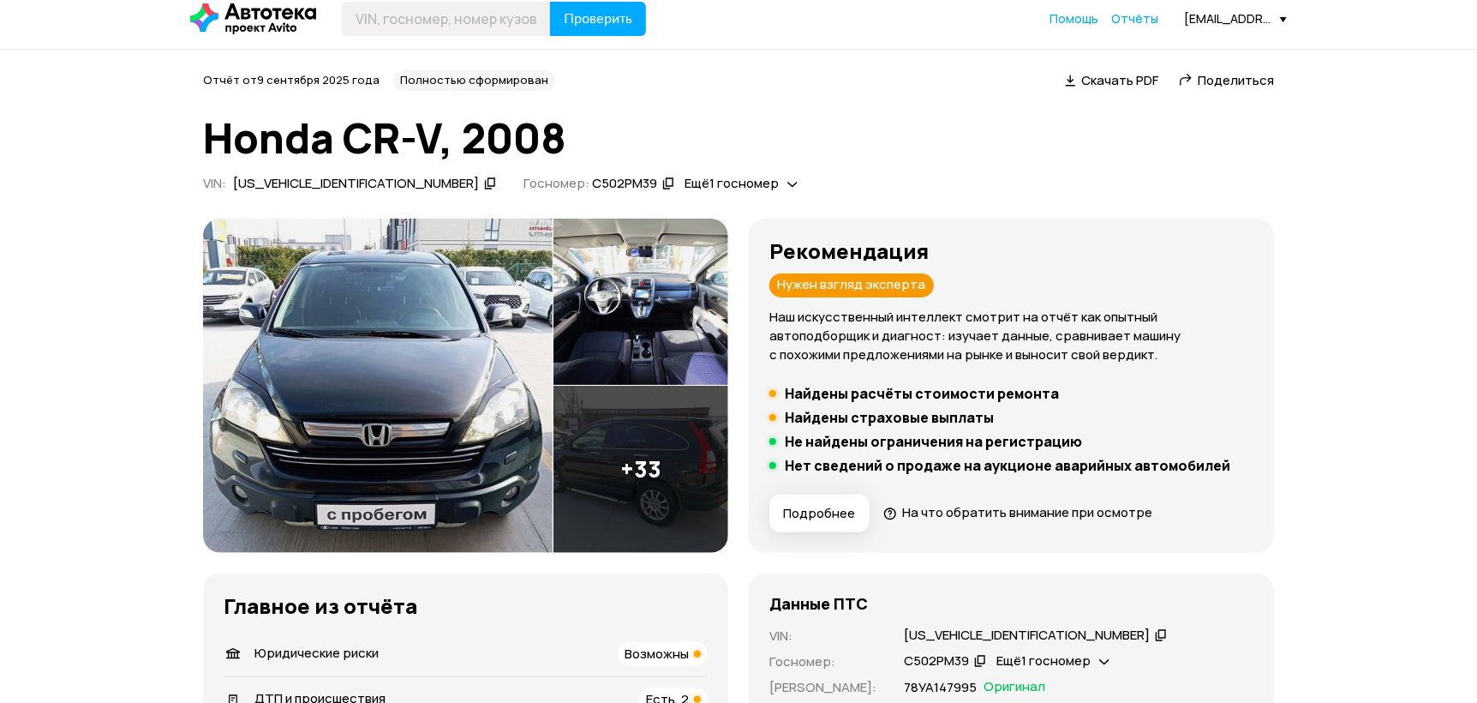
scroll to position [0, 0]
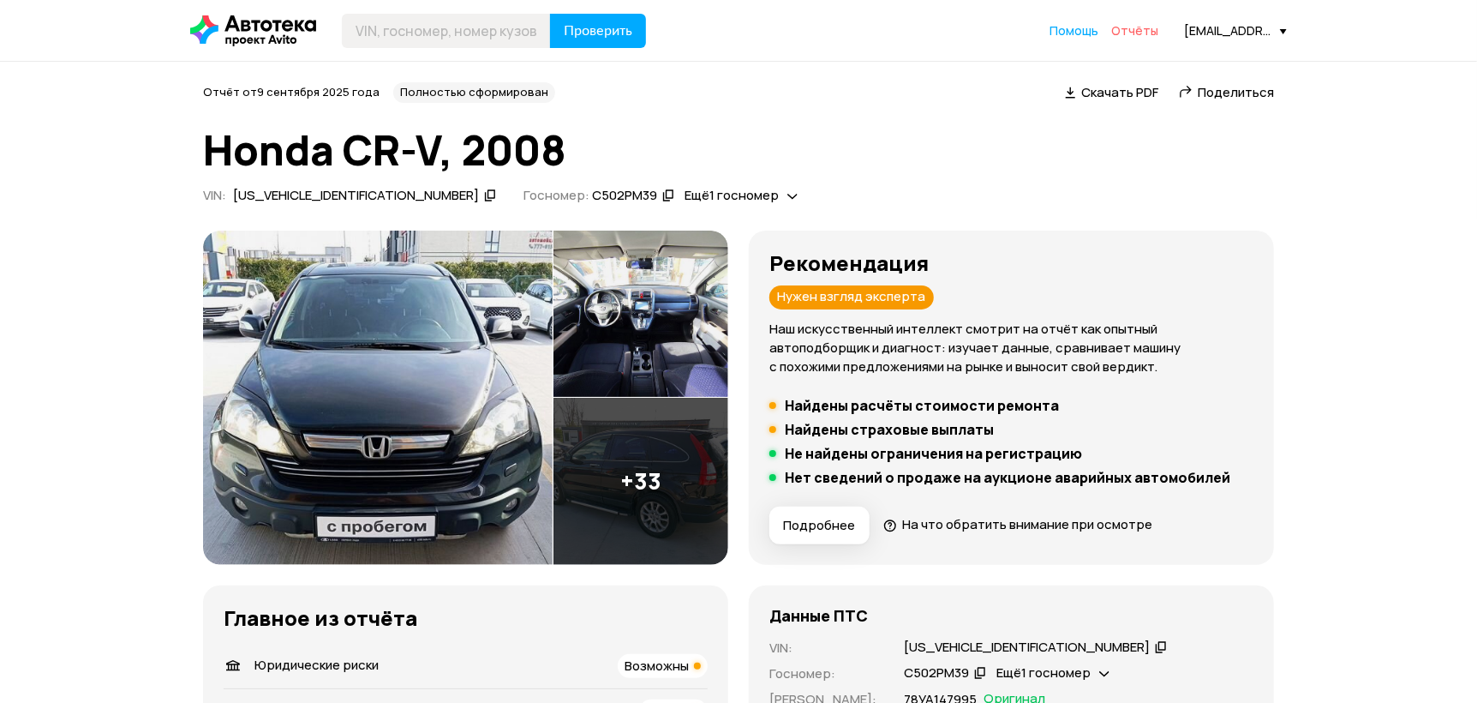
click at [1136, 32] on span "Отчёты" at bounding box center [1134, 30] width 47 height 16
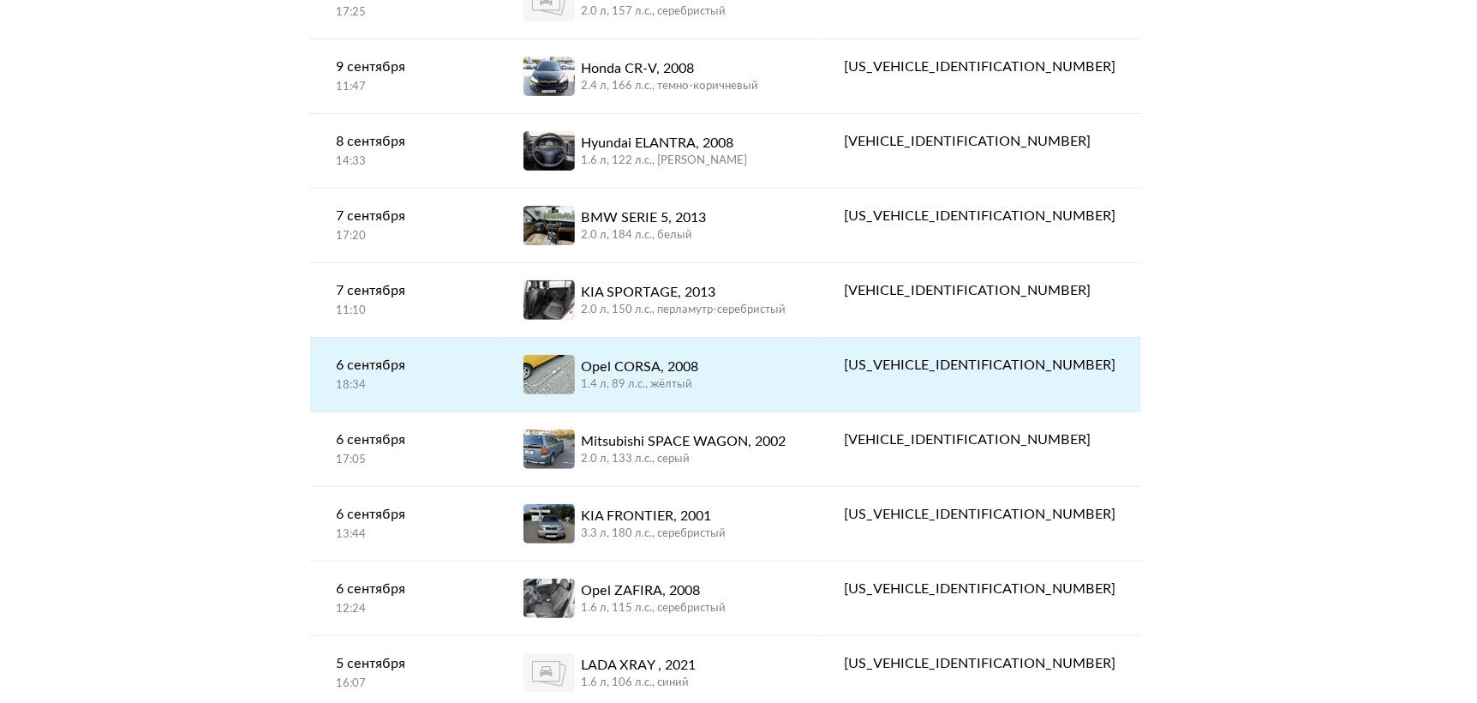
scroll to position [256, 0]
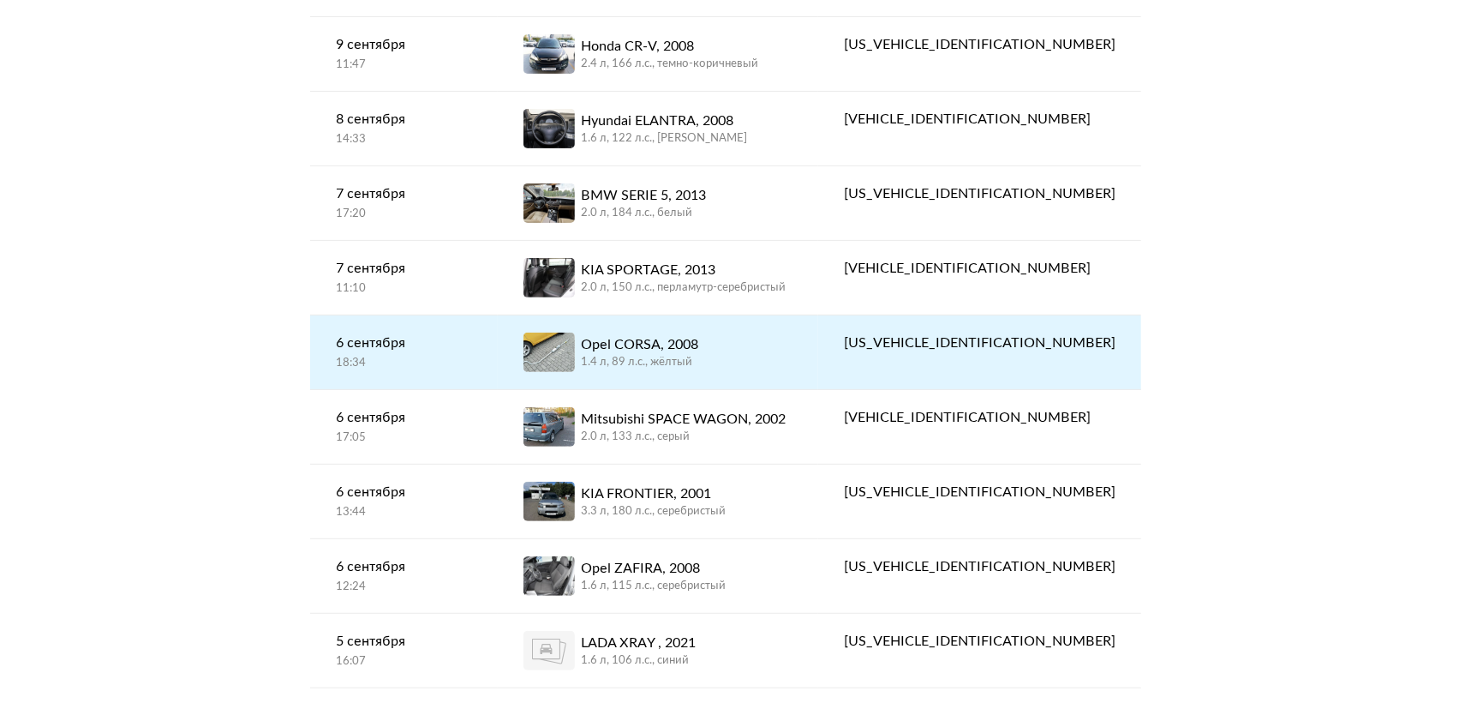
click at [763, 364] on div "Opel CORSA, 2008 1.4 л, 89 л.c., жёлтый" at bounding box center [658, 351] width 269 height 39
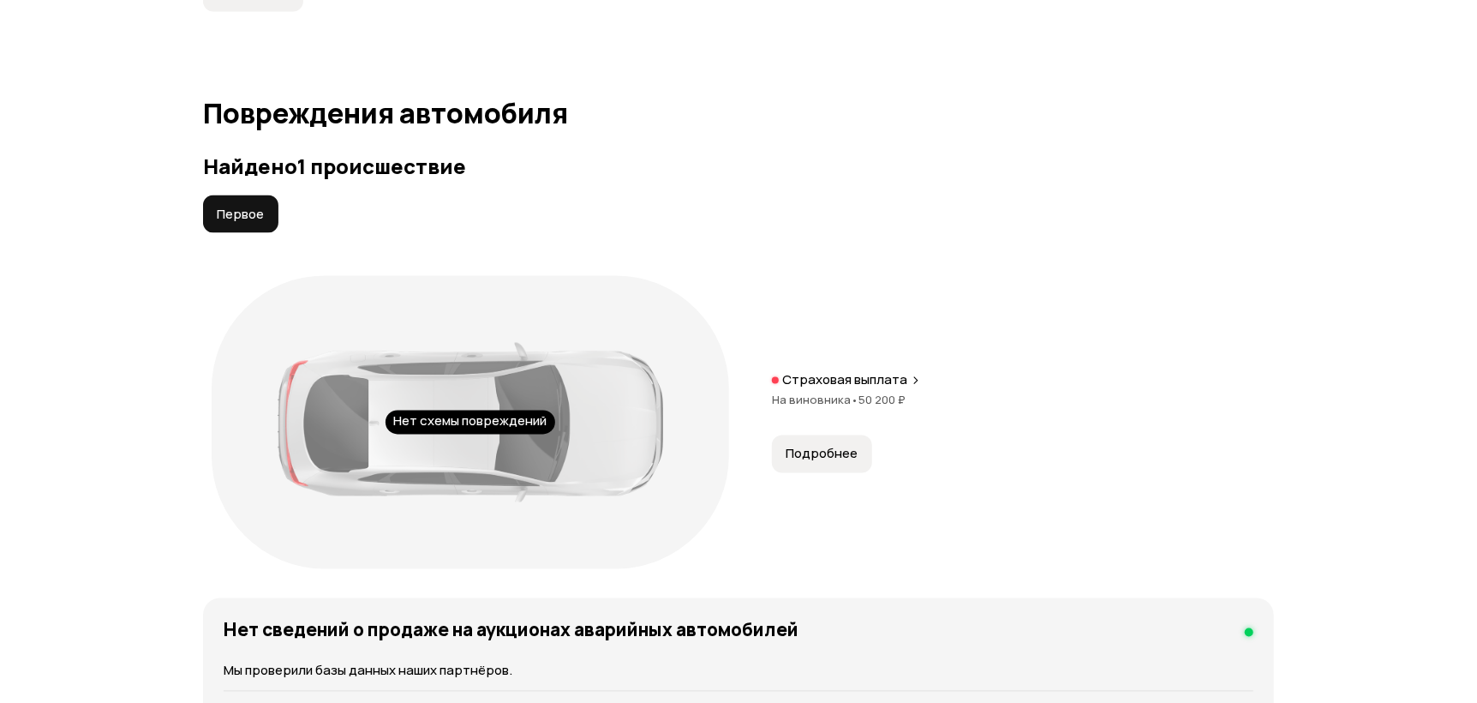
scroll to position [1884, 0]
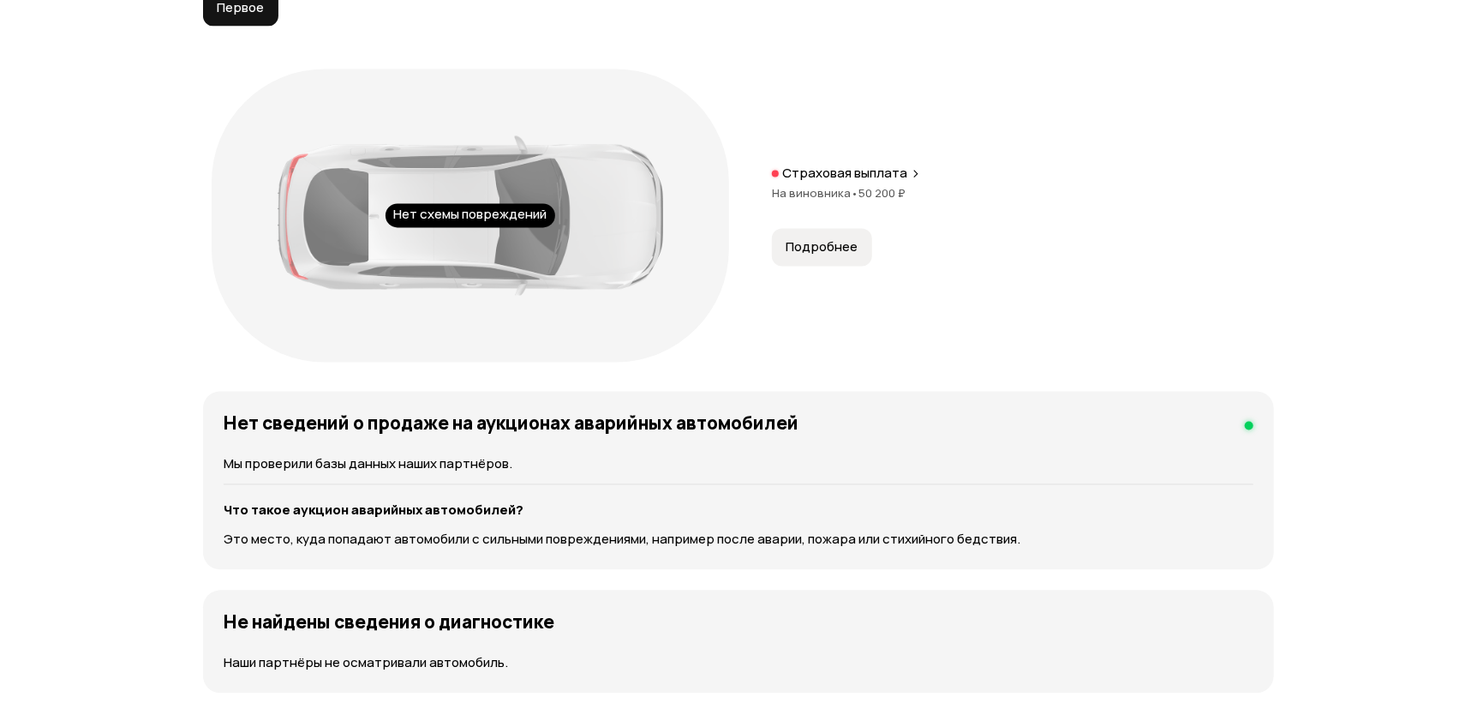
click at [863, 190] on span "50 200 ₽" at bounding box center [882, 193] width 47 height 15
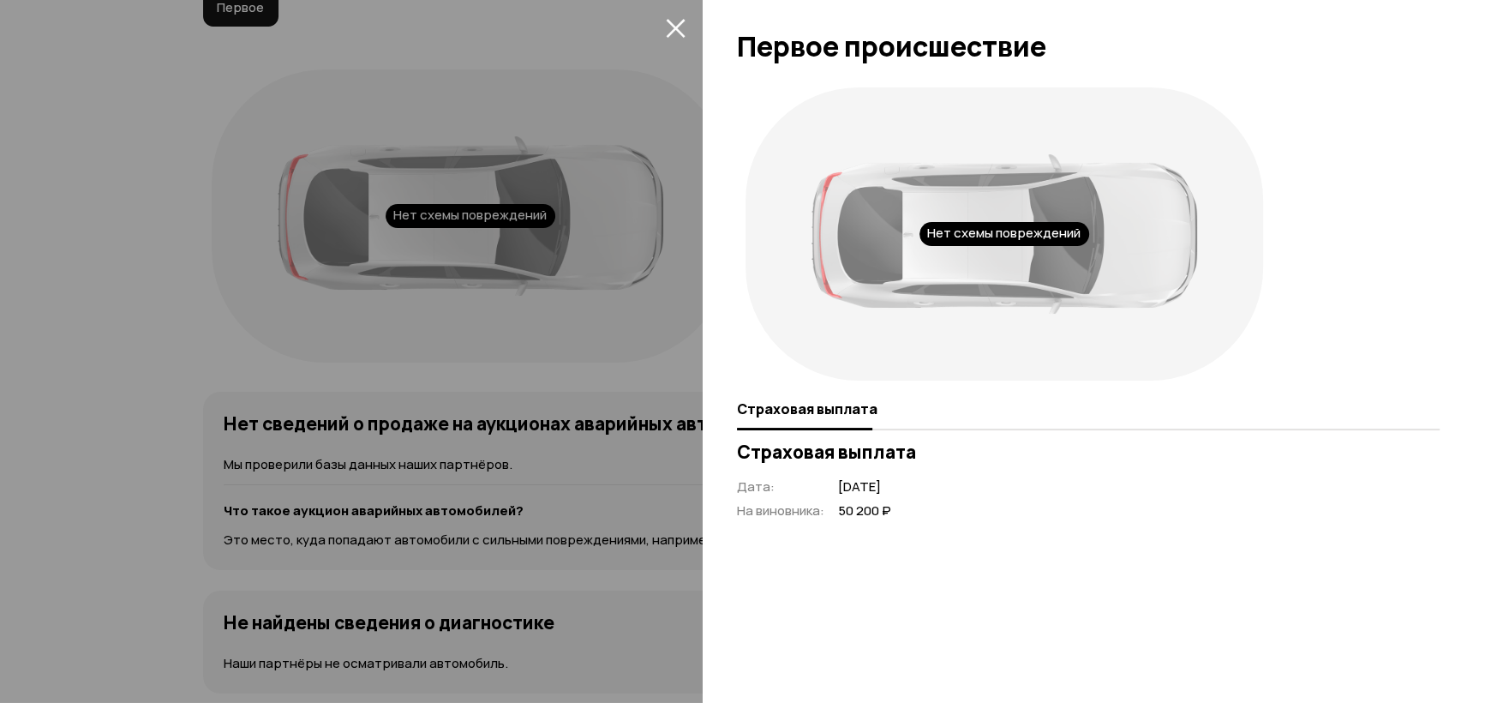
click at [671, 23] on icon "закрыть" at bounding box center [675, 28] width 19 height 19
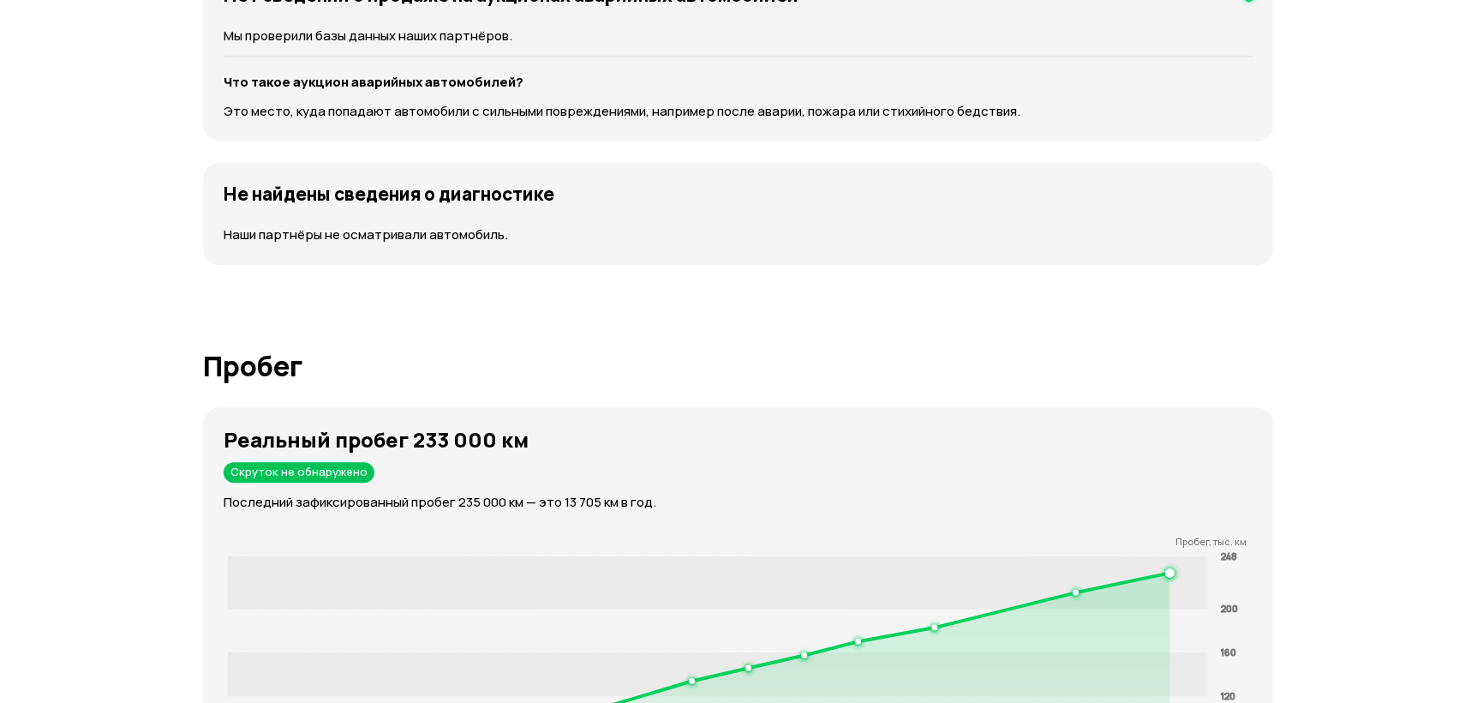
scroll to position [1713, 0]
